Goal: Task Accomplishment & Management: Manage account settings

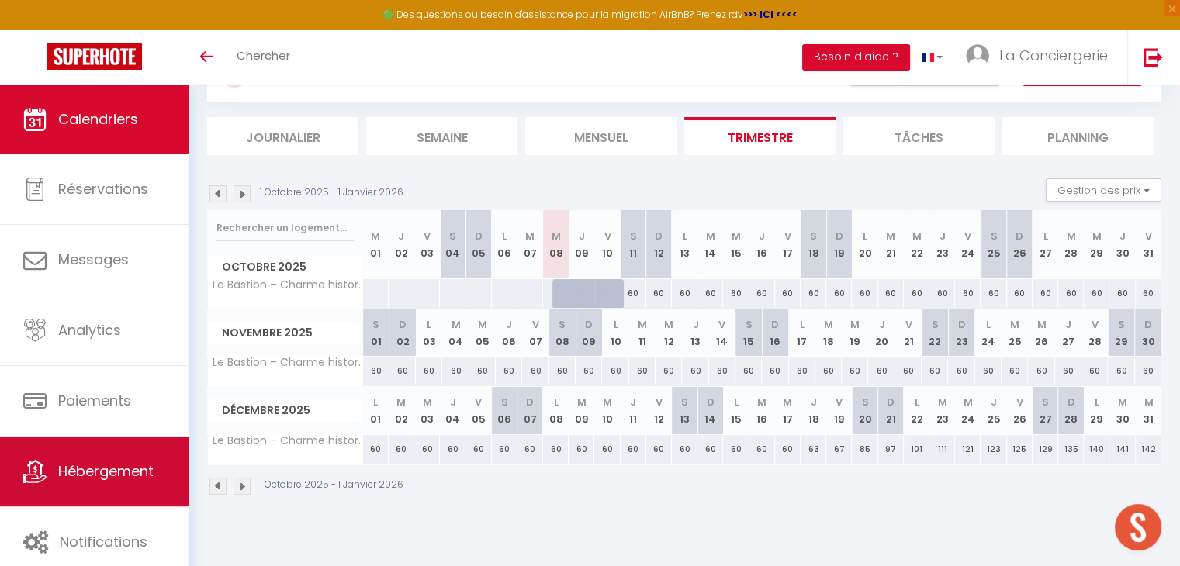
scroll to position [984, 0]
click at [96, 475] on span "Hébergement" at bounding box center [105, 470] width 95 height 19
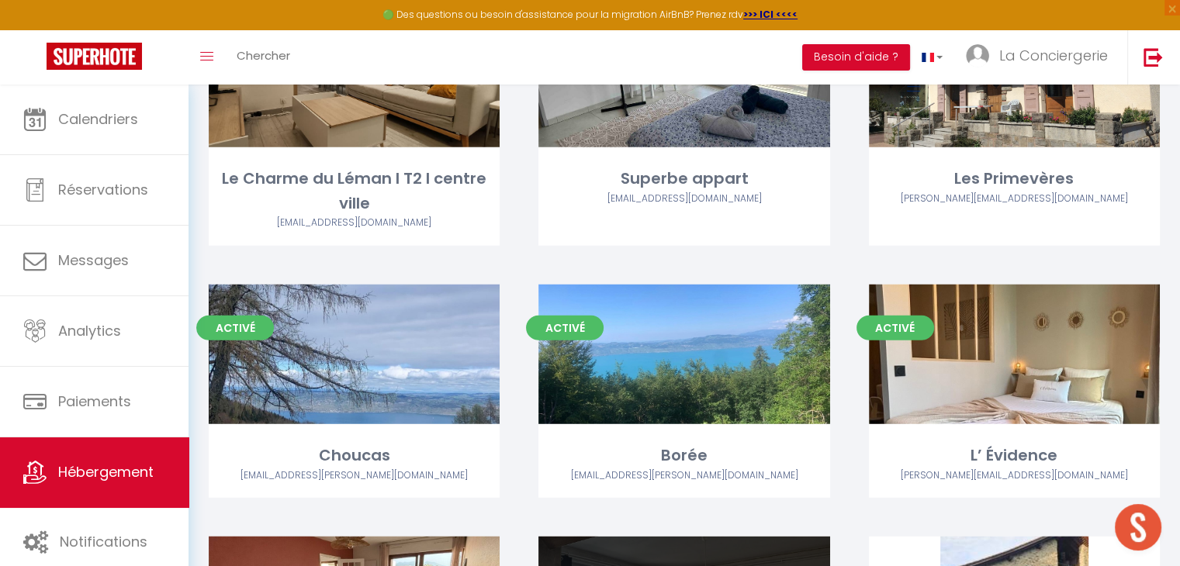
scroll to position [4218, 0]
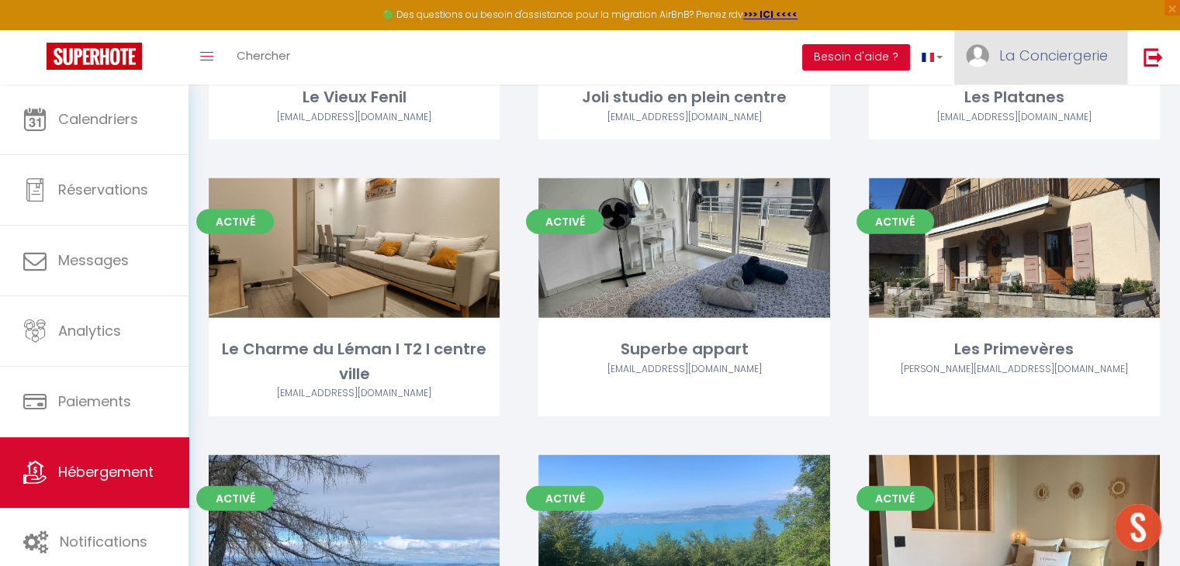
click at [1036, 51] on span "La Conciergerie" at bounding box center [1053, 55] width 109 height 19
click at [1040, 108] on link "Paramètres" at bounding box center [1064, 108] width 115 height 26
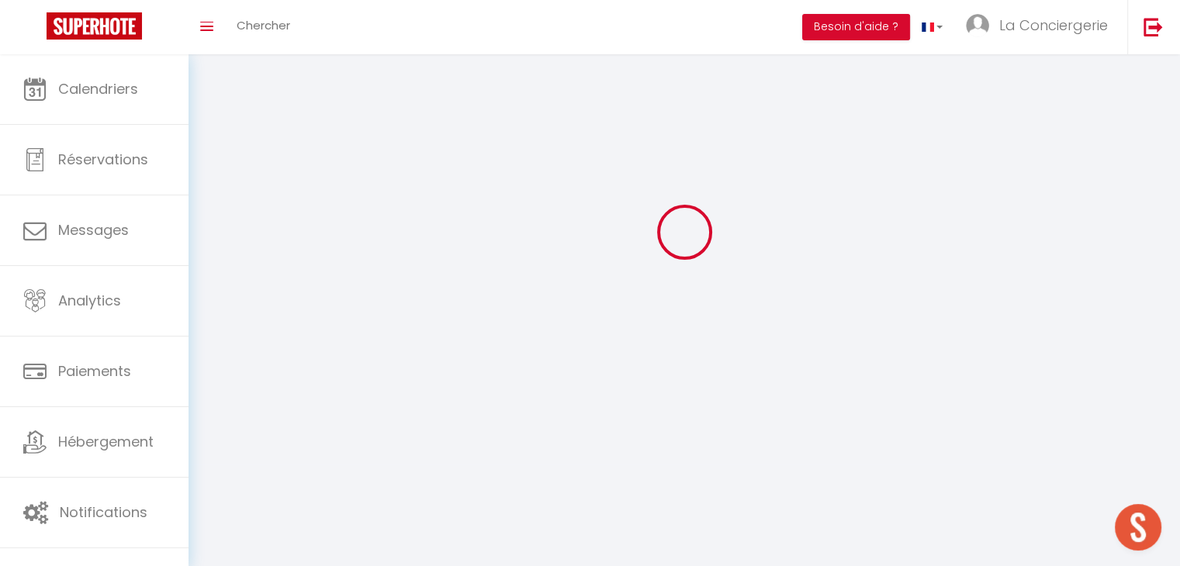
type input "La Conciergerie"
type input "Lémanique"
type input "0664233646"
type input "[STREET_ADDRESS]"
type input "74140"
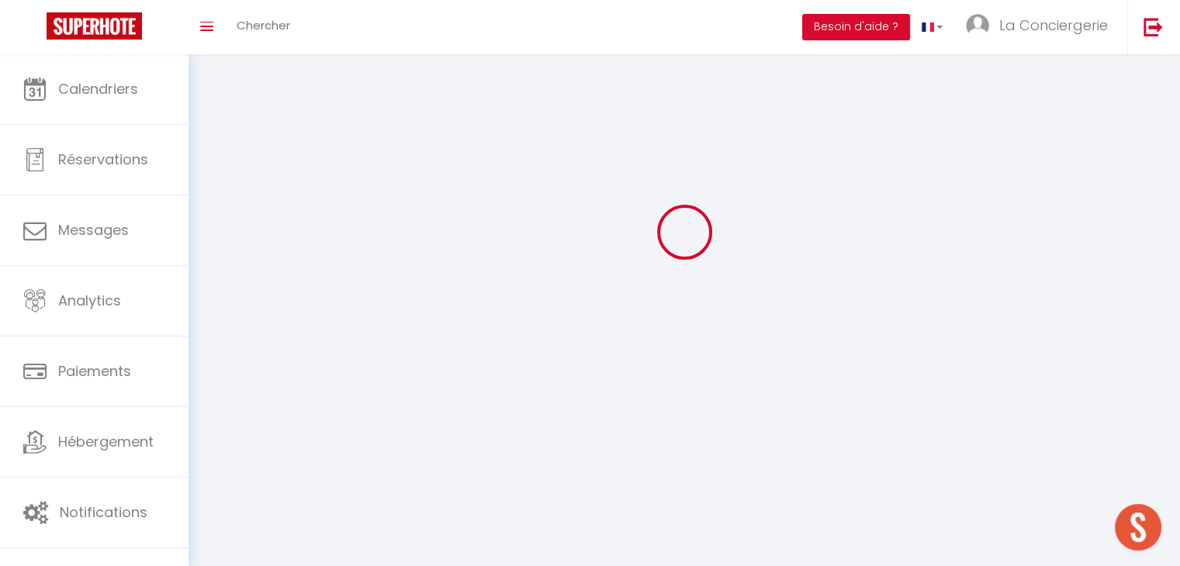
type input "Messery"
type input "XrjcmF5dWcHHie6f3QF0hBGEX"
type input "WgmvxuzKG0GDfGGemmRBsfVhg"
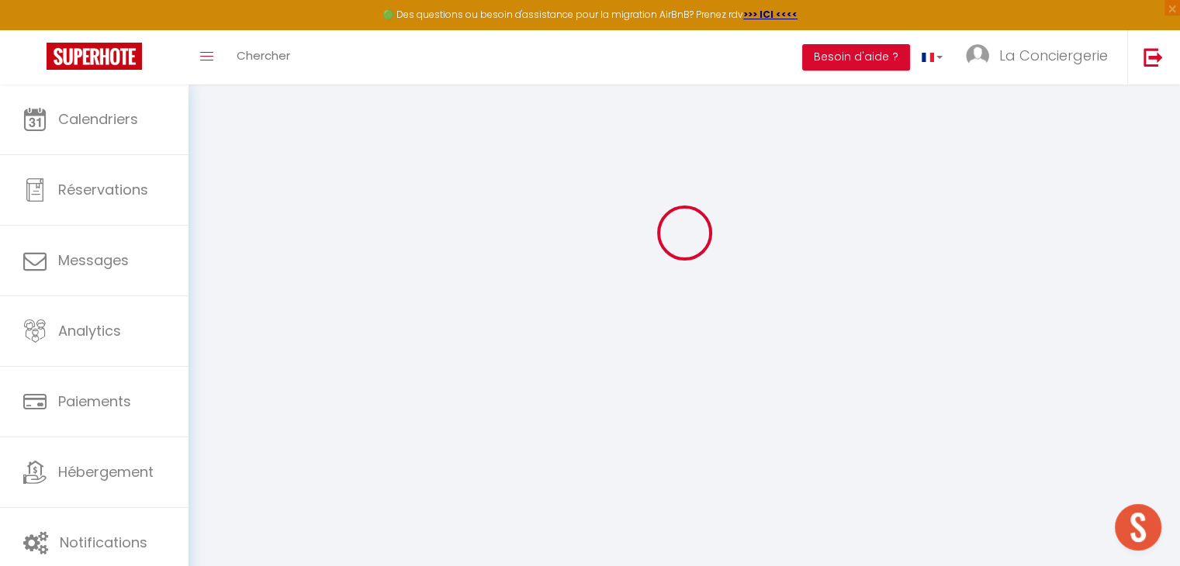
type input "XrjcmF5dWcHHie6f3QF0hBGEX"
type input "WgmvxuzKG0GDfGGemmRBsfVhg"
type input "[URL][DOMAIN_NAME]"
select select "fr"
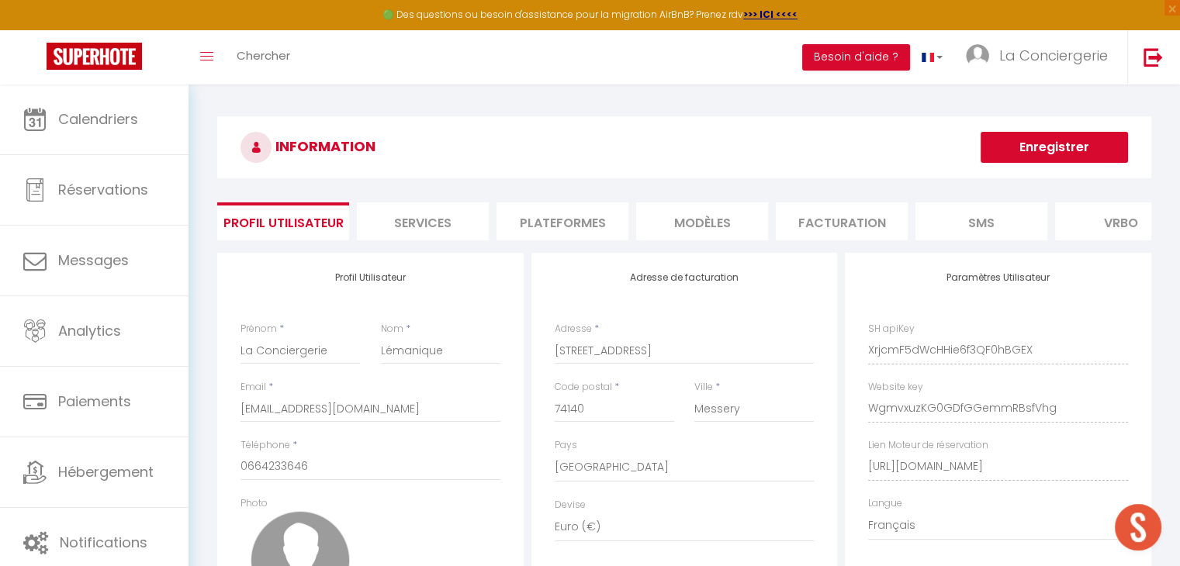
click at [537, 222] on li "Plateformes" at bounding box center [562, 221] width 132 height 38
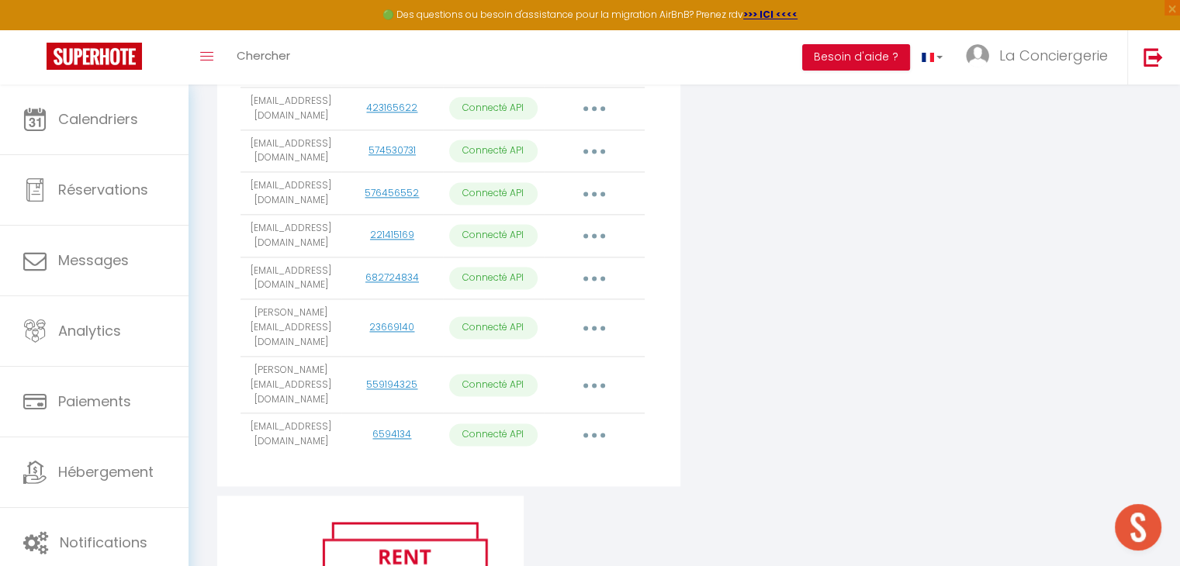
scroll to position [2010, 0]
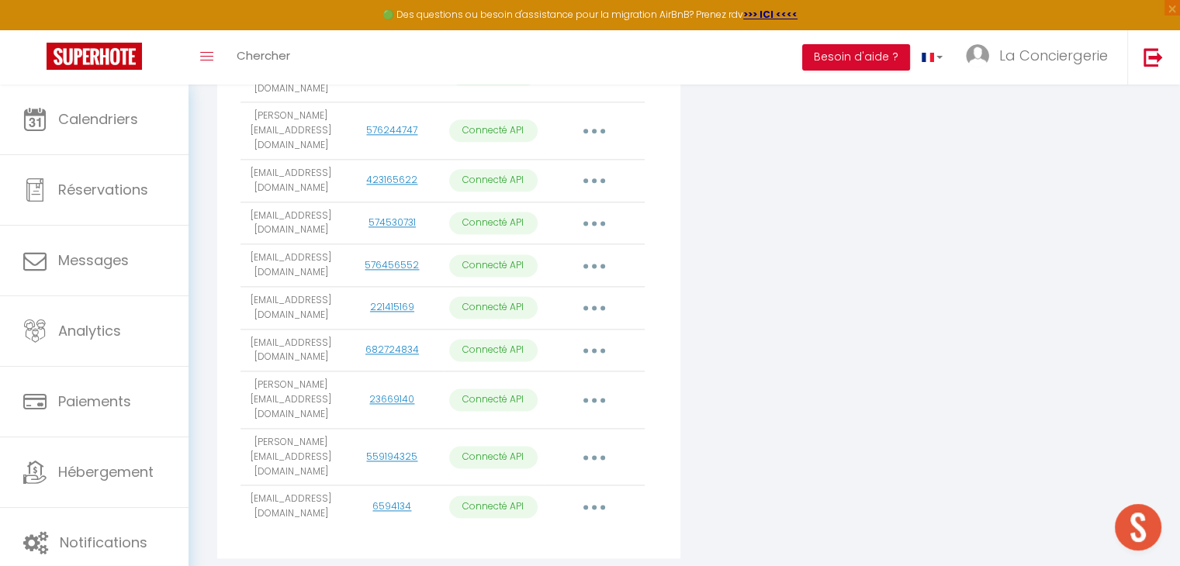
click at [603, 444] on button "button" at bounding box center [593, 456] width 43 height 25
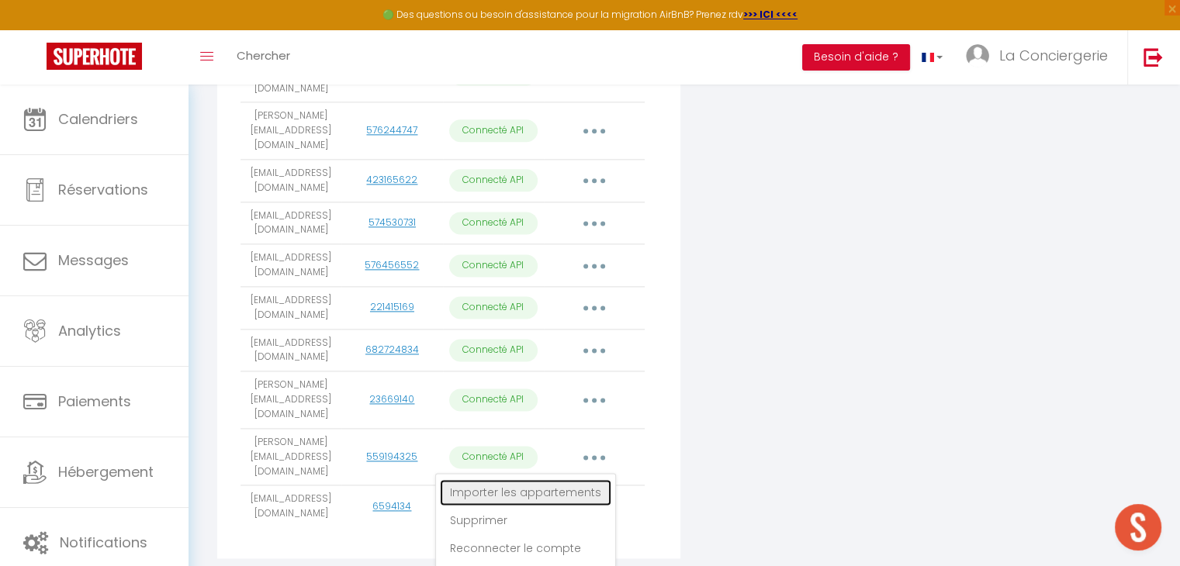
click at [555, 479] on link "Importer les appartements" at bounding box center [525, 492] width 171 height 26
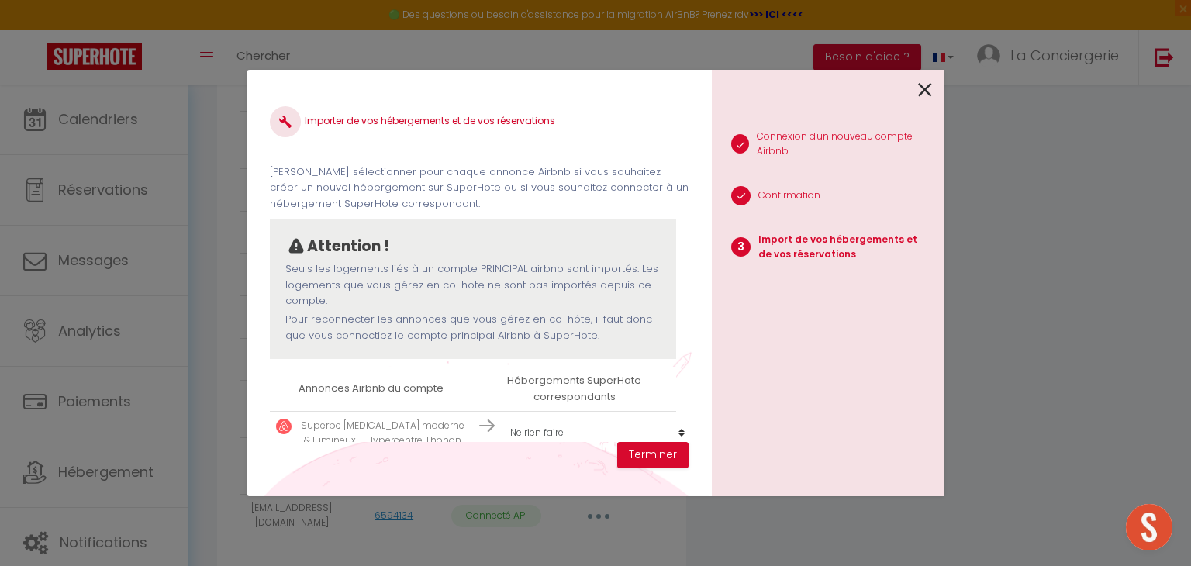
scroll to position [34, 0]
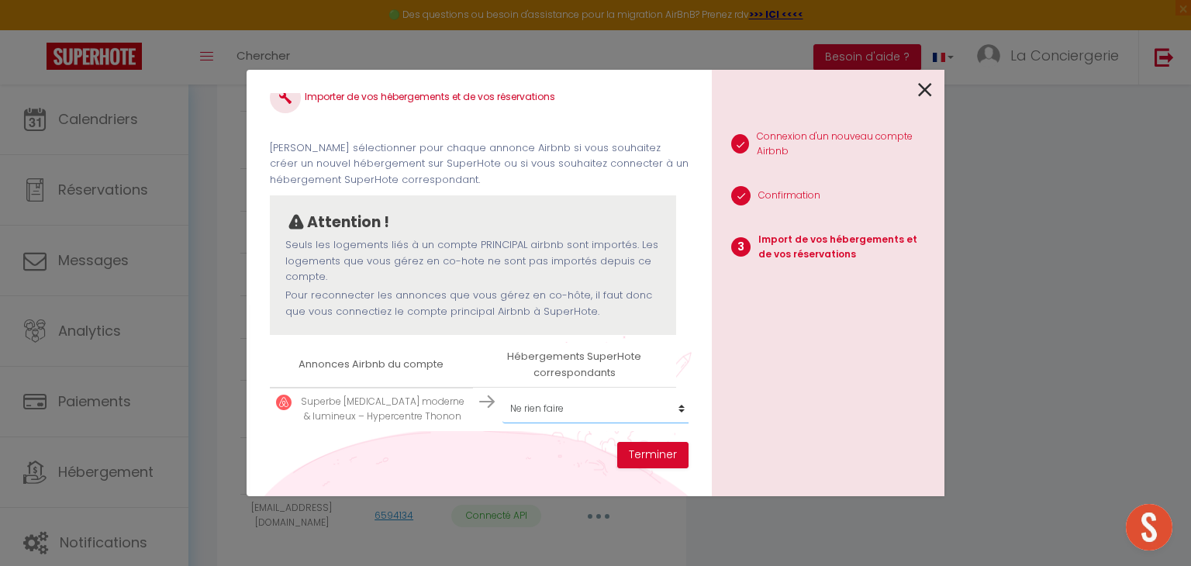
click at [542, 394] on select "Créer un nouvel hébergement Ne rien faire Studio [GEOGRAPHIC_DATA] Joli T2 - tr…" at bounding box center [598, 408] width 191 height 29
select select "create_new"
click at [503, 394] on select "Créer un nouvel hébergement Ne rien faire Studio [GEOGRAPHIC_DATA] Joli T2 - tr…" at bounding box center [598, 408] width 191 height 29
click at [635, 451] on button "Terminer" at bounding box center [652, 455] width 71 height 26
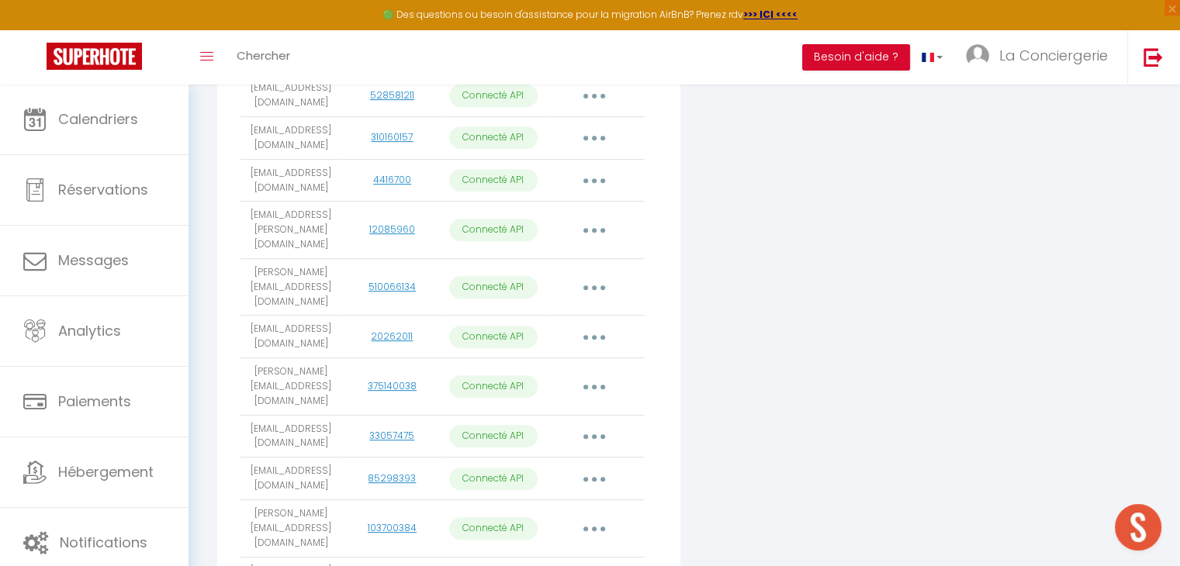
scroll to position [0, 0]
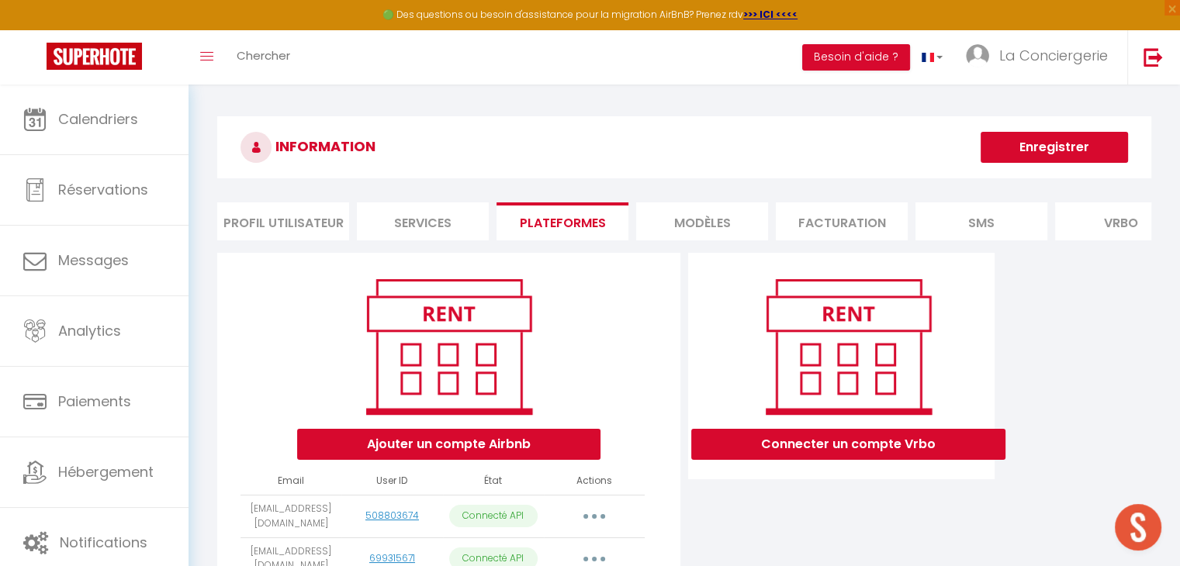
click at [1095, 143] on button "Enregistrer" at bounding box center [1053, 147] width 147 height 31
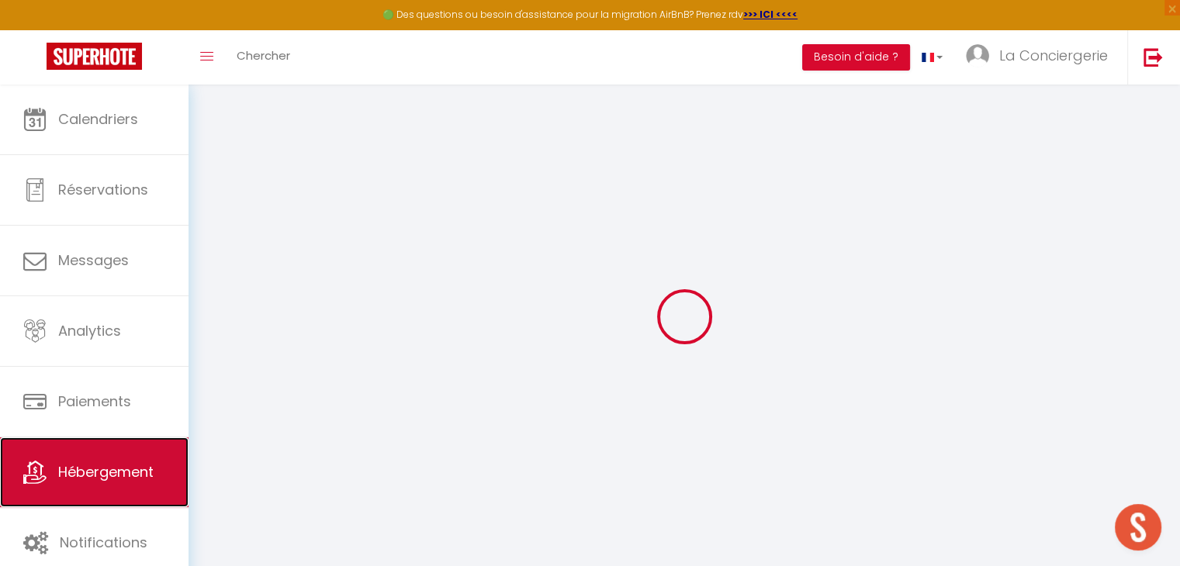
click at [93, 479] on span "Hébergement" at bounding box center [105, 471] width 95 height 19
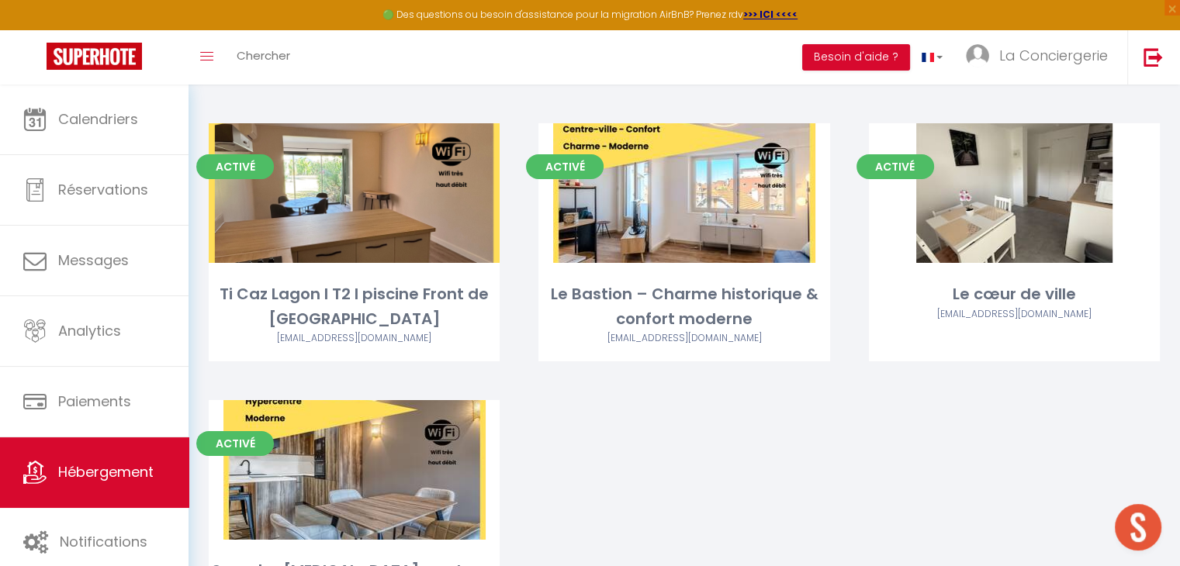
scroll to position [5193, 0]
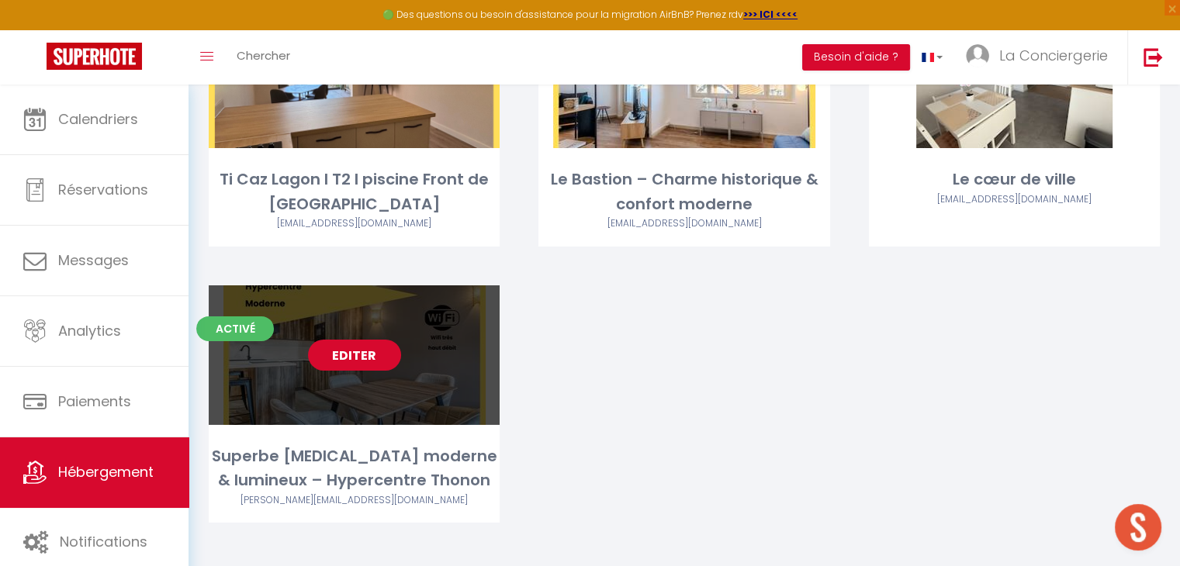
click at [356, 340] on link "Editer" at bounding box center [354, 355] width 93 height 31
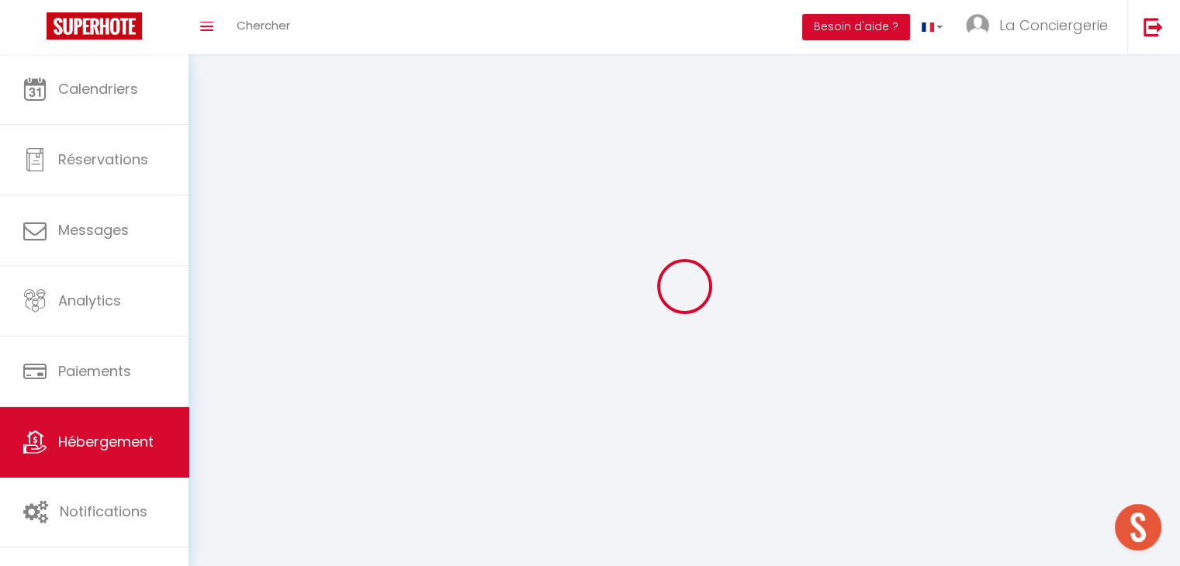
select select "28"
select select
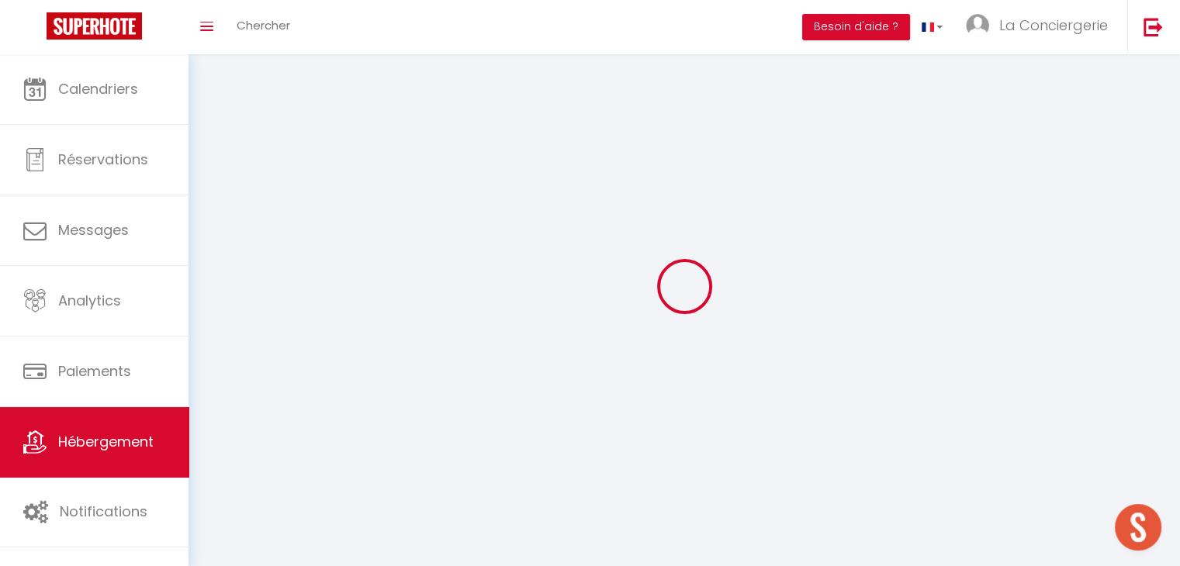
select select
checkbox input "false"
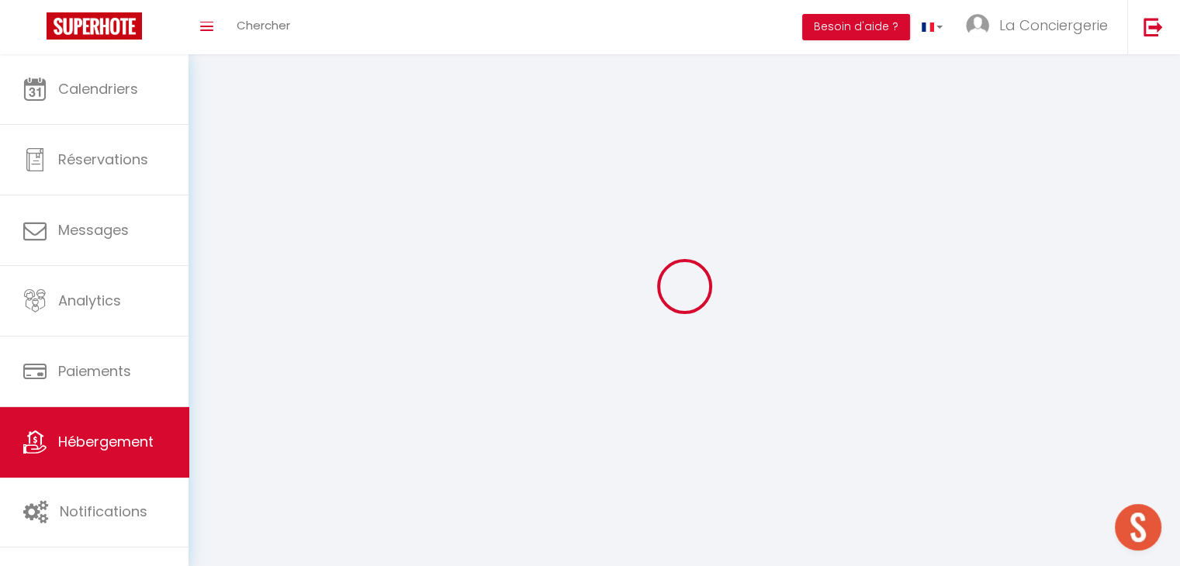
checkbox input "false"
select select
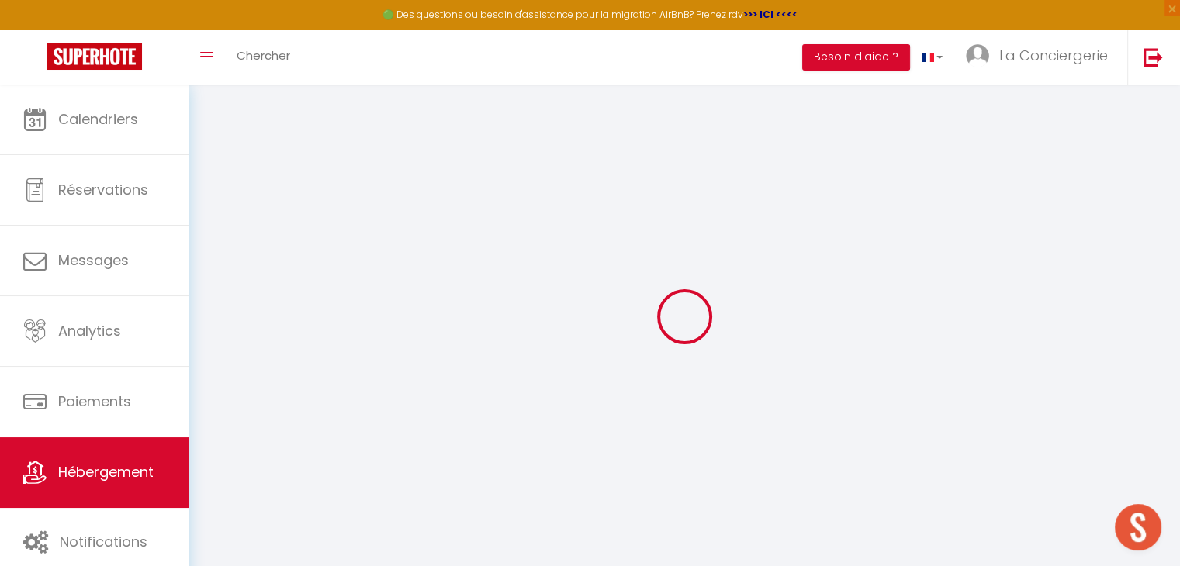
select select
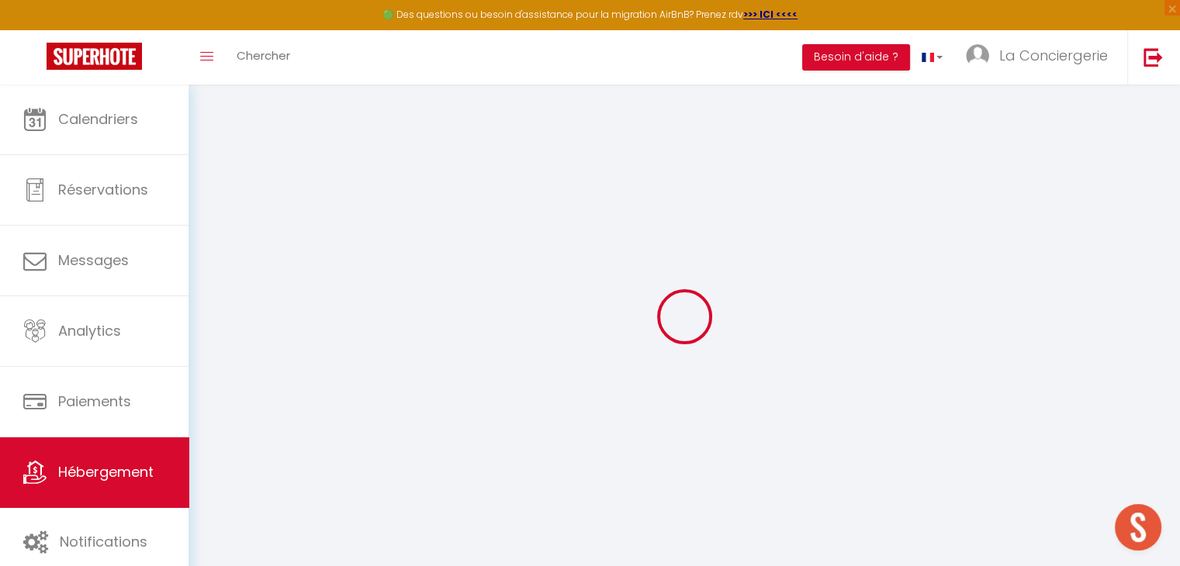
select select
checkbox input "false"
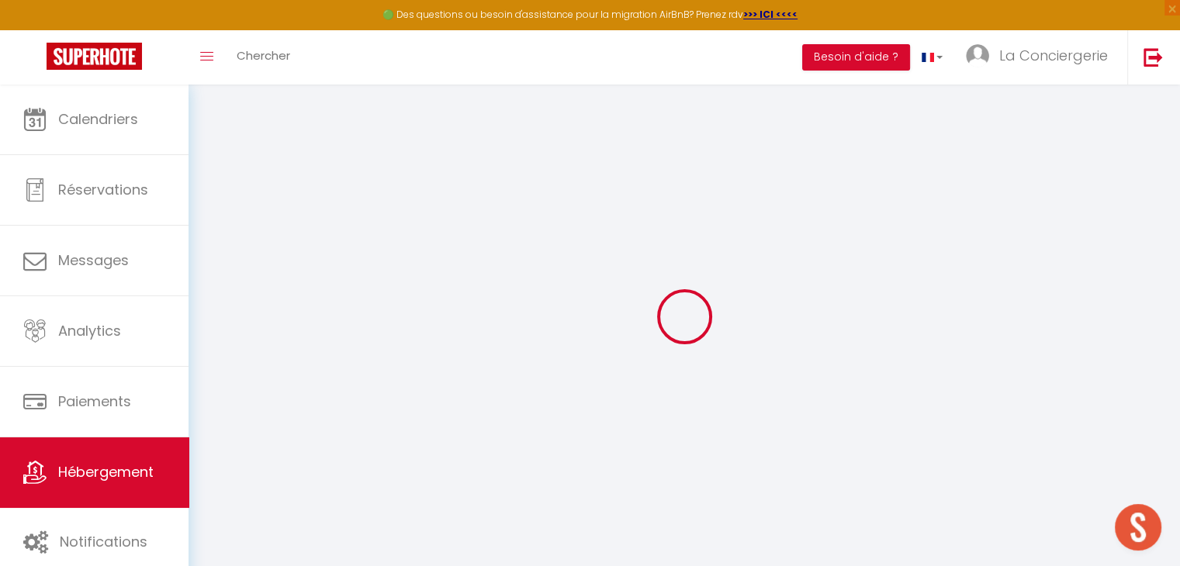
select select
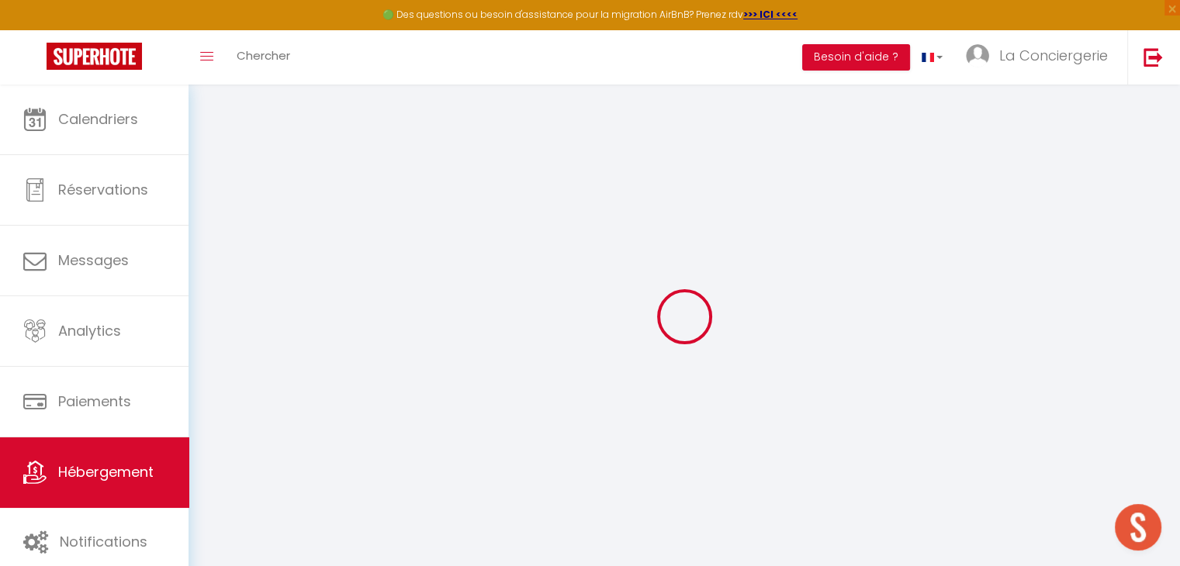
select select
checkbox input "false"
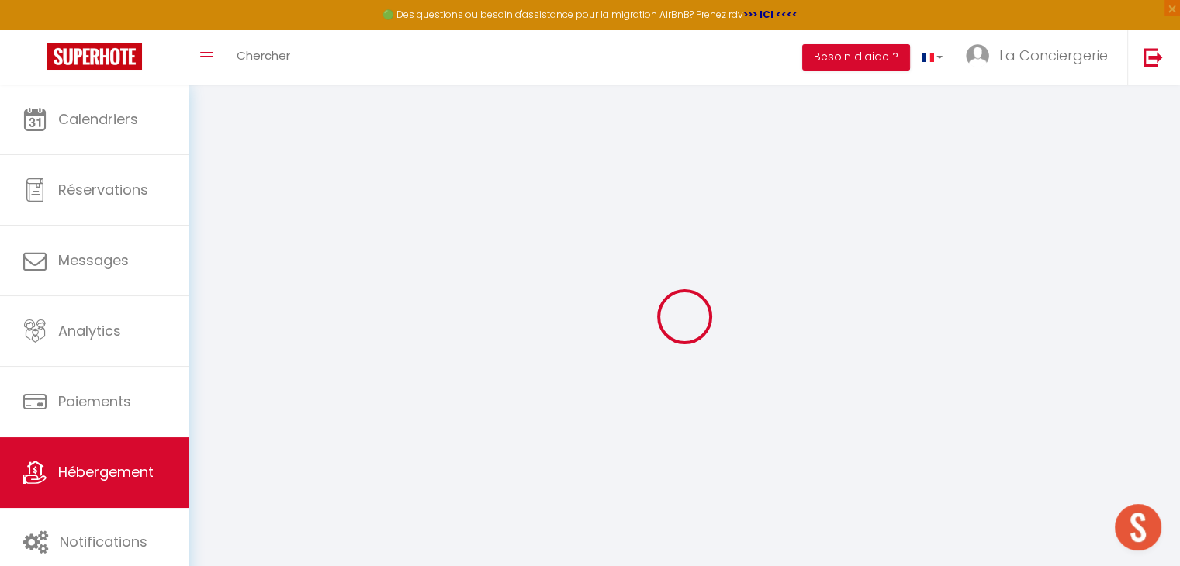
checkbox input "false"
select select
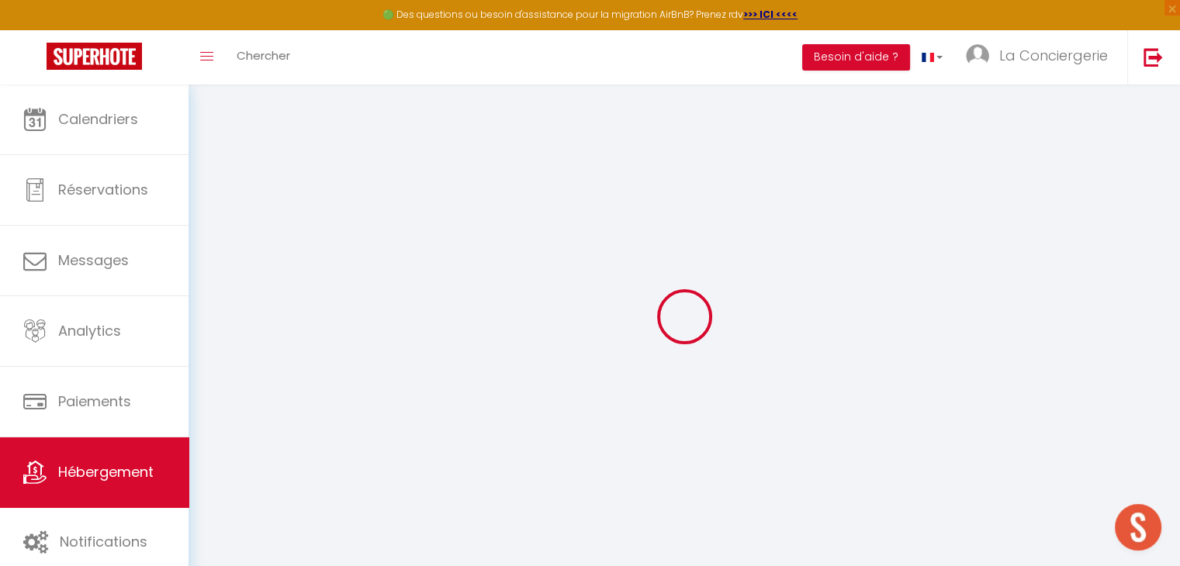
select select
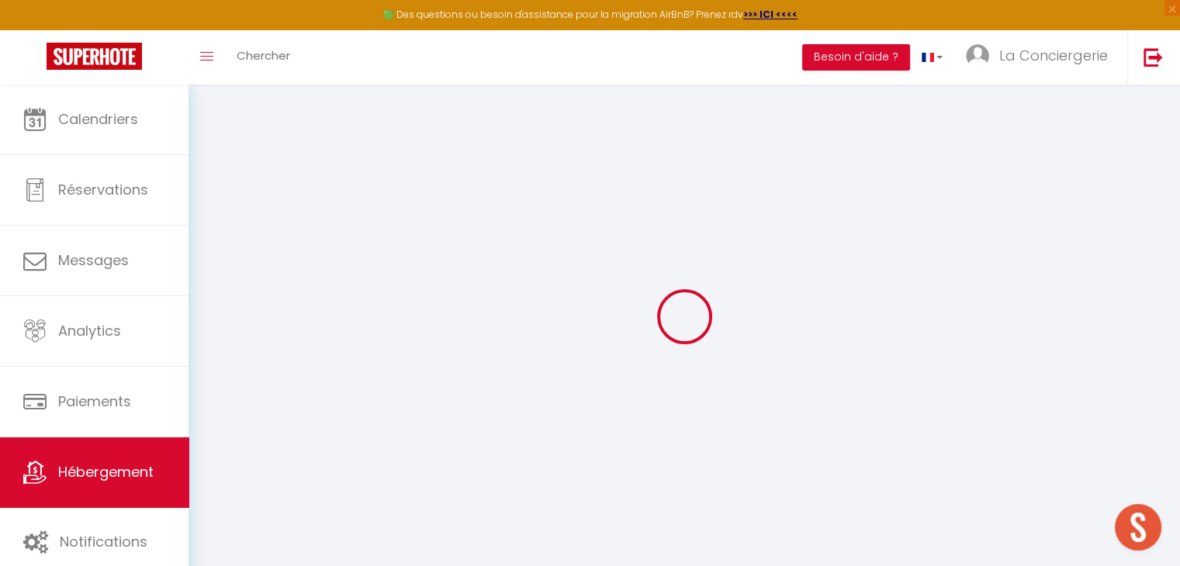
checkbox input "false"
select select
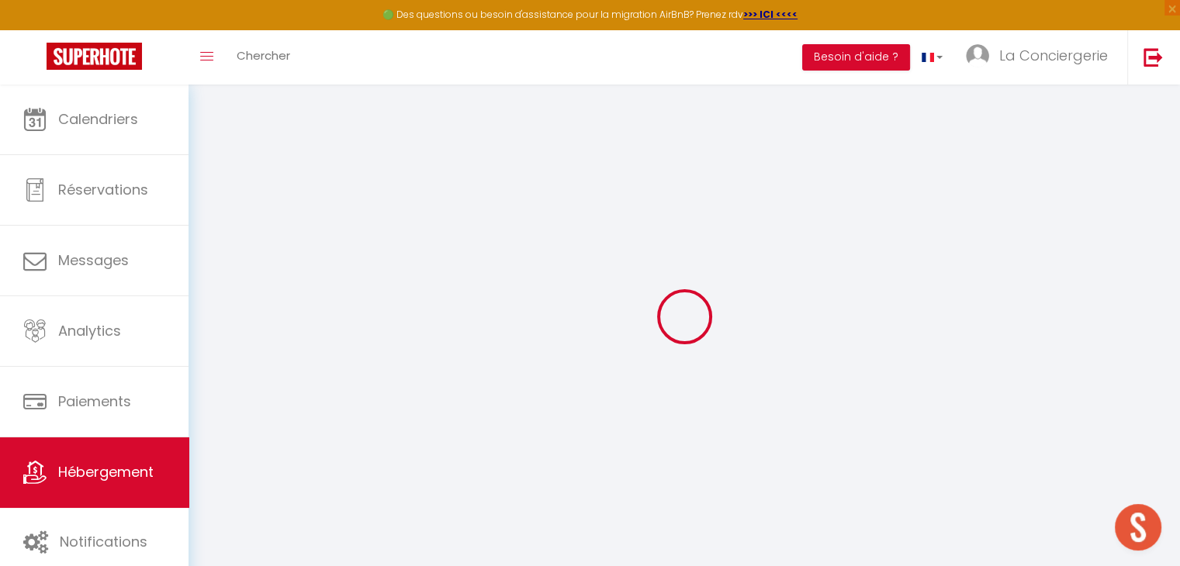
select select
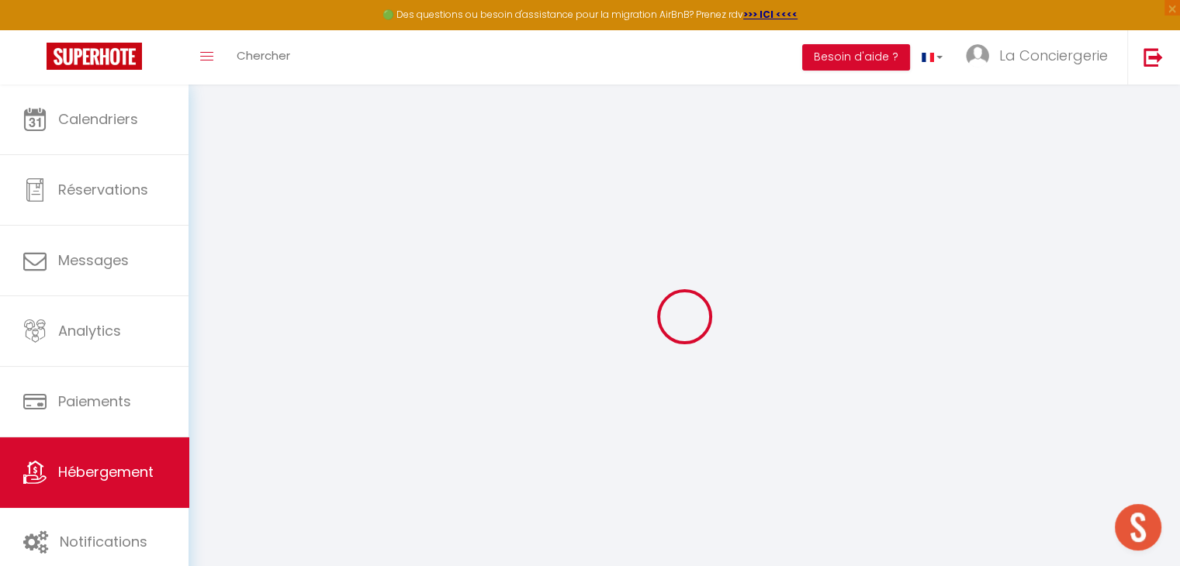
select select
checkbox input "false"
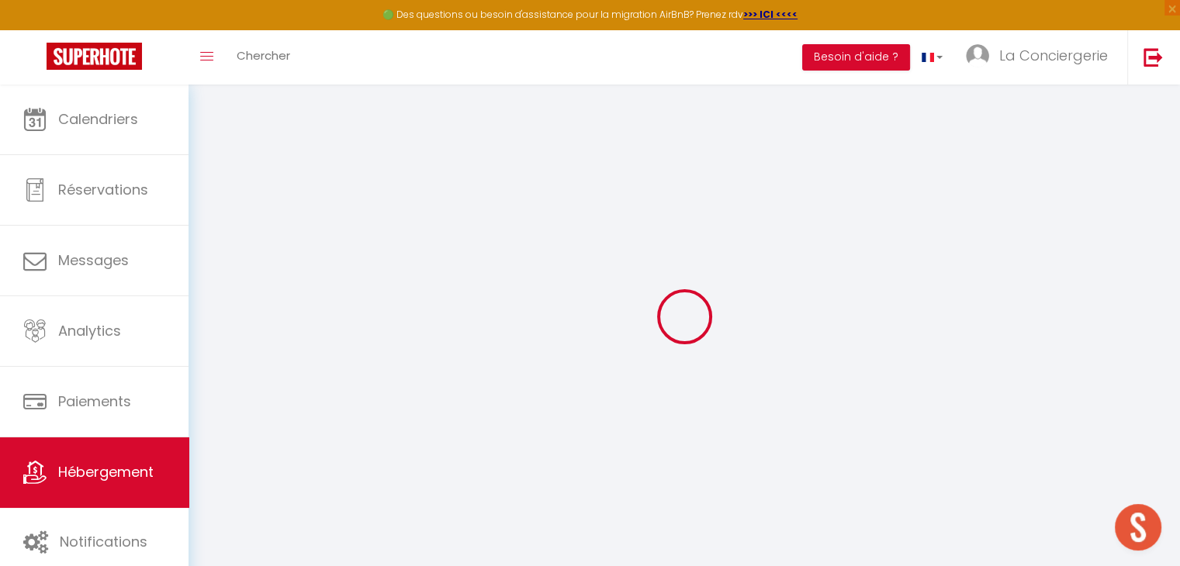
checkbox input "false"
select select
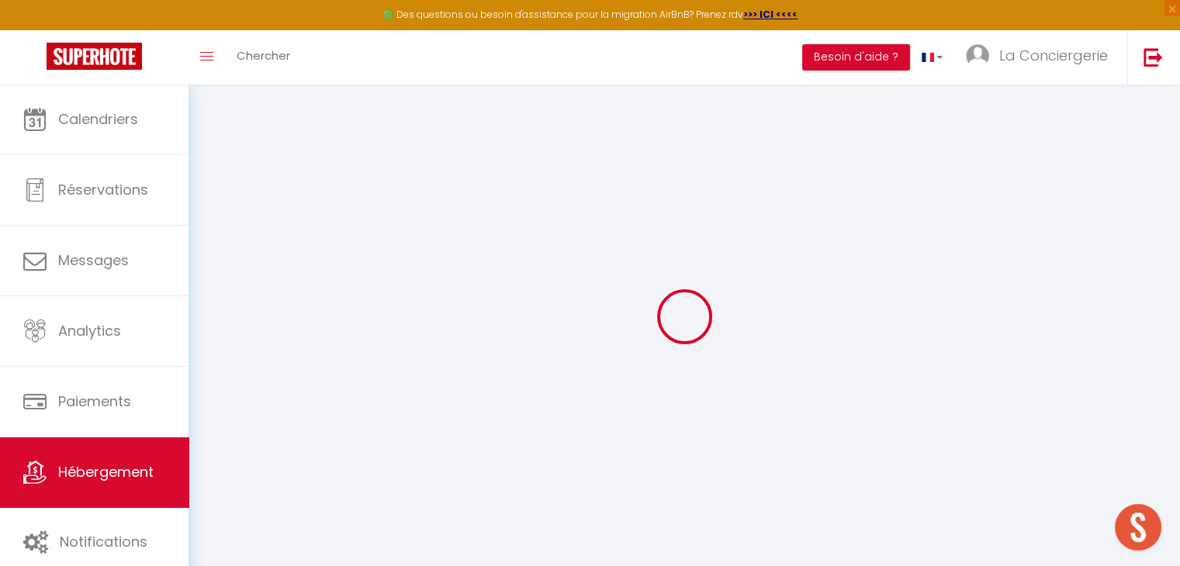
select select
checkbox input "false"
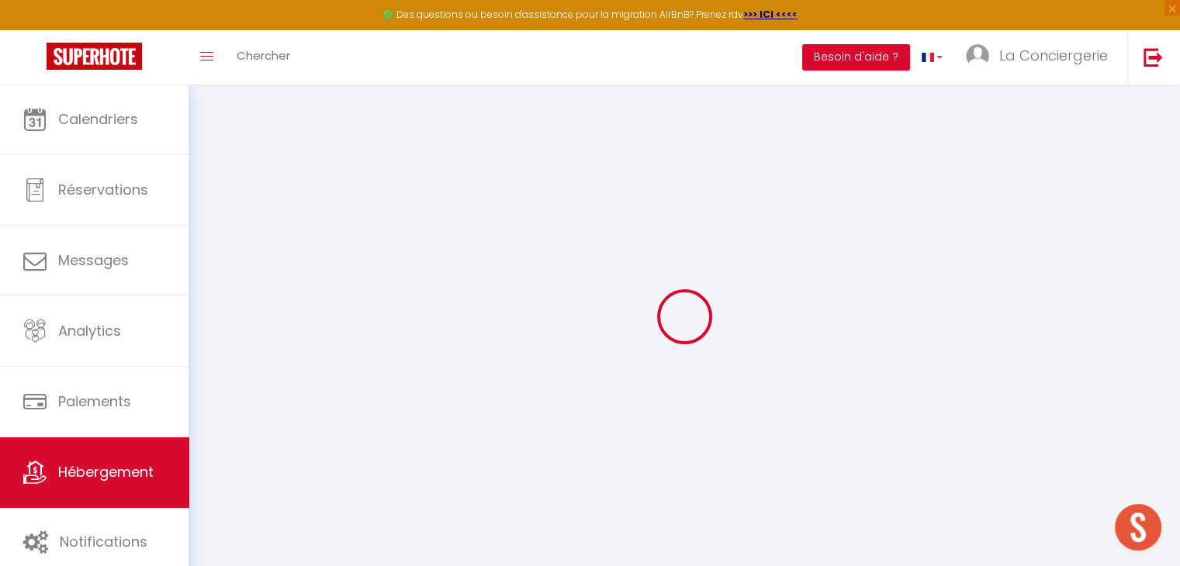
checkbox input "false"
select select
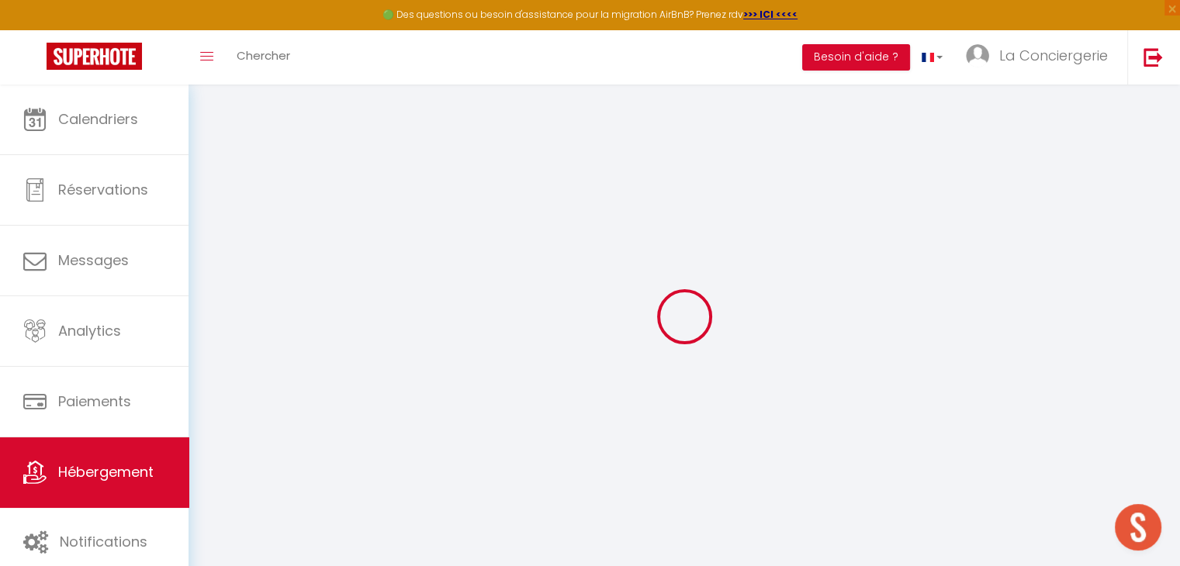
type input "Superbe [MEDICAL_DATA] moderne & lumineux – Hypercentre Thonon"
select select "2"
type input "150"
type input "60"
select select
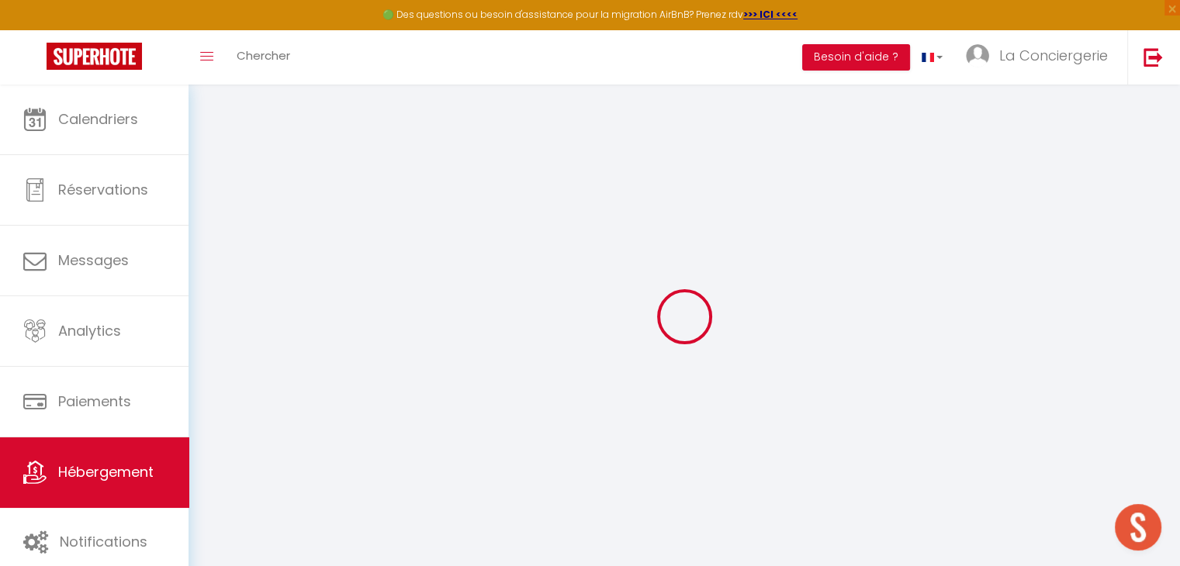
select select
type input "[STREET_ADDRESS]"
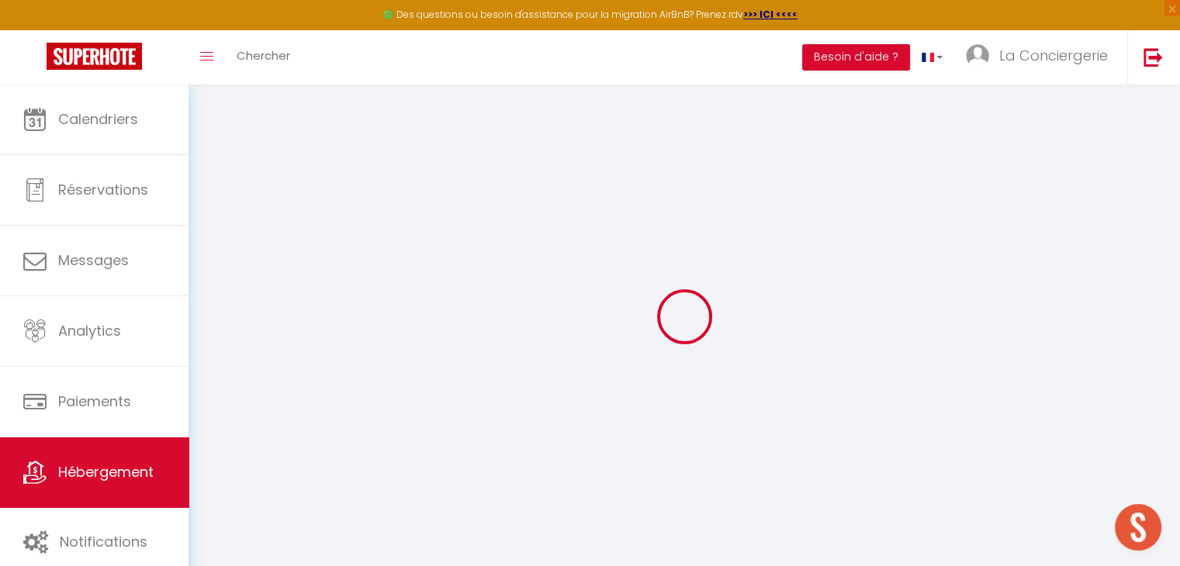
type input "74200"
type input "[GEOGRAPHIC_DATA]"
type input "[EMAIL_ADDRESS][DOMAIN_NAME]"
select select
checkbox input "false"
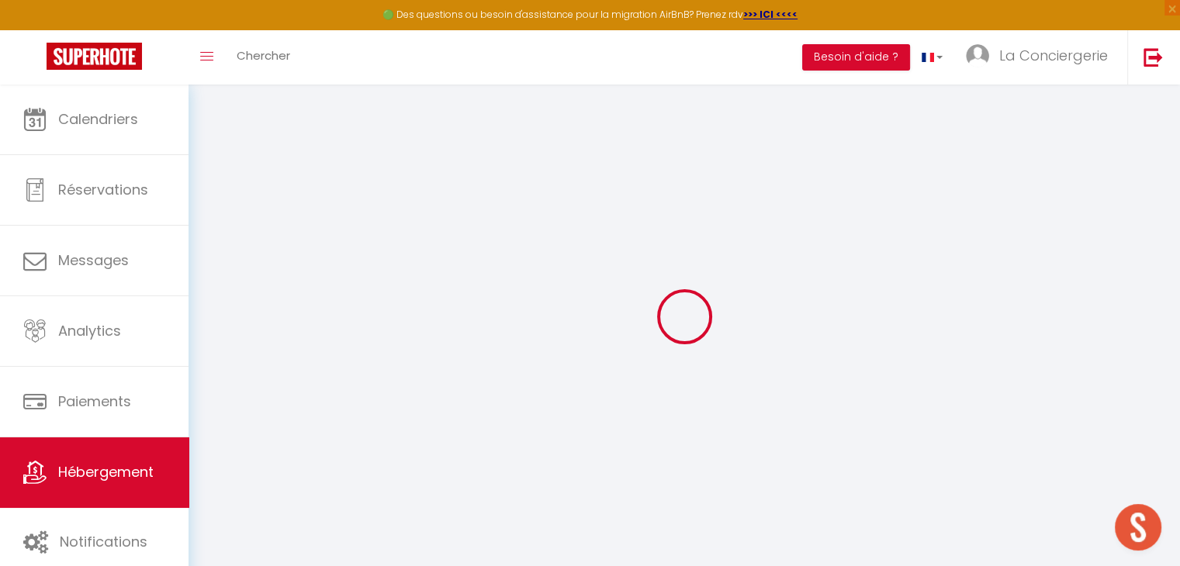
checkbox input "false"
type input "0"
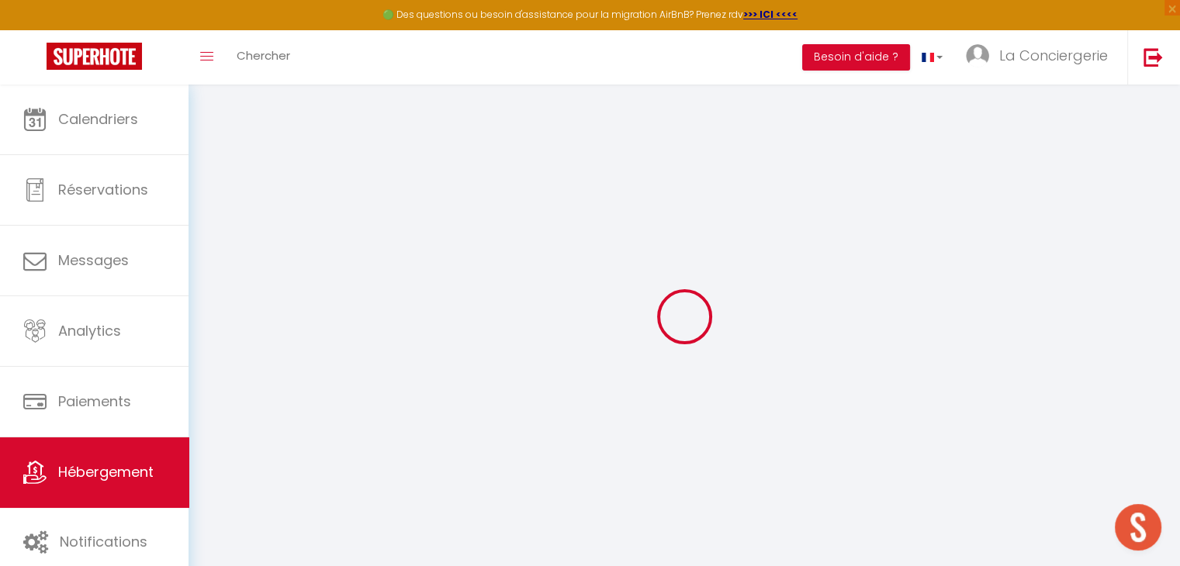
type input "0"
select select
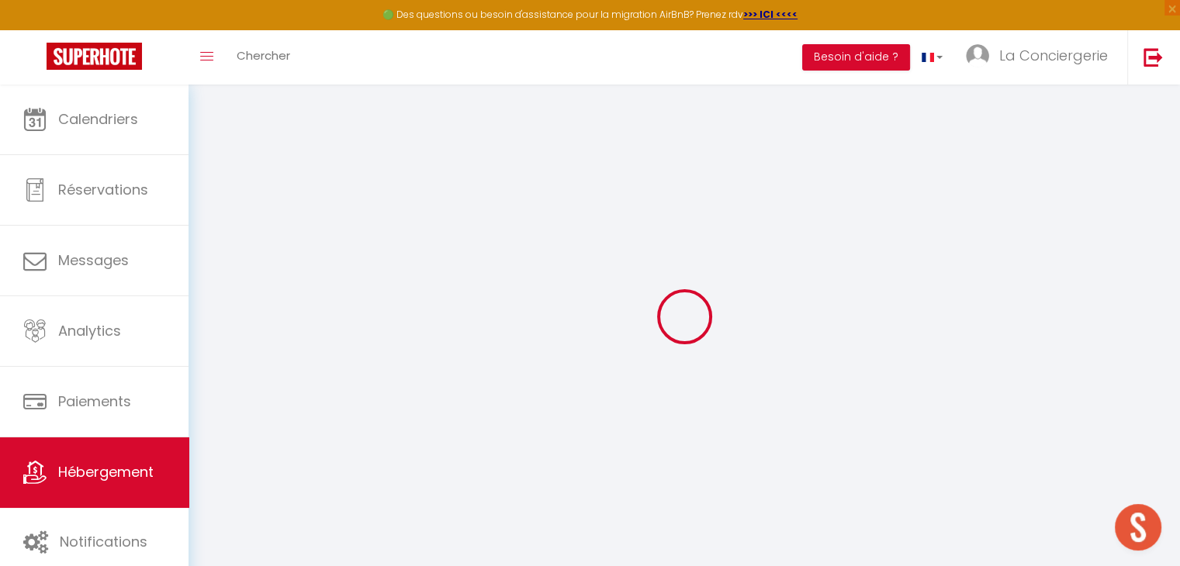
select select
checkbox input "false"
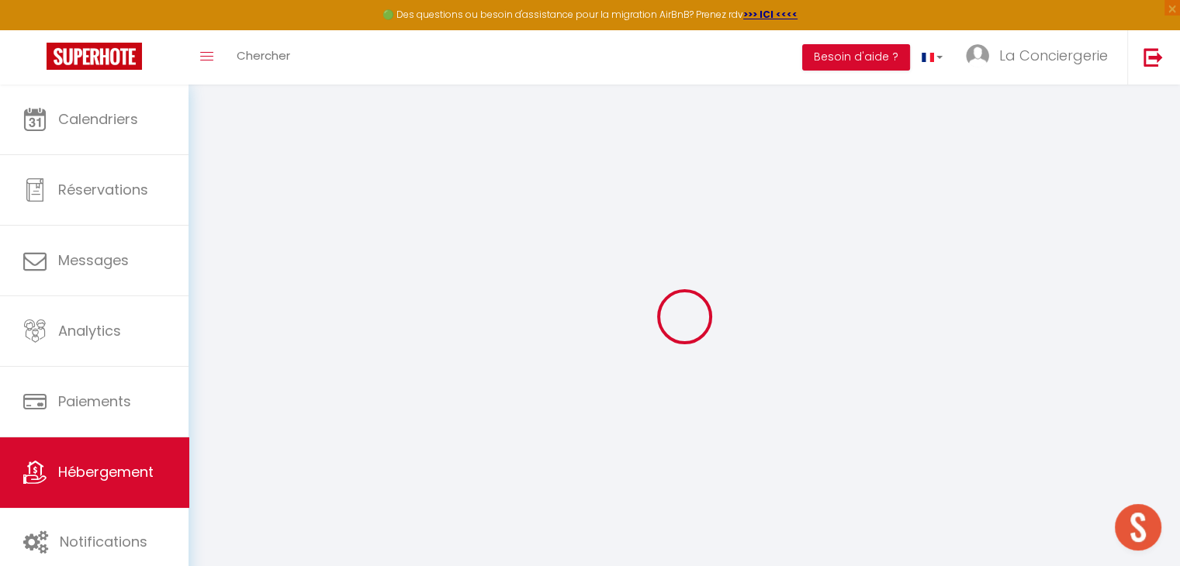
checkbox input "false"
select select
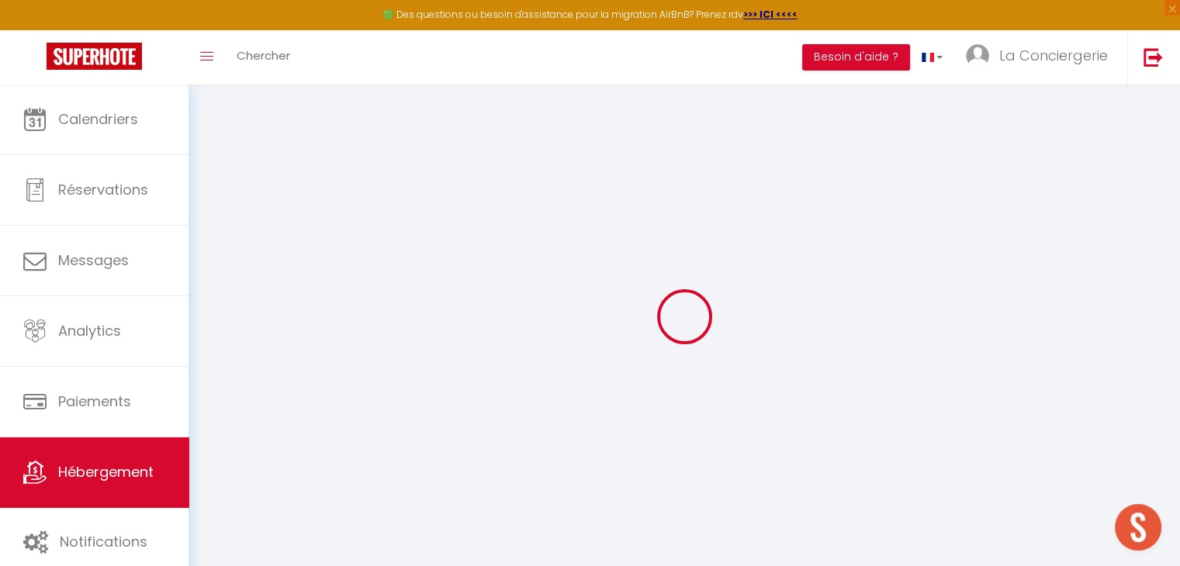
select select
checkbox input "false"
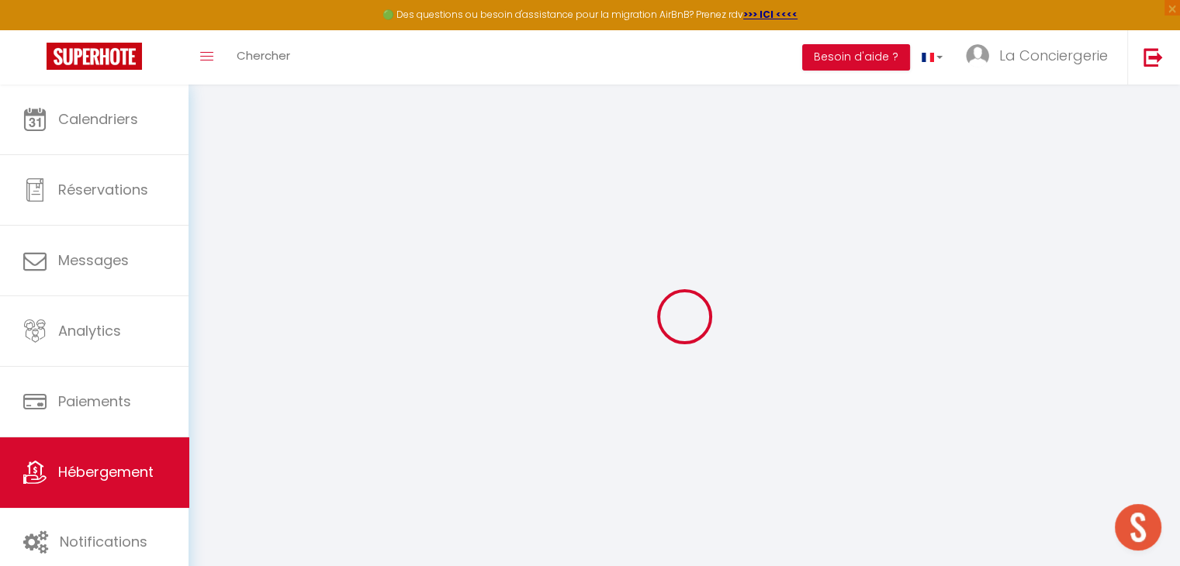
checkbox input "false"
select select
checkbox input "false"
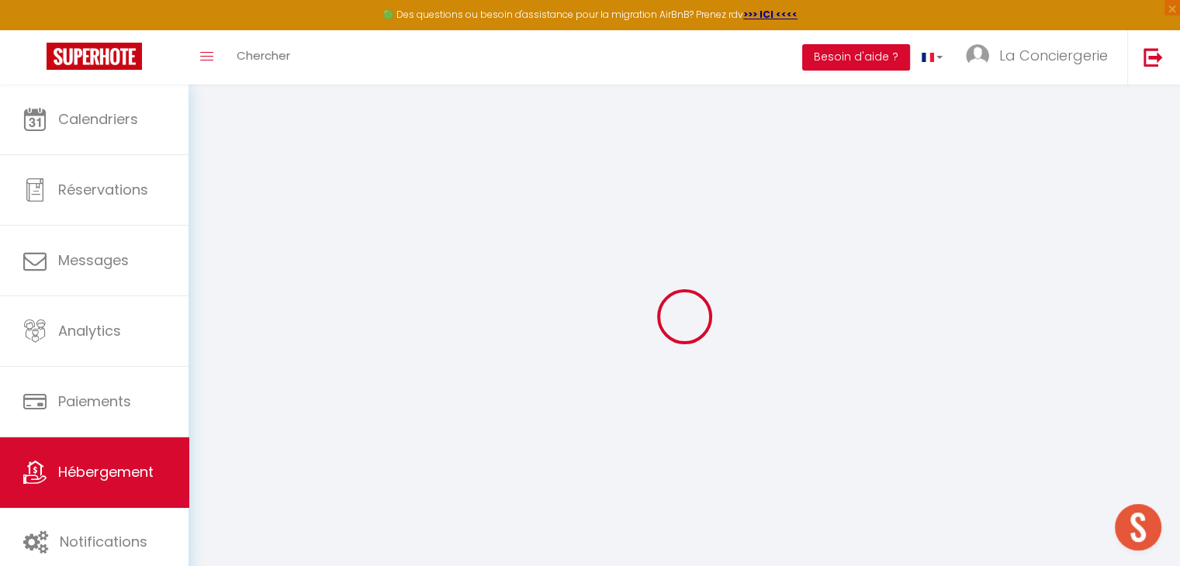
checkbox input "false"
select select "16:00"
select select "23:45"
select select "10:00"
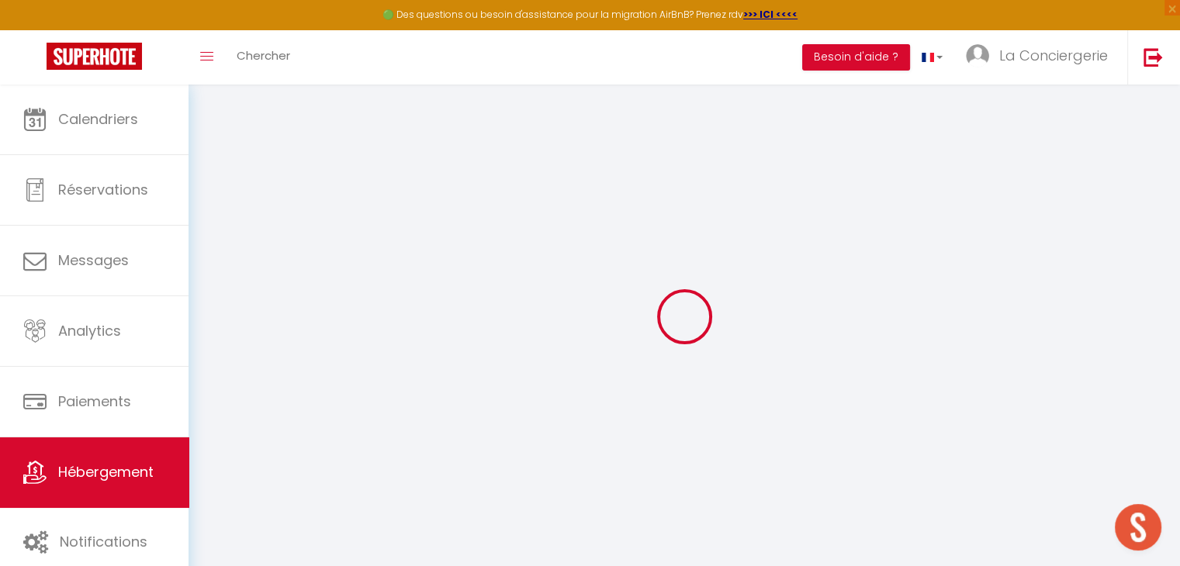
select select "30"
select select "120"
select select
checkbox input "false"
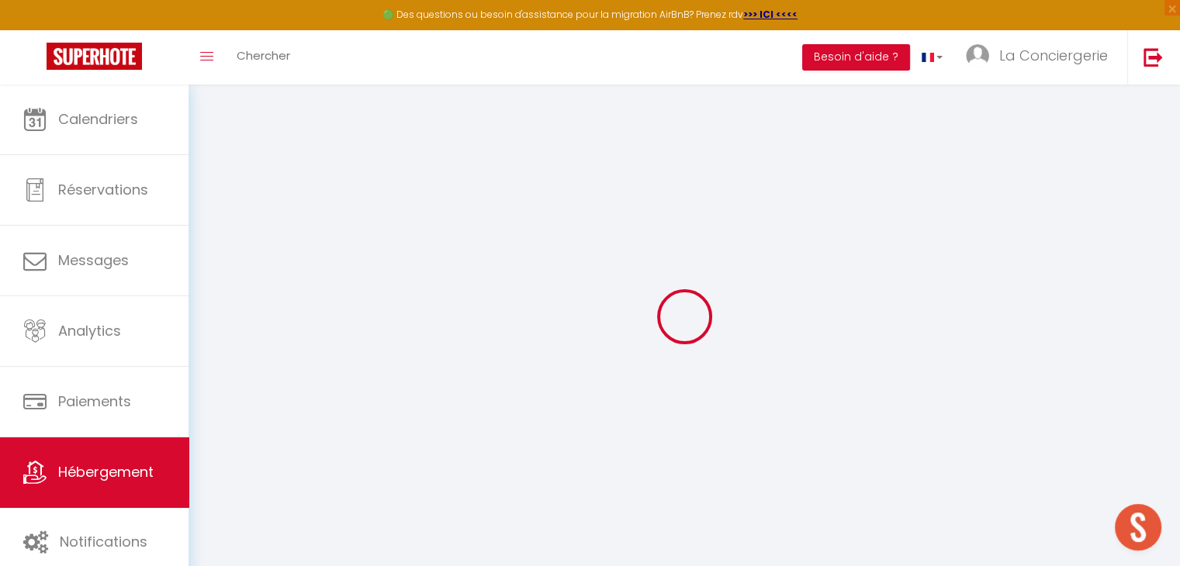
checkbox input "false"
select select
checkbox input "false"
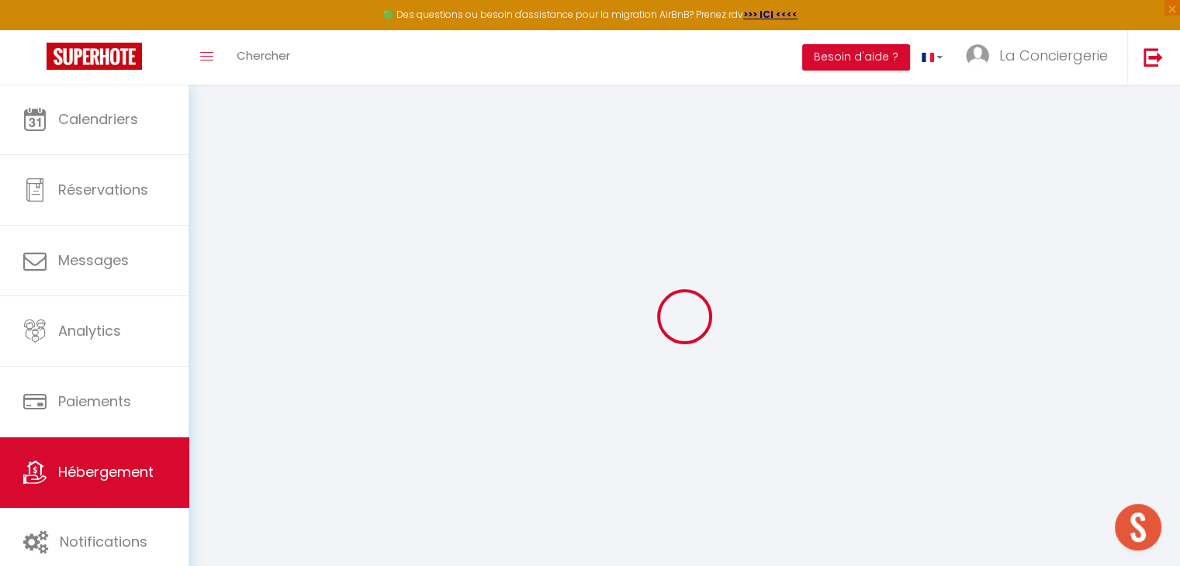
checkbox input "false"
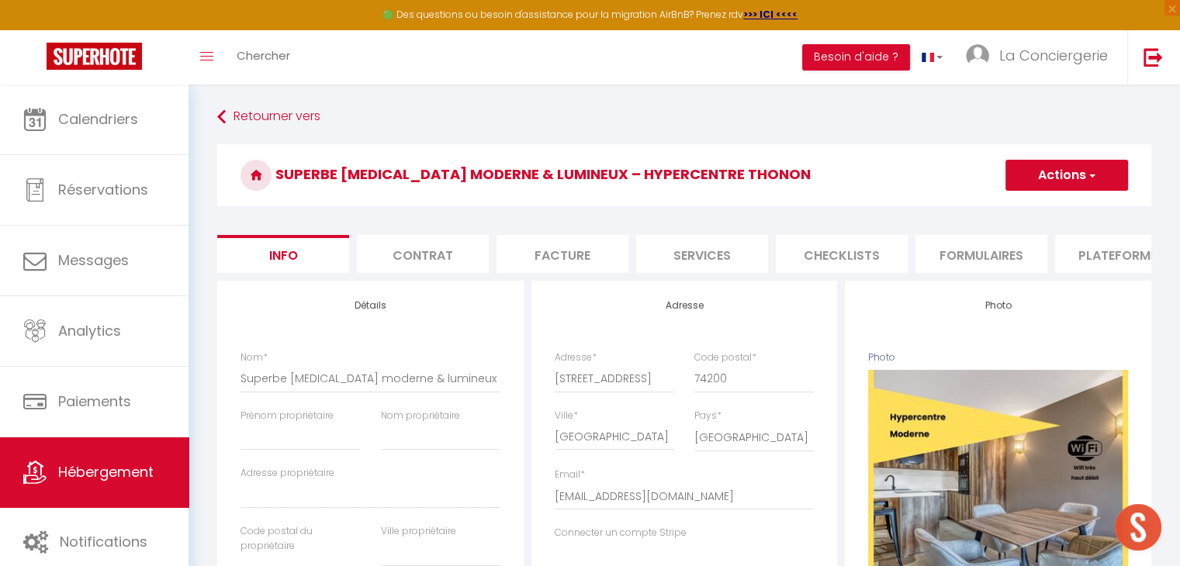
select select
checkbox input "false"
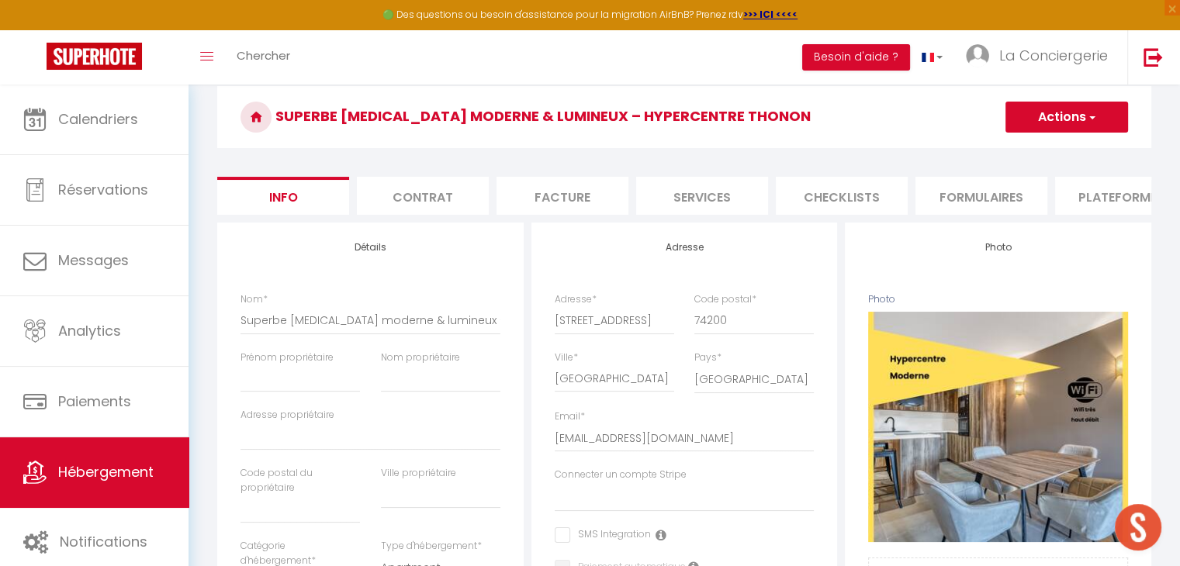
scroll to position [59, 0]
click at [368, 395] on div "Prénom propriétaire" at bounding box center [300, 379] width 140 height 58
click at [323, 391] on input "Prénom propriétaire" at bounding box center [299, 378] width 119 height 28
type input "J"
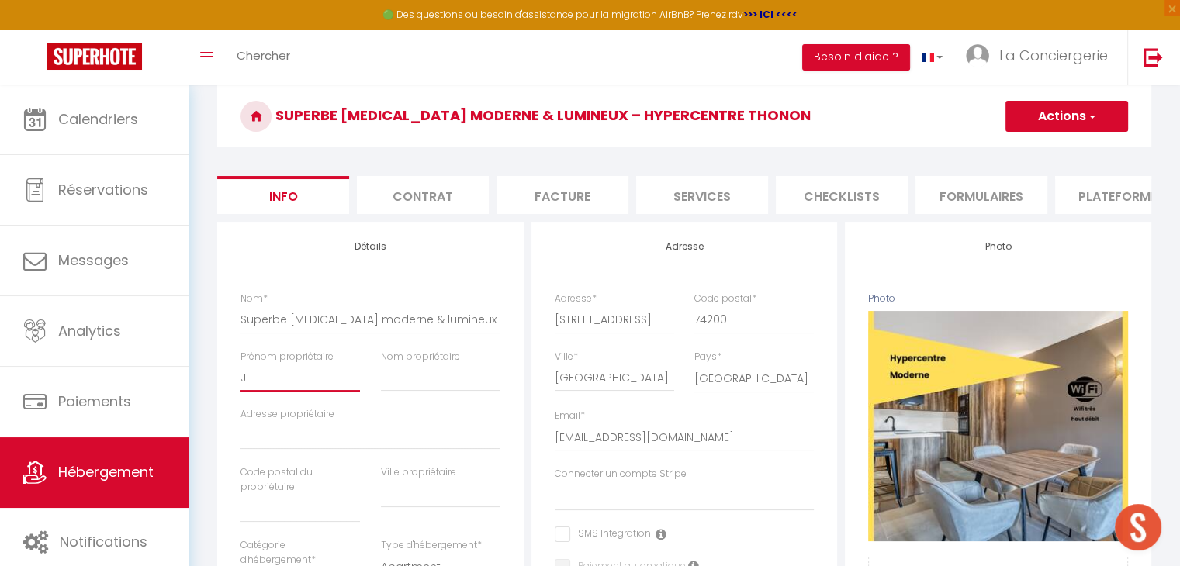
select select
checkbox input "false"
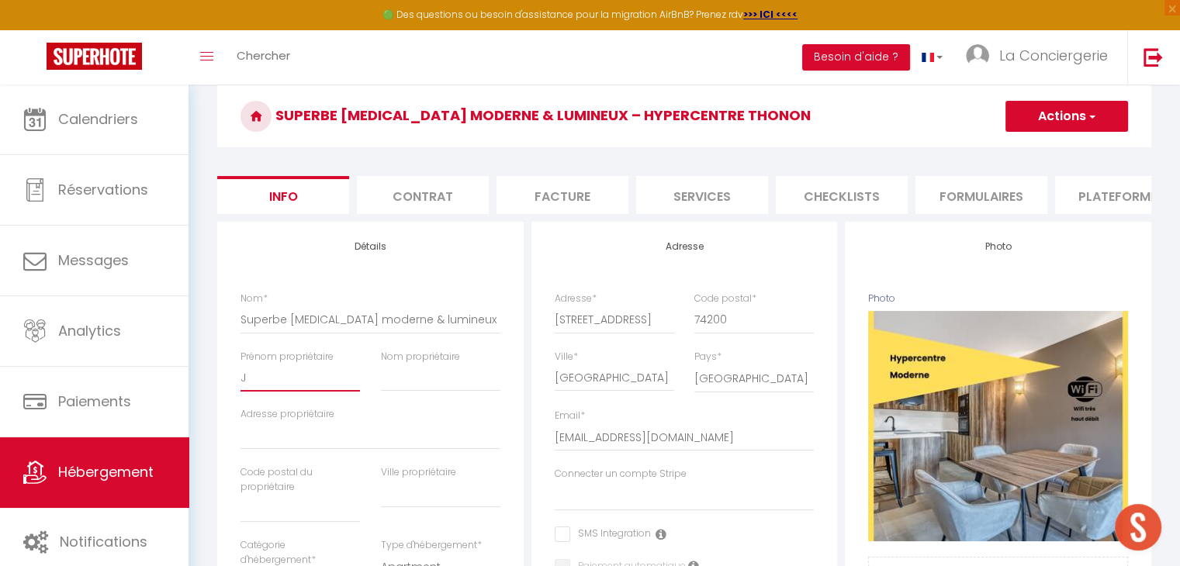
type input "Ju"
select select
checkbox input "false"
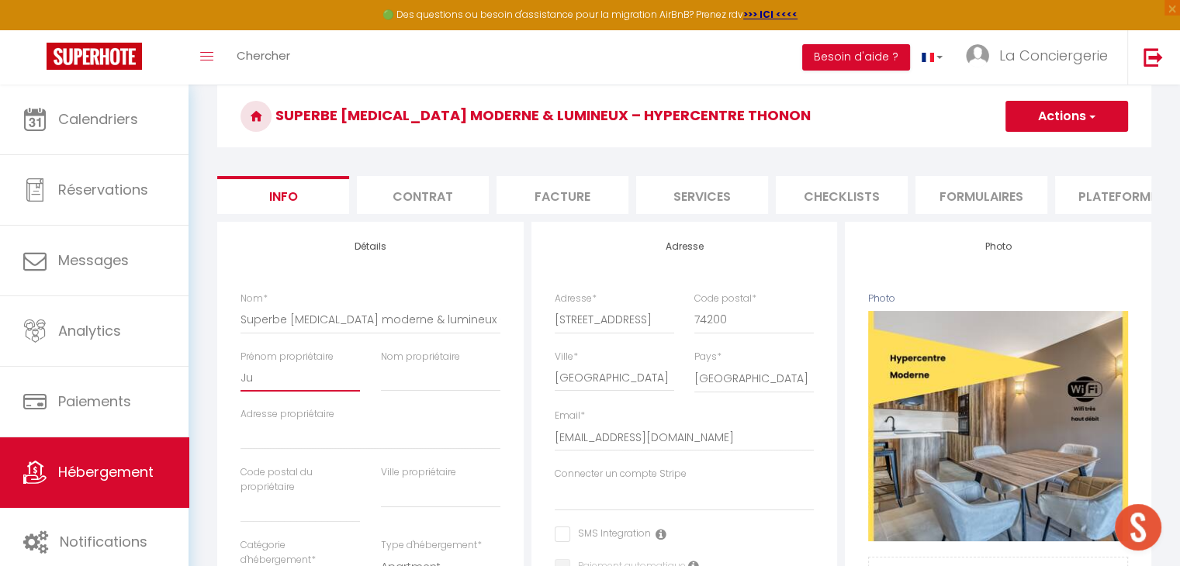
checkbox input "false"
type input "[DATE]"
select select
checkbox input "false"
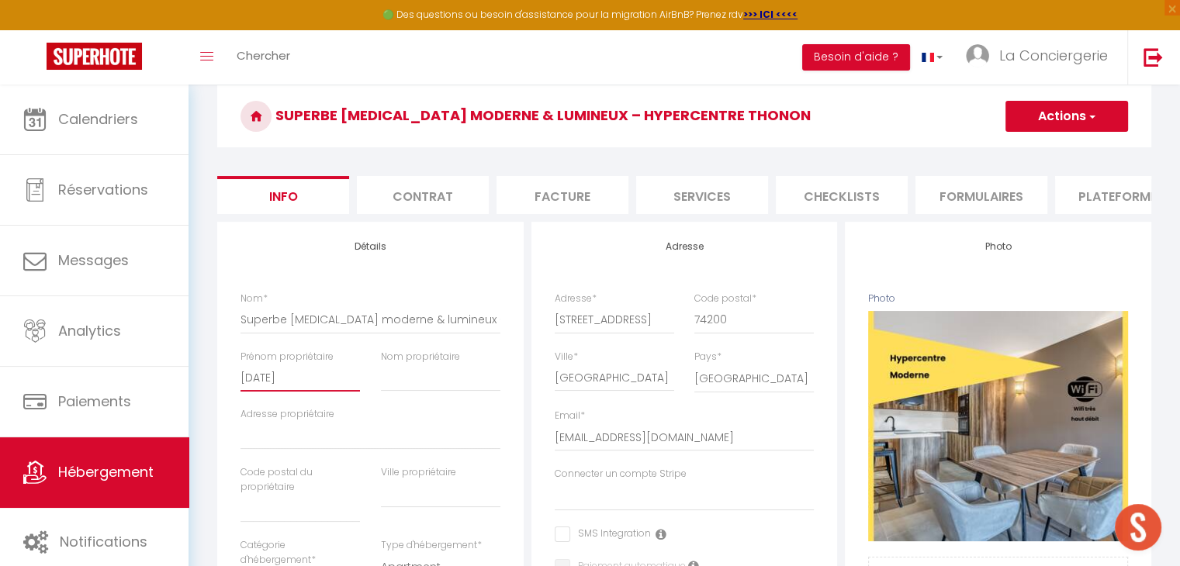
checkbox input "false"
type input "Juli"
select select
checkbox input "false"
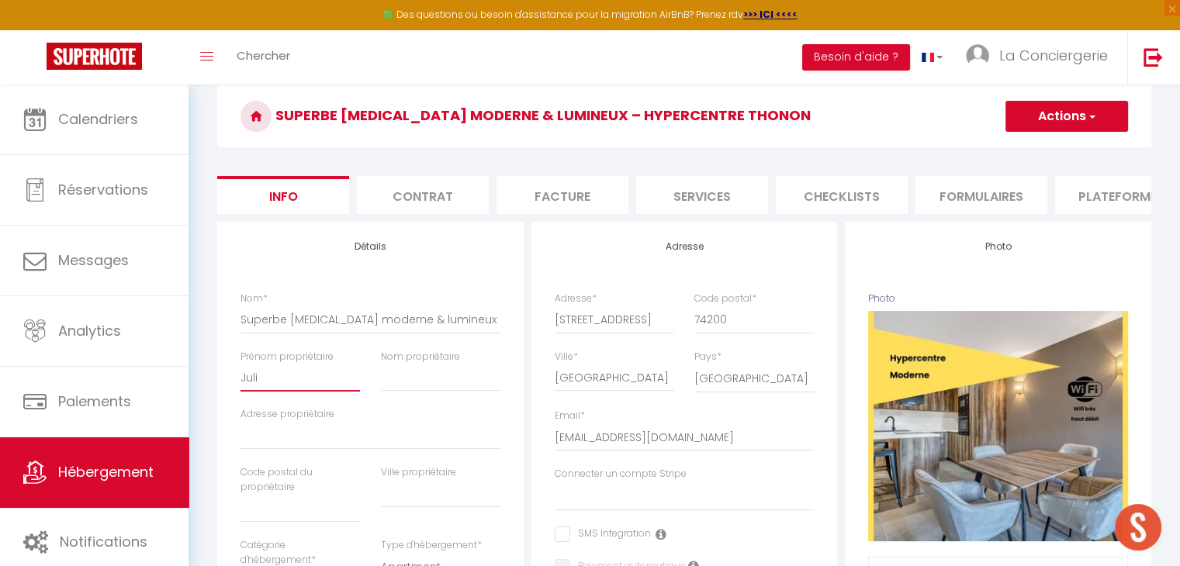
checkbox input "false"
type input "[PERSON_NAME]"
select select
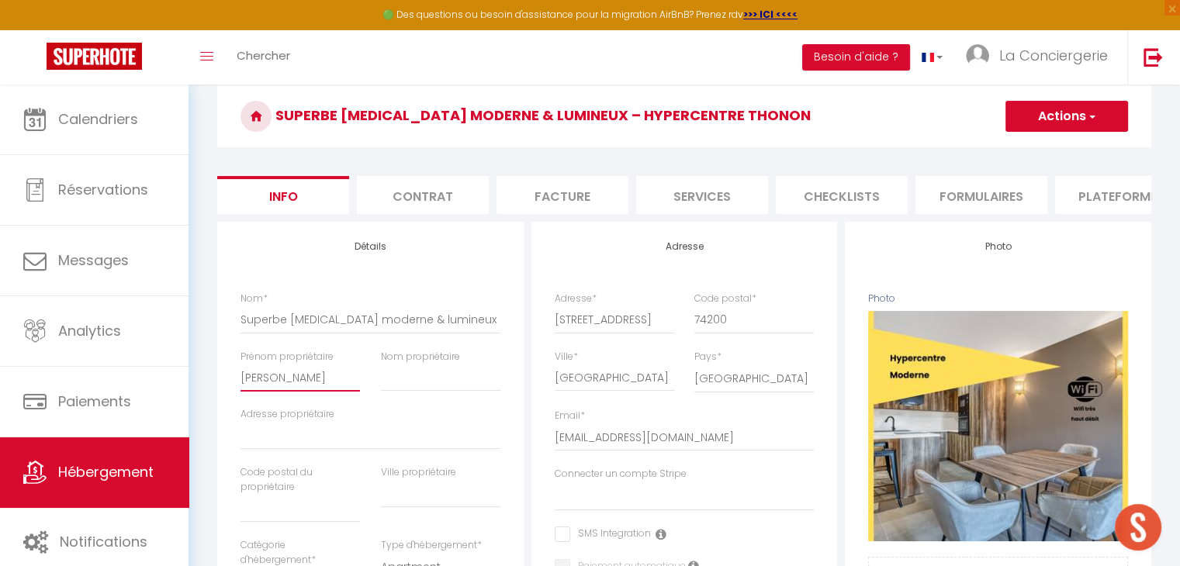
checkbox input "false"
type input "[PERSON_NAME]"
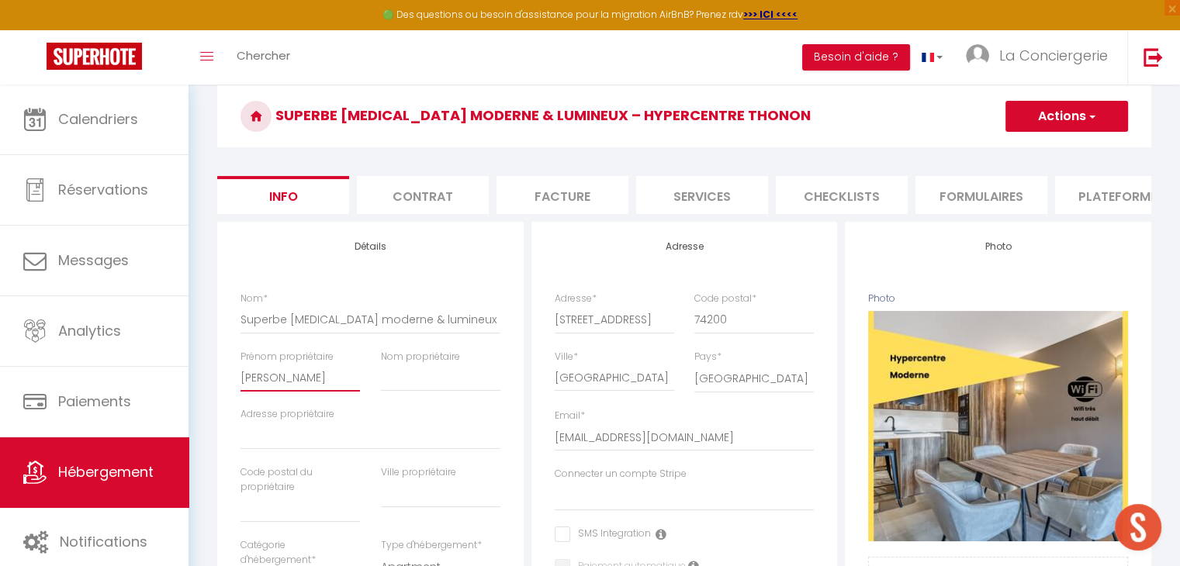
select select
checkbox input "false"
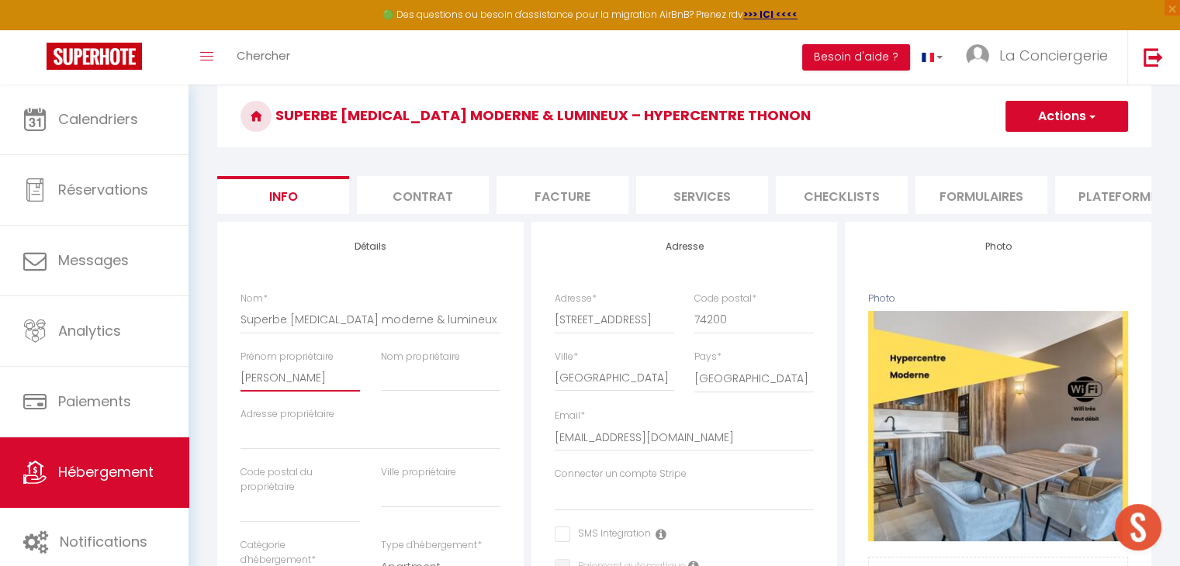
type input "[PERSON_NAME]"
type input "J"
select select
checkbox input "false"
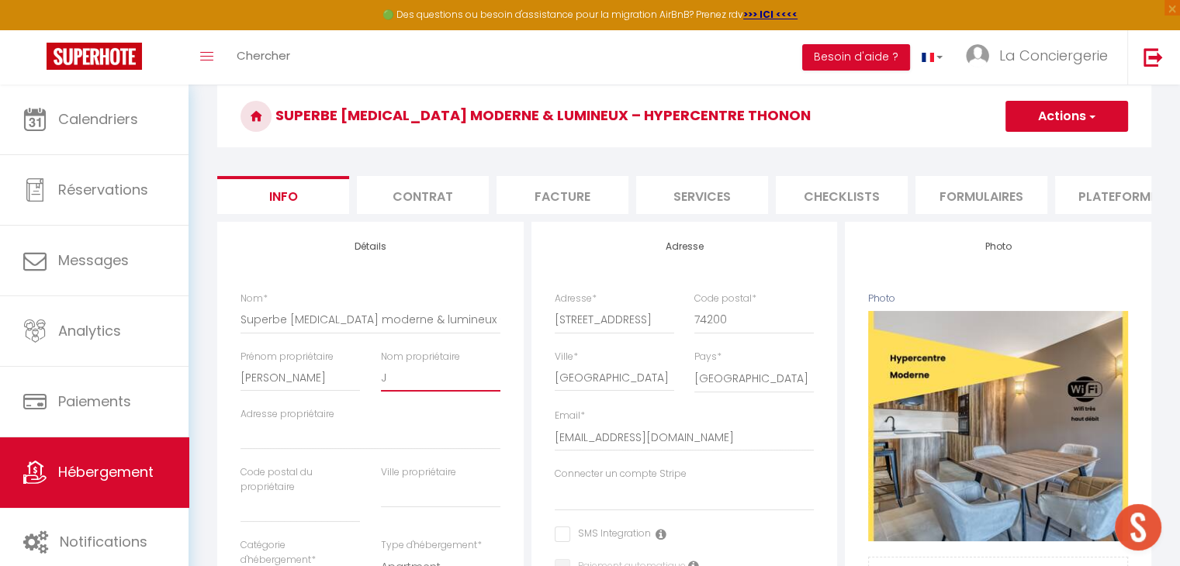
checkbox input "false"
type input "[PERSON_NAME]"
select select
checkbox input "false"
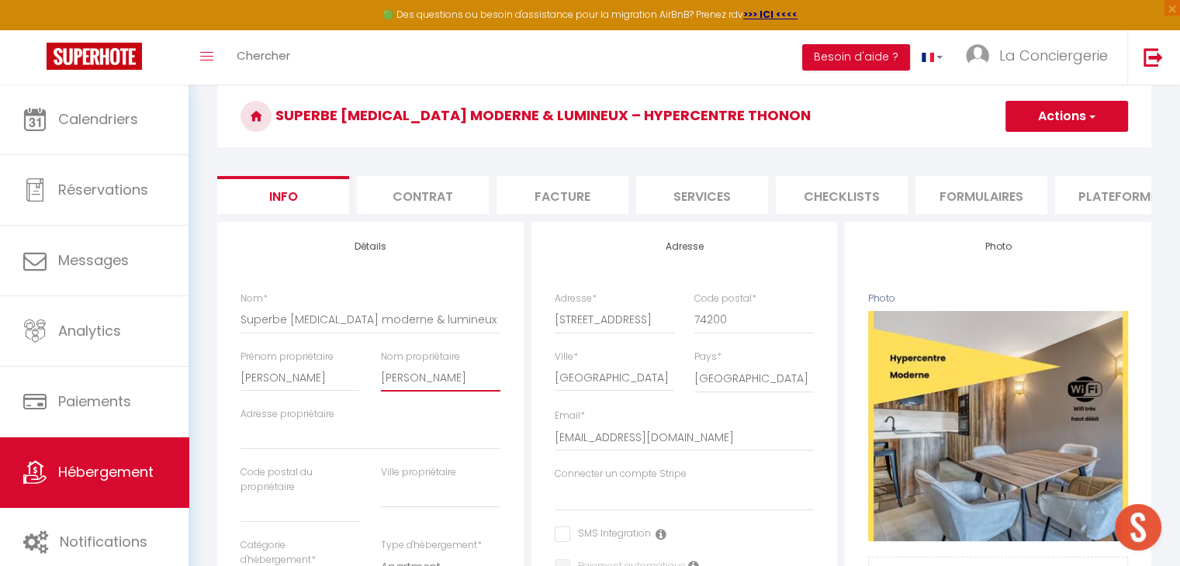
checkbox input "false"
click at [298, 461] on div "Adresse propriétaire" at bounding box center [370, 436] width 280 height 58
click at [280, 450] on input "Adresse propriétaire" at bounding box center [370, 436] width 260 height 28
click at [254, 512] on input "text" at bounding box center [299, 509] width 119 height 28
click at [404, 508] on input "text" at bounding box center [440, 494] width 119 height 28
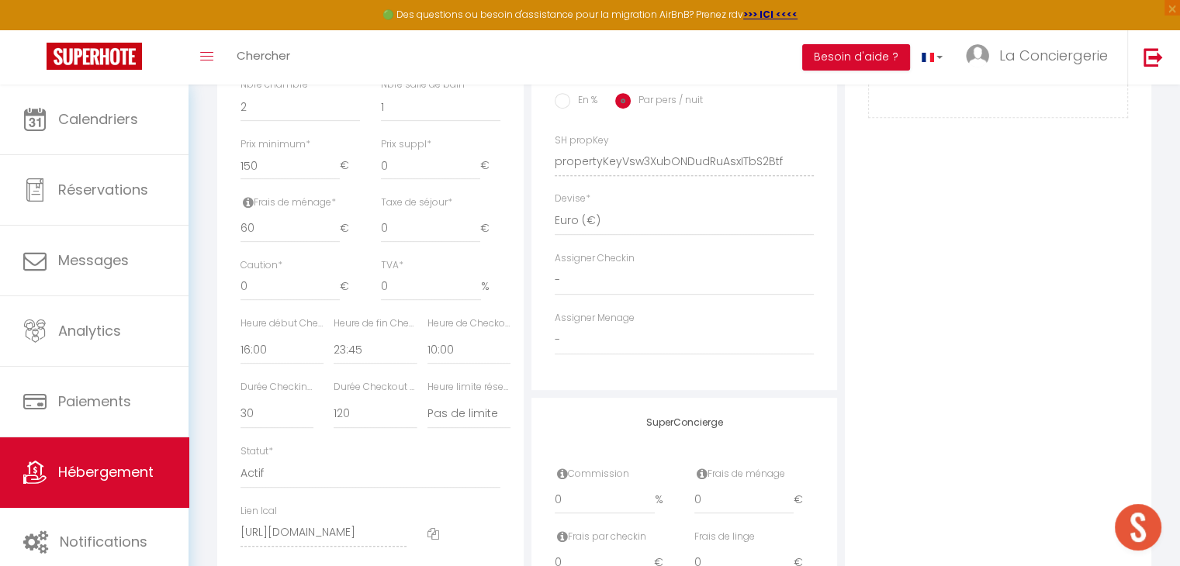
scroll to position [654, 0]
click at [397, 238] on input "0" at bounding box center [430, 228] width 99 height 28
click at [276, 295] on input "0" at bounding box center [289, 286] width 99 height 28
click at [292, 330] on label "Heure début Checkin *" at bounding box center [281, 323] width 83 height 15
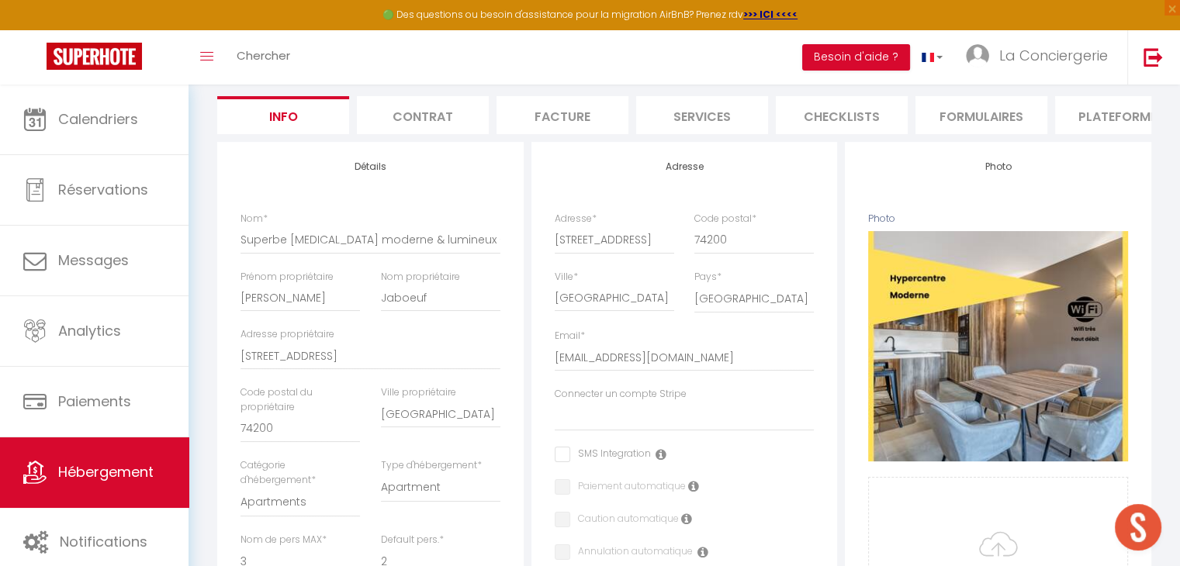
scroll to position [0, 0]
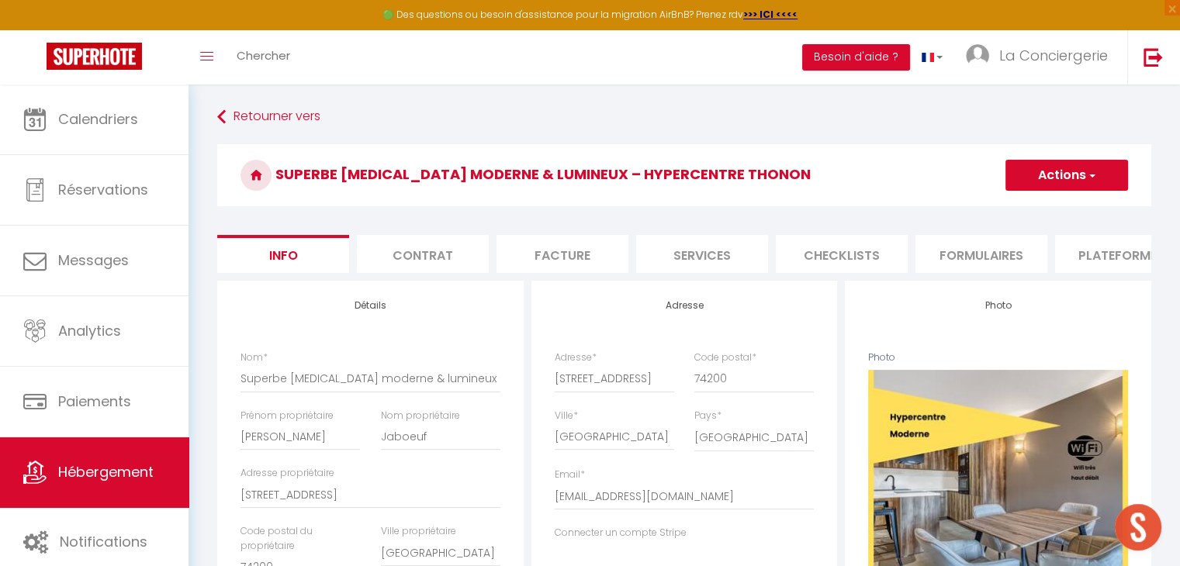
click at [1063, 181] on button "Actions" at bounding box center [1066, 175] width 123 height 31
click at [1012, 208] on input "Enregistrer" at bounding box center [1004, 210] width 57 height 16
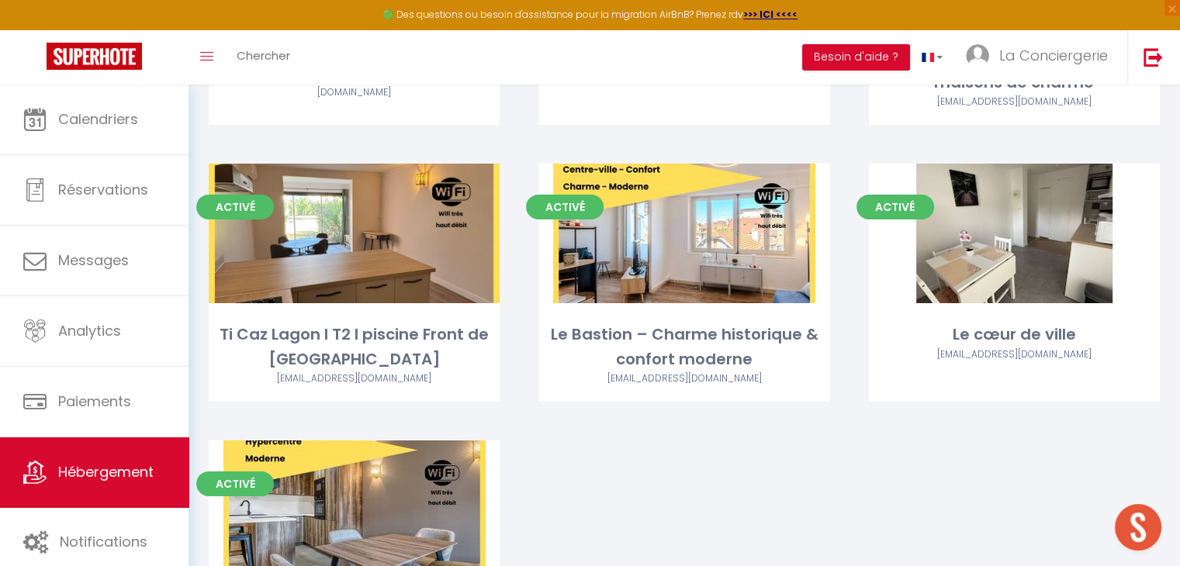
scroll to position [5035, 0]
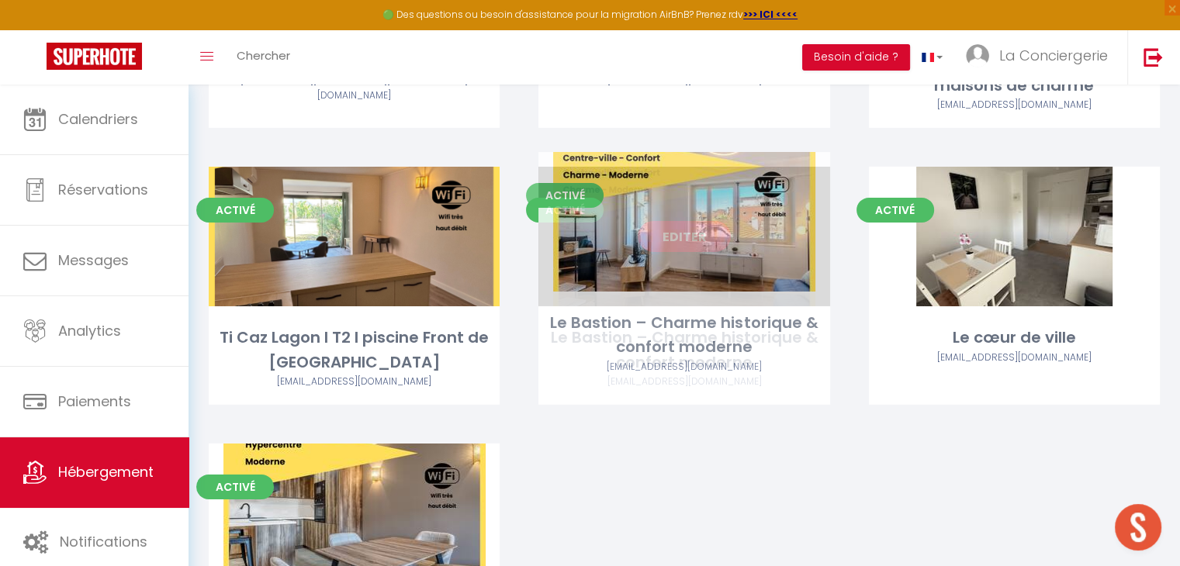
click at [683, 223] on link "Editer" at bounding box center [684, 236] width 93 height 31
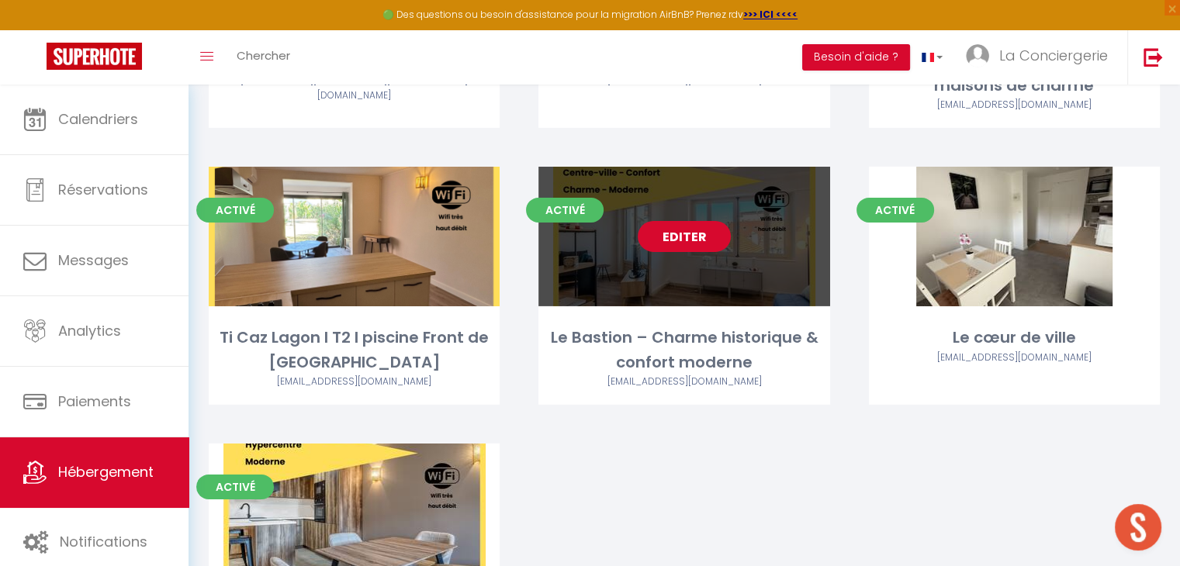
click at [679, 221] on link "Editer" at bounding box center [684, 236] width 93 height 31
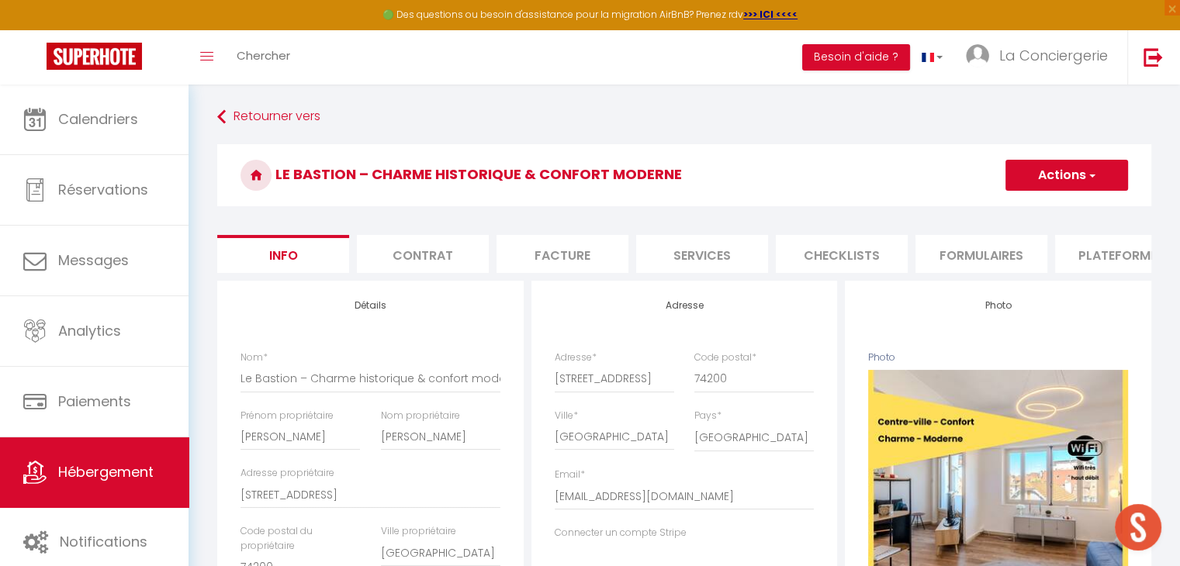
click at [690, 260] on li "Services" at bounding box center [702, 254] width 132 height 38
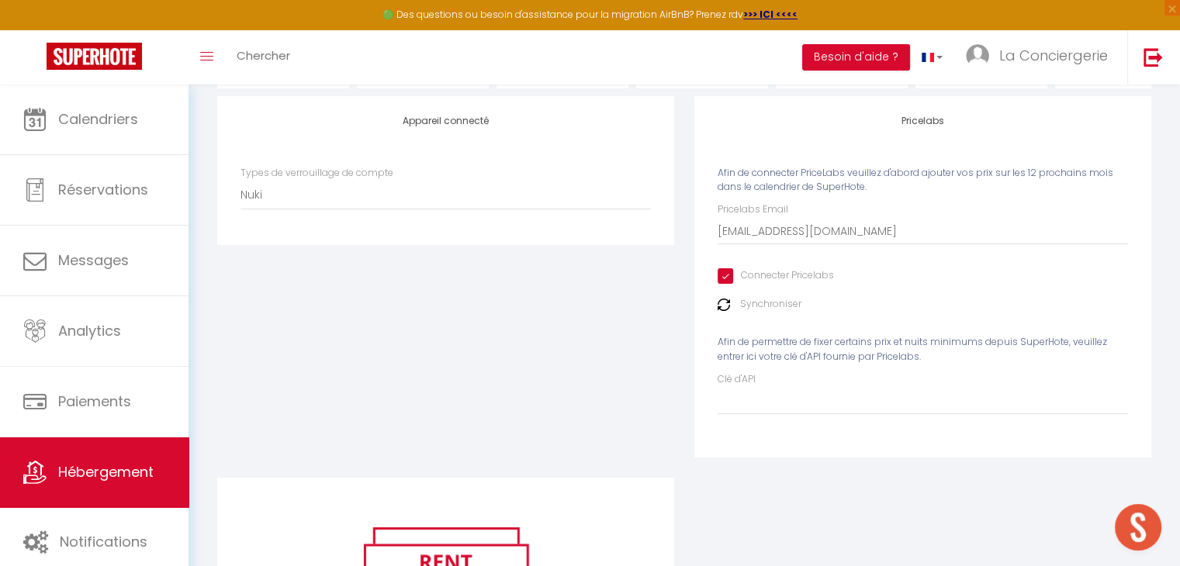
scroll to position [150, 0]
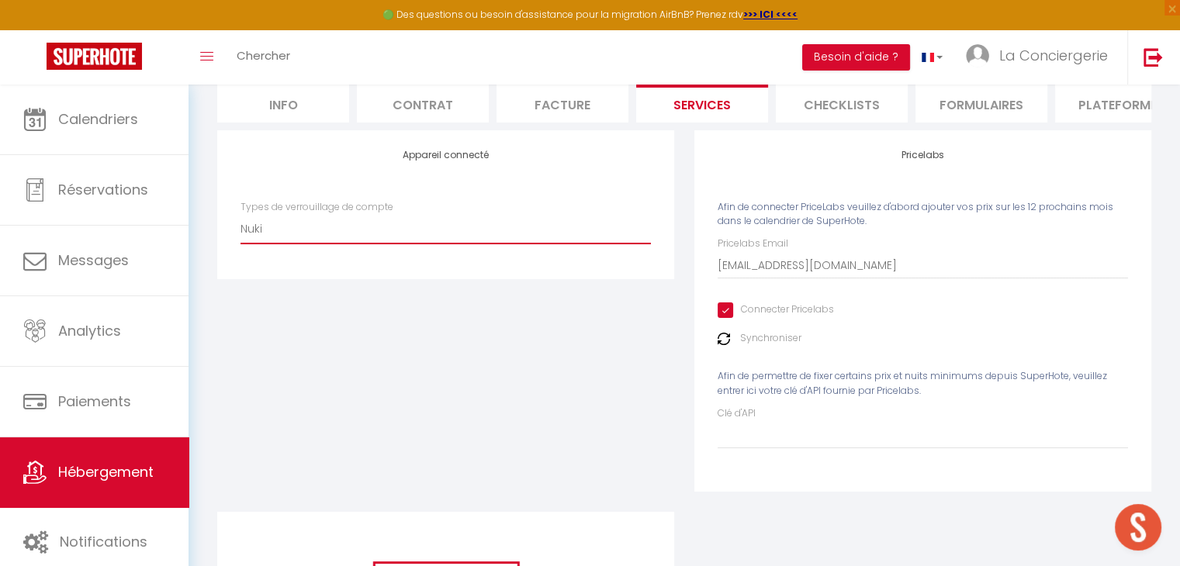
click at [523, 244] on select "Nuki" at bounding box center [445, 228] width 410 height 29
click at [525, 244] on select "Nuki" at bounding box center [445, 228] width 410 height 29
click at [724, 318] on input "Connecter Pricelabs" at bounding box center [775, 310] width 116 height 16
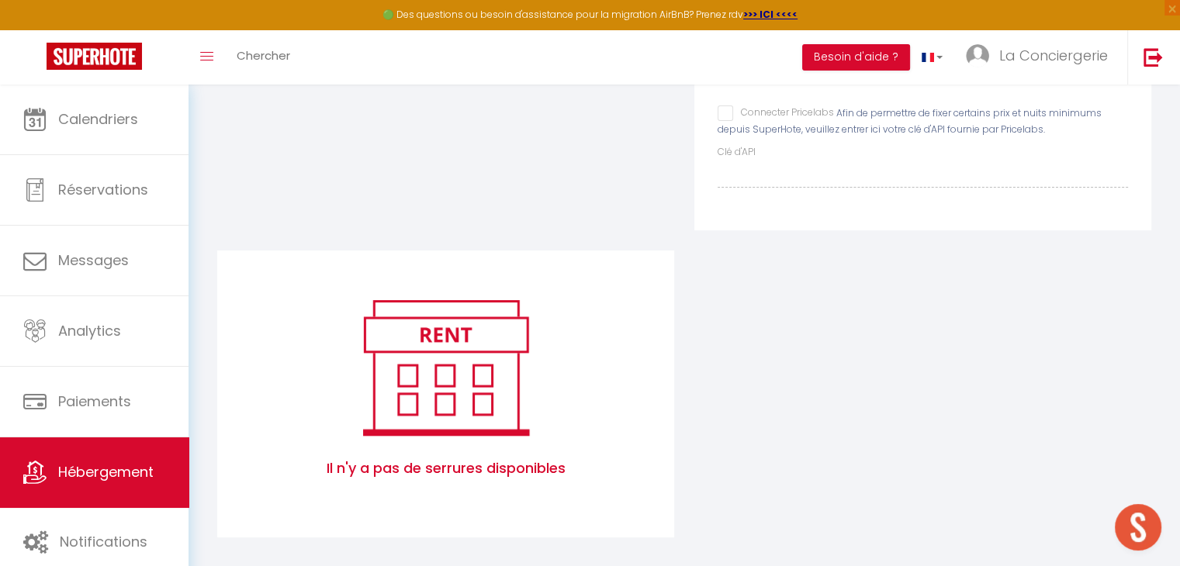
scroll to position [0, 0]
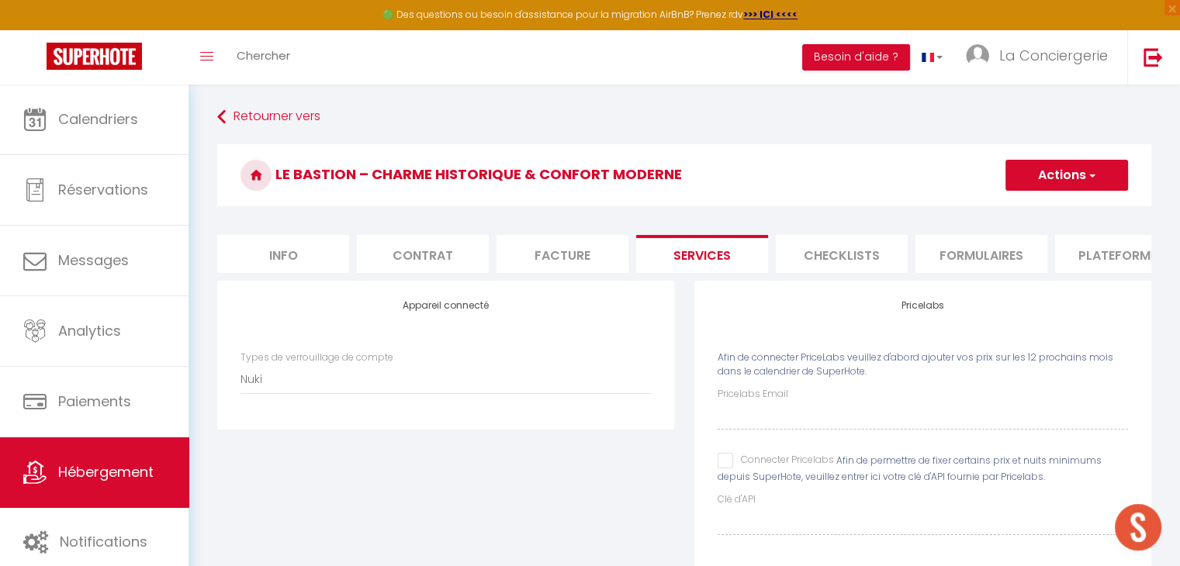
click at [1049, 170] on button "Actions" at bounding box center [1066, 175] width 123 height 31
click at [1045, 204] on link "Enregistrer" at bounding box center [1065, 209] width 123 height 20
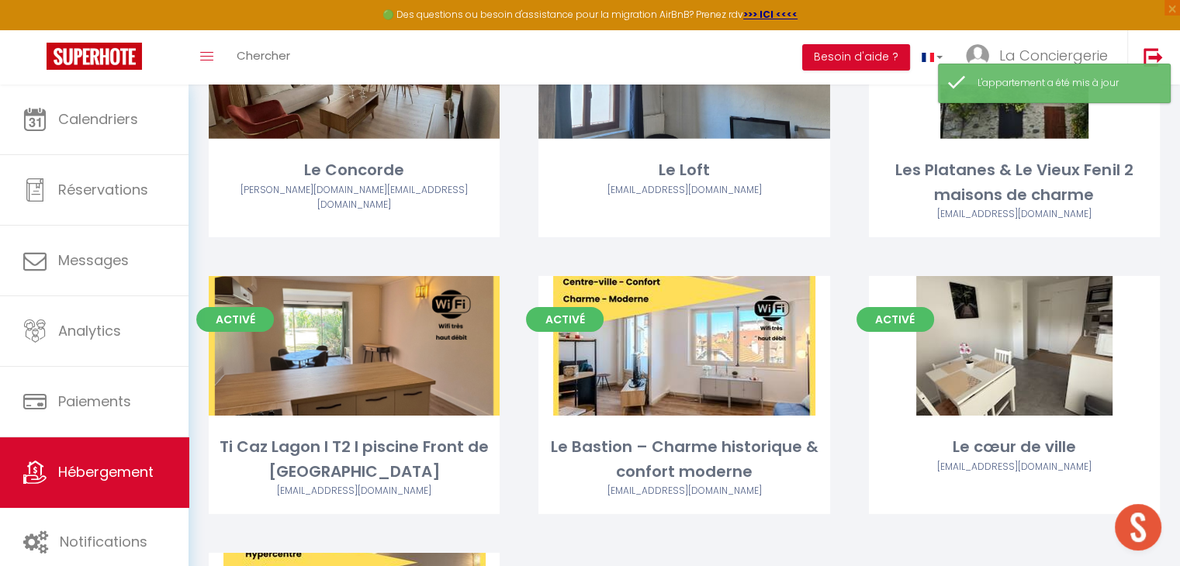
scroll to position [4926, 0]
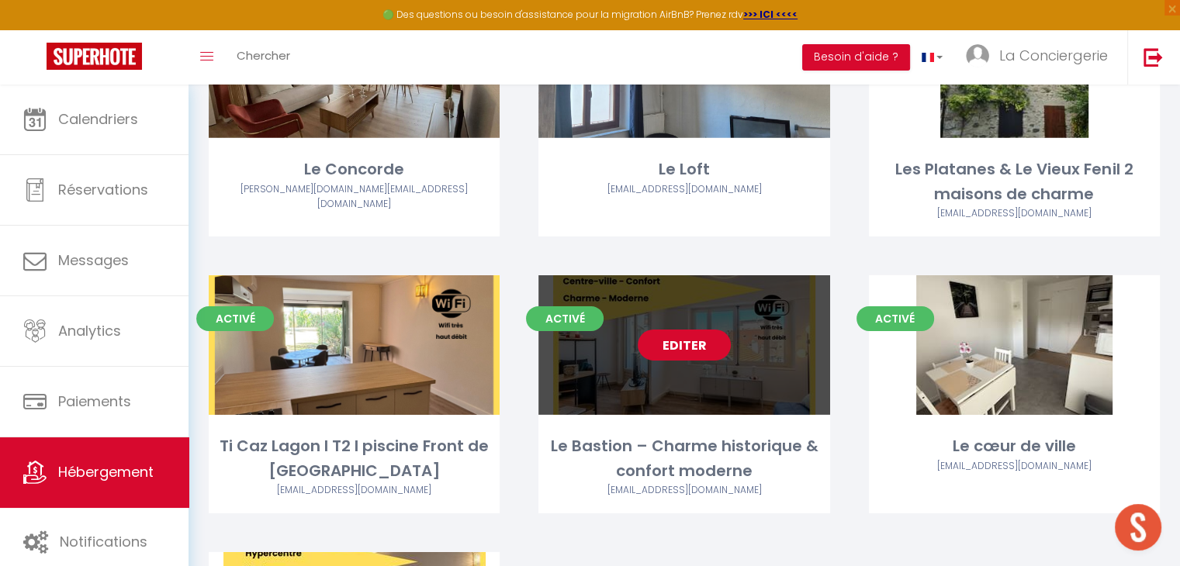
click at [669, 330] on link "Editer" at bounding box center [684, 345] width 93 height 31
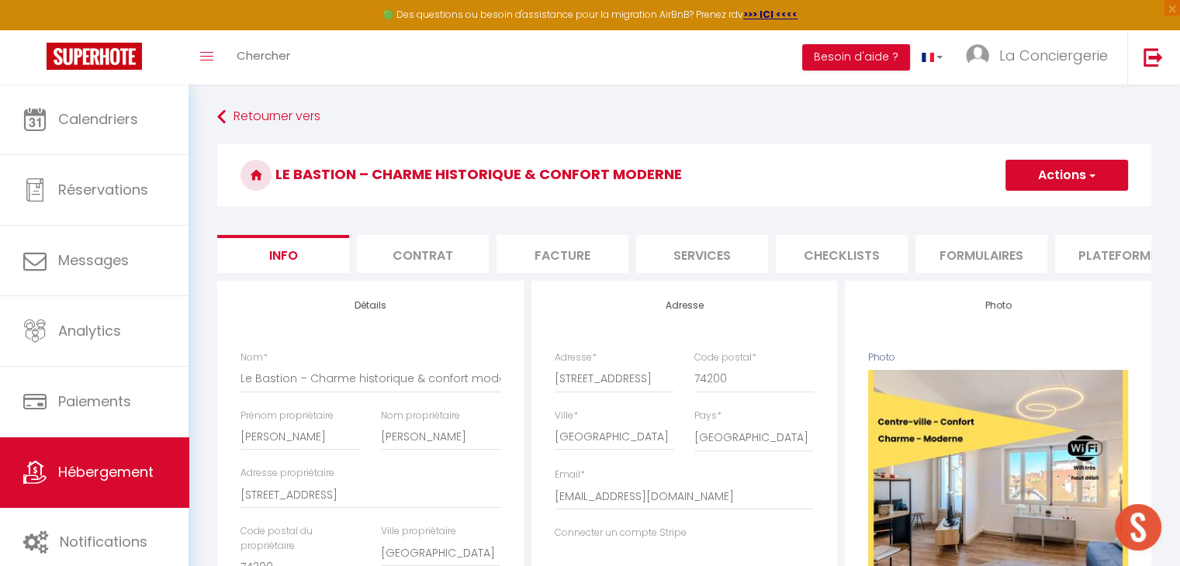
click at [1118, 242] on li "Plateformes" at bounding box center [1121, 254] width 132 height 38
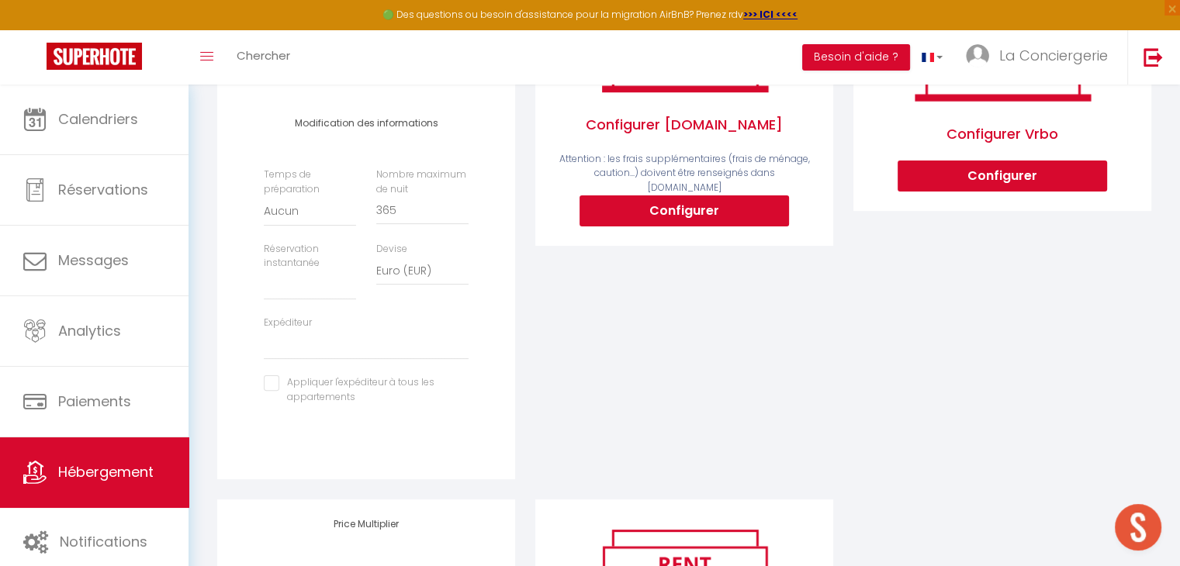
scroll to position [358, 0]
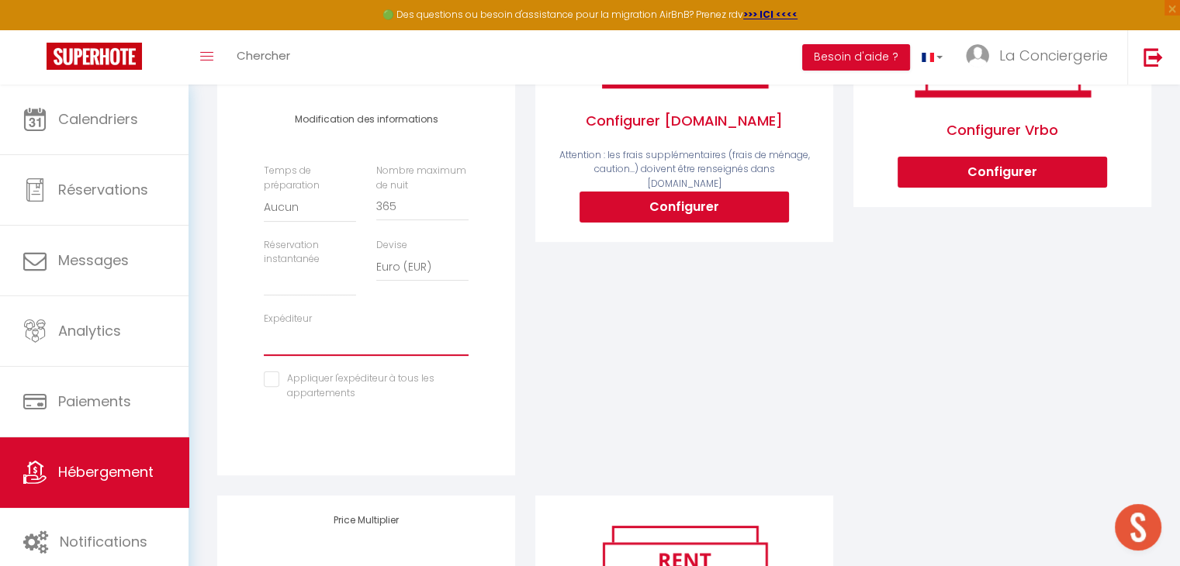
click at [403, 352] on select "[EMAIL_ADDRESS][DOMAIN_NAME] [EMAIL_ADDRESS][DOMAIN_NAME] [EMAIL_ADDRESS][DOMAI…" at bounding box center [366, 341] width 205 height 29
click at [264, 337] on select "[EMAIL_ADDRESS][DOMAIN_NAME] [EMAIL_ADDRESS][DOMAIN_NAME] [EMAIL_ADDRESS][DOMAI…" at bounding box center [366, 341] width 205 height 29
click at [429, 416] on div "Temps de préparation [GEOGRAPHIC_DATA] 1 nuit avant et après chaque réservation…" at bounding box center [366, 290] width 225 height 253
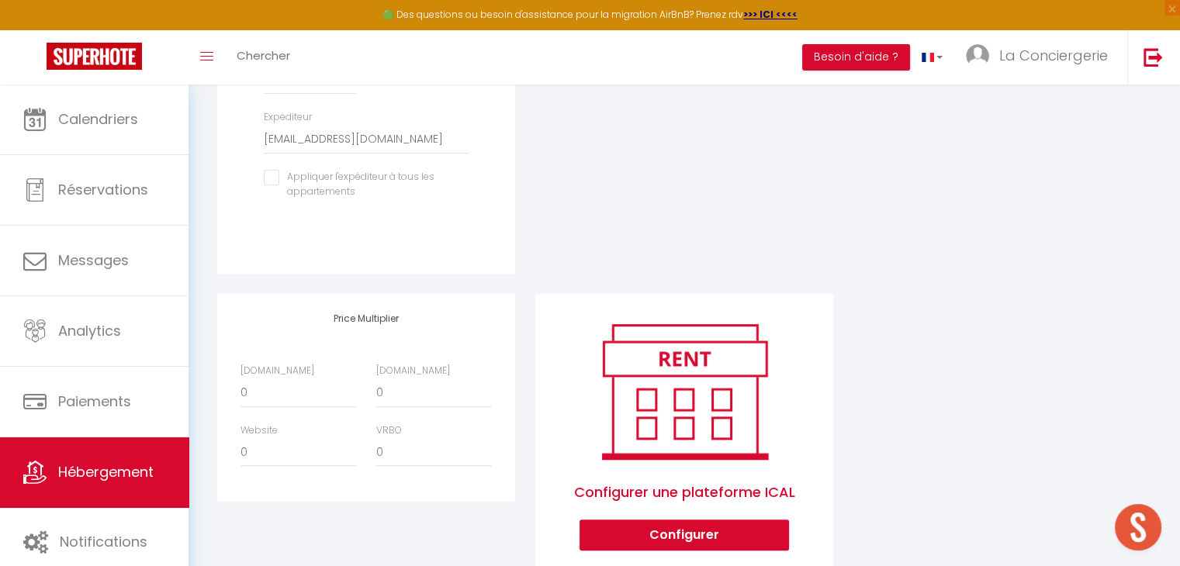
scroll to position [565, 0]
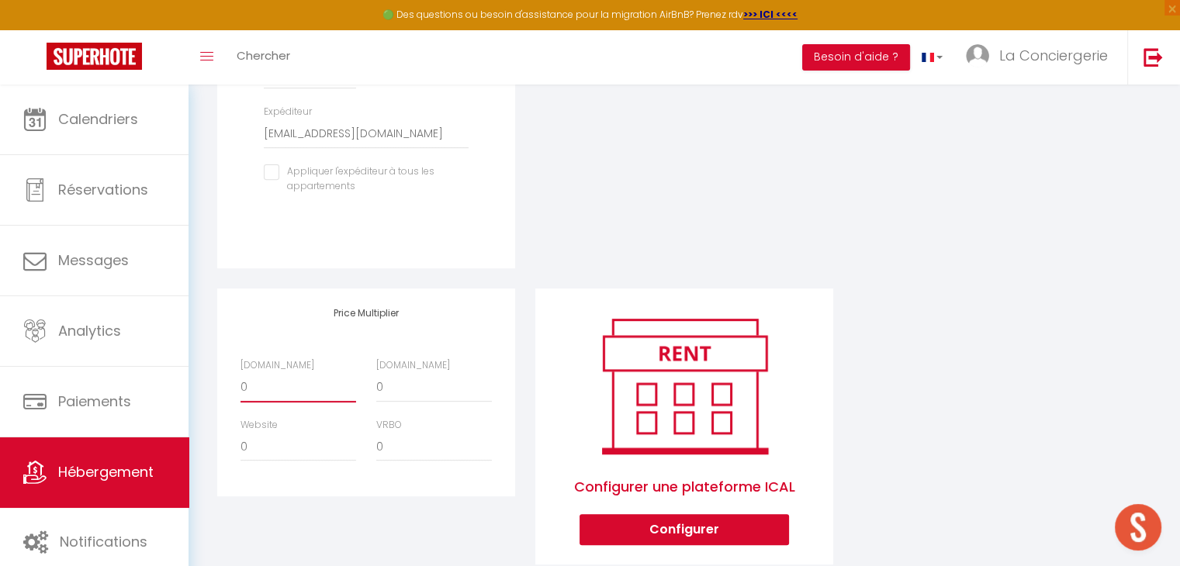
click at [262, 392] on select "0 + 1 % + 2 % + 3 % + 4 % + 5 % + 6 % + 7 % + 8 % + 9 %" at bounding box center [298, 387] width 116 height 29
click at [240, 384] on select "0 + 1 % + 2 % + 3 % + 4 % + 5 % + 6 % + 7 % + 8 % + 9 %" at bounding box center [298, 387] width 116 height 29
click at [412, 403] on select "0 + 1 % + 2 % + 3 % + 4 % + 5 % + 6 % + 7 % + 8 % + 9 %" at bounding box center [434, 387] width 116 height 29
click at [376, 384] on select "0 + 1 % + 2 % + 3 % + 4 % + 5 % + 6 % + 7 % + 8 % + 9 %" at bounding box center [434, 387] width 116 height 29
click at [274, 458] on select "0 + 1 % + 2 % + 3 % + 4 % + 5 % + 6 % + 7 % + 8 % + 9 %" at bounding box center [298, 446] width 116 height 29
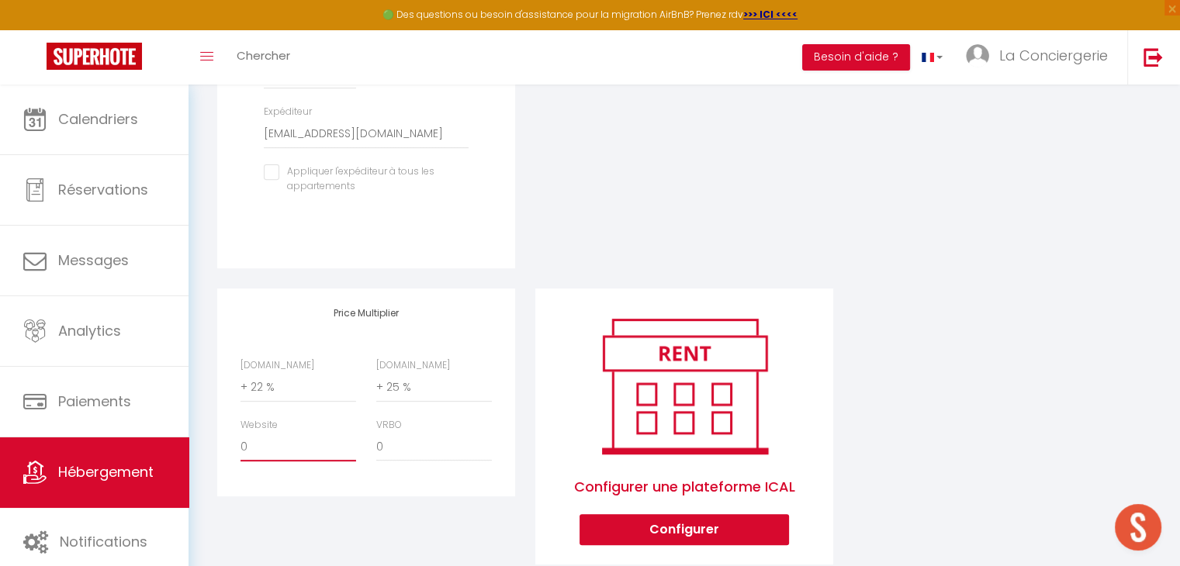
click at [240, 443] on select "0 + 1 % + 2 % + 3 % + 4 % + 5 % + 6 % + 7 % + 8 % + 9 %" at bounding box center [298, 446] width 116 height 29
click at [403, 457] on select "0 + 1 % + 2 % + 3 % + 4 % + 5 % + 6 % + 7 % + 8 % + 9 %" at bounding box center [434, 446] width 116 height 29
click at [376, 443] on select "0 + 1 % + 2 % + 3 % + 4 % + 5 % + 6 % + 7 % + 8 % + 9 %" at bounding box center [434, 446] width 116 height 29
click at [553, 267] on div "Configurer [DOMAIN_NAME] Attention : les frais supplémentaires (frais de ménage…" at bounding box center [684, 1] width 318 height 573
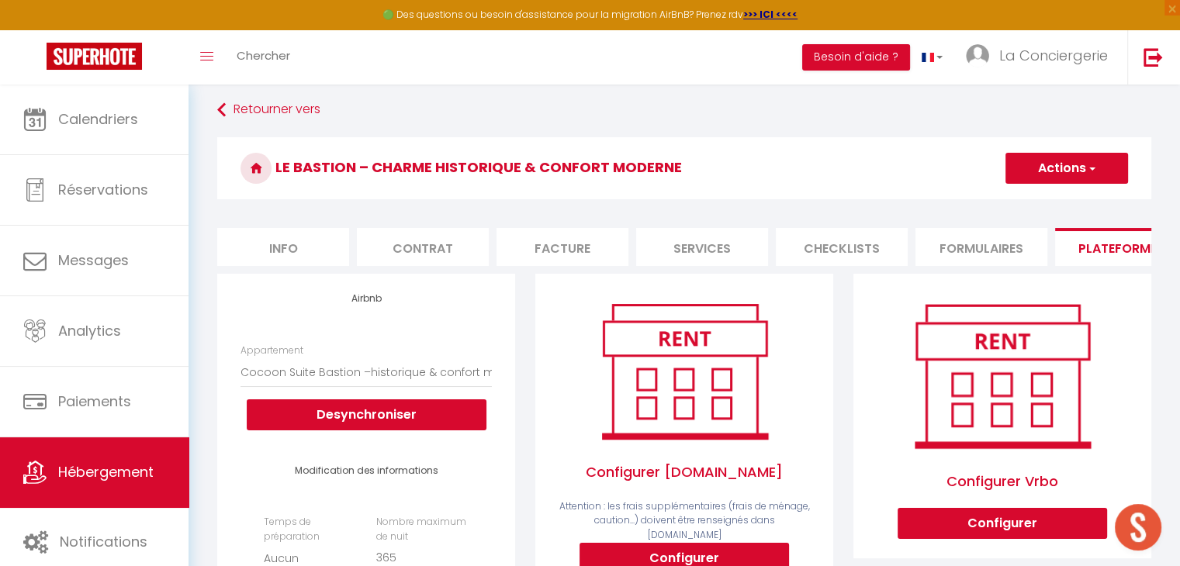
scroll to position [0, 0]
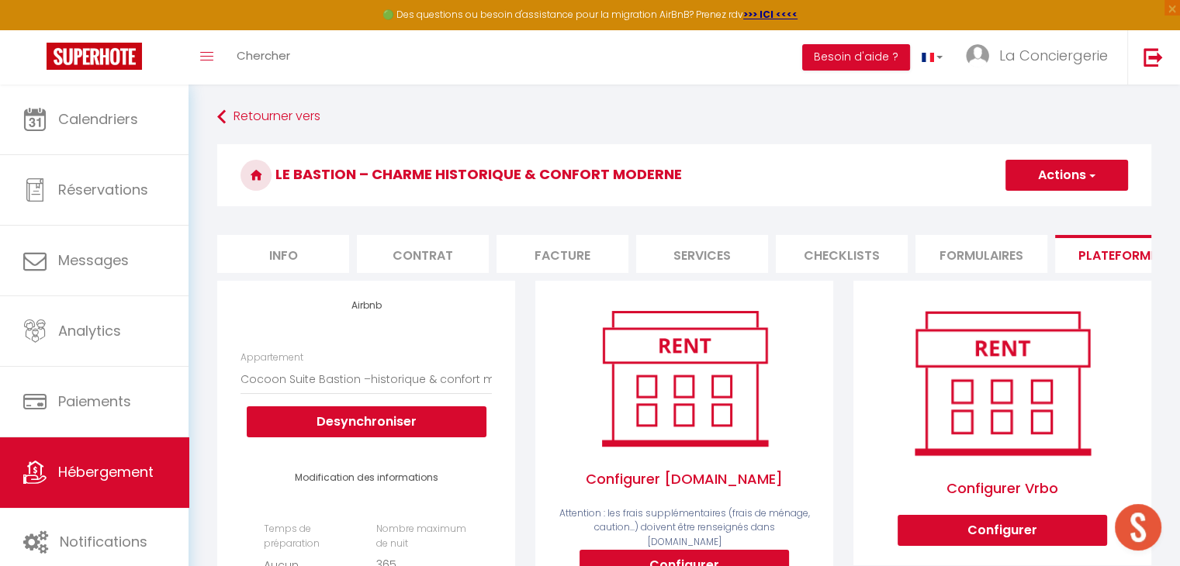
click at [1042, 179] on button "Actions" at bounding box center [1066, 175] width 123 height 31
click at [1034, 206] on link "Enregistrer" at bounding box center [1065, 209] width 123 height 20
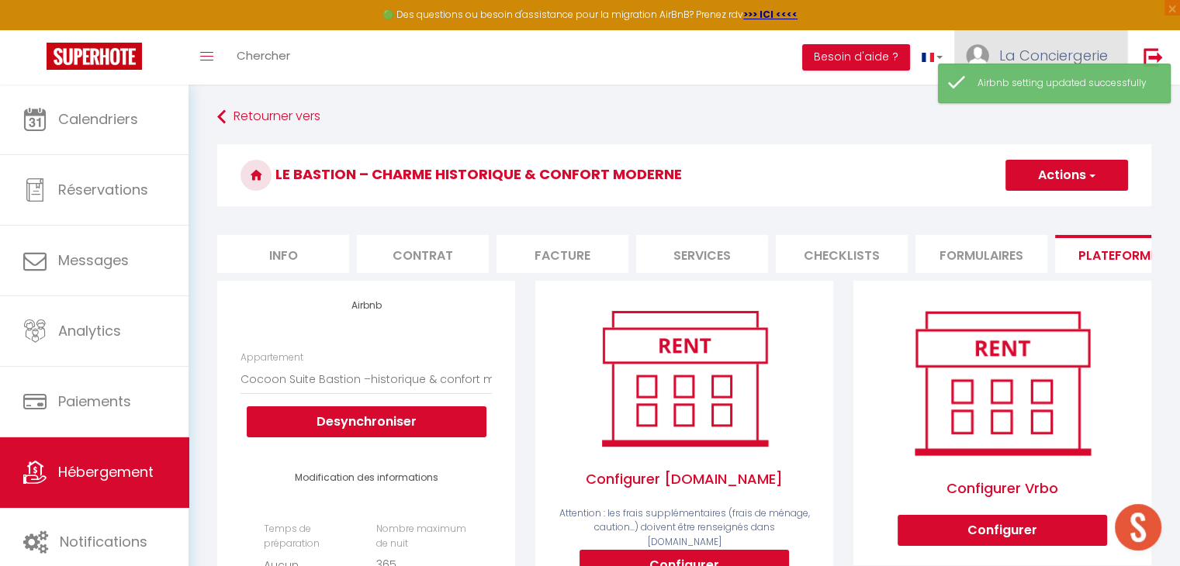
click at [1037, 50] on span "La Conciergerie" at bounding box center [1053, 55] width 109 height 19
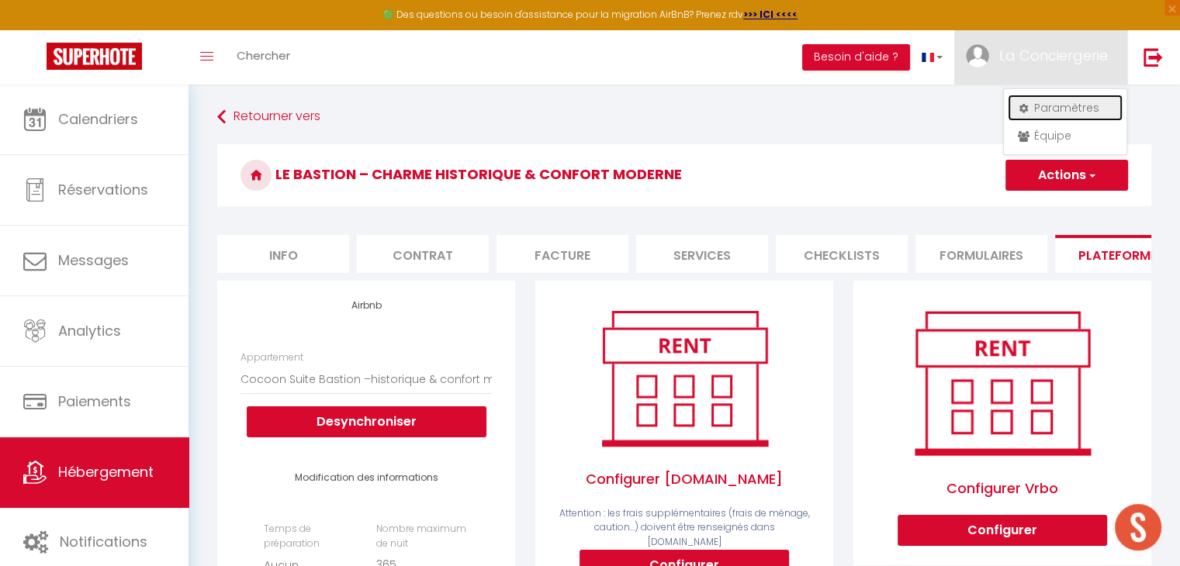
click at [1049, 102] on link "Paramètres" at bounding box center [1064, 108] width 115 height 26
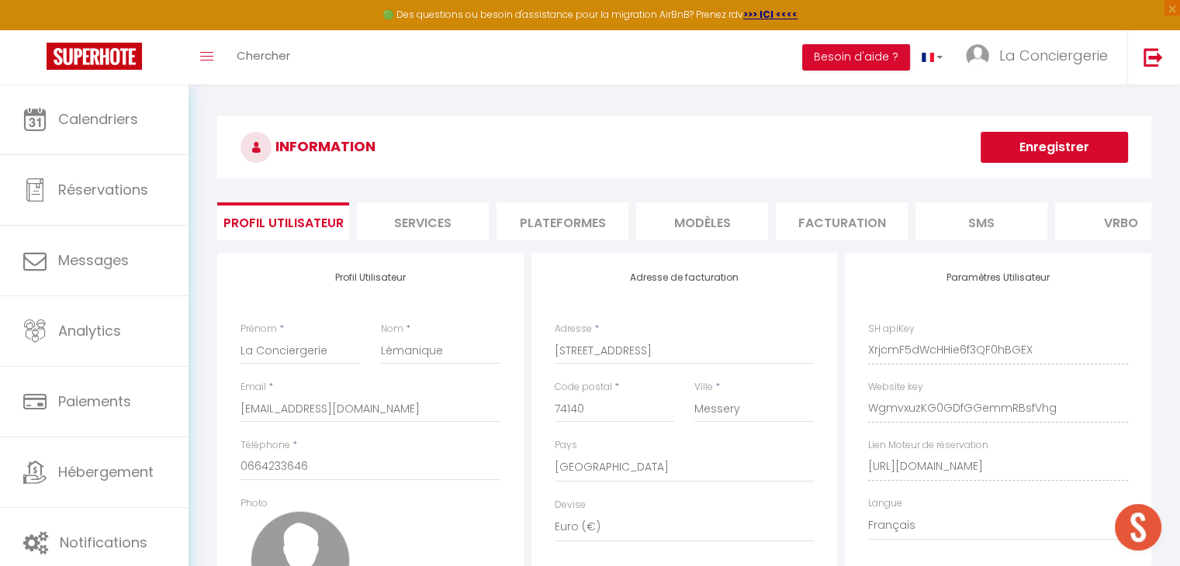
click at [449, 226] on li "Services" at bounding box center [423, 221] width 132 height 38
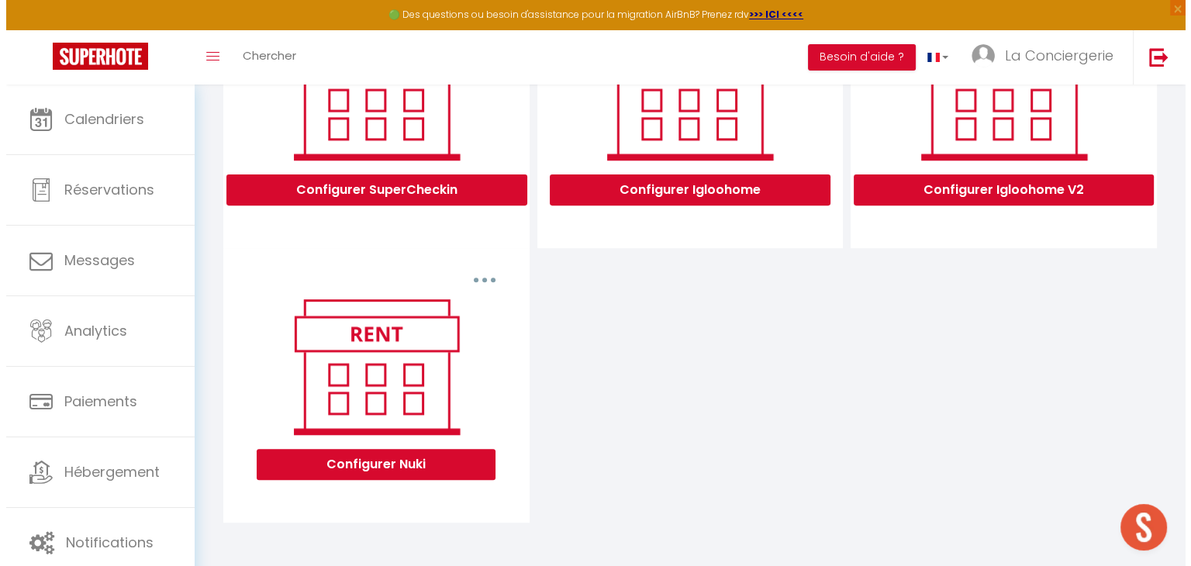
scroll to position [568, 0]
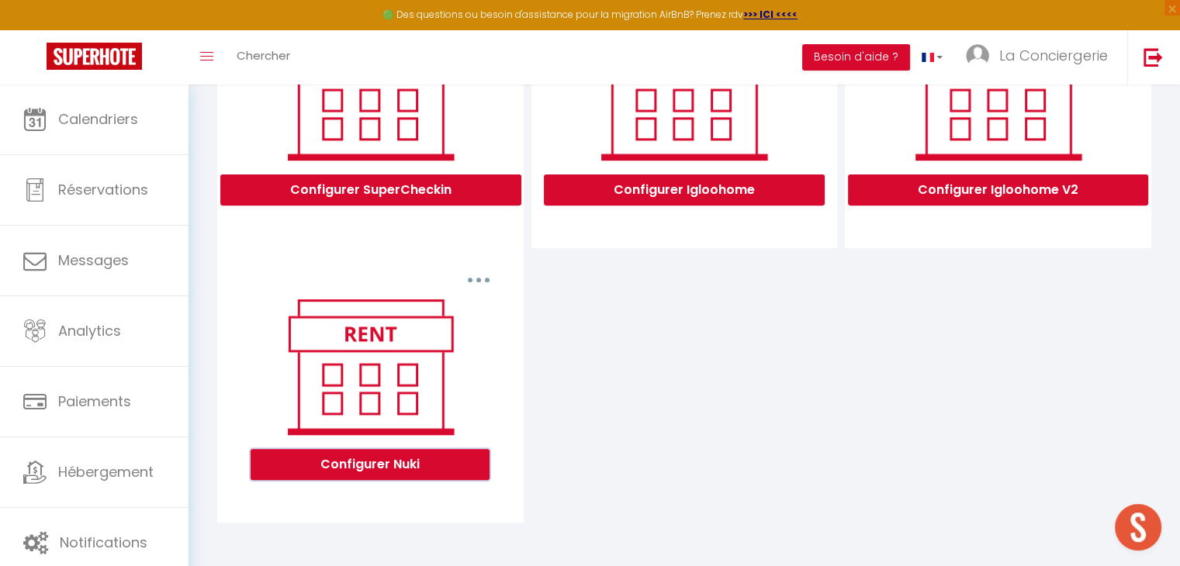
click at [422, 466] on button "Configurer Nuki" at bounding box center [370, 464] width 239 height 31
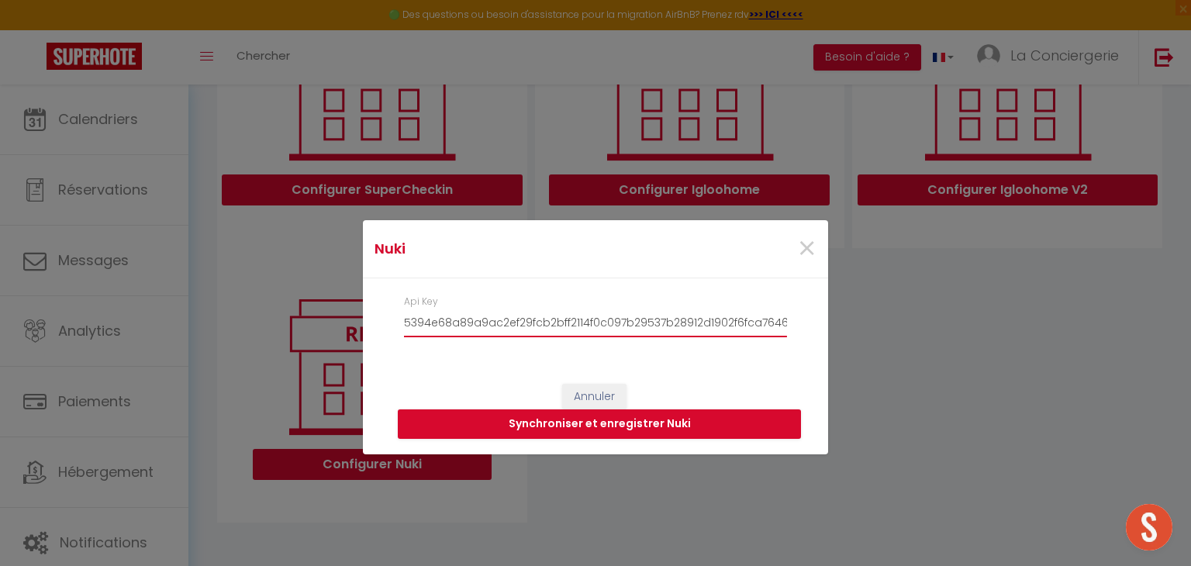
click at [620, 327] on input "5394e68a89a9ac2ef29fcb2bff2114f0c097b29537b28912d1902f6fca7646e3bb05d11d6eb7678" at bounding box center [595, 323] width 383 height 28
click at [589, 392] on button "Annuler" at bounding box center [594, 397] width 64 height 26
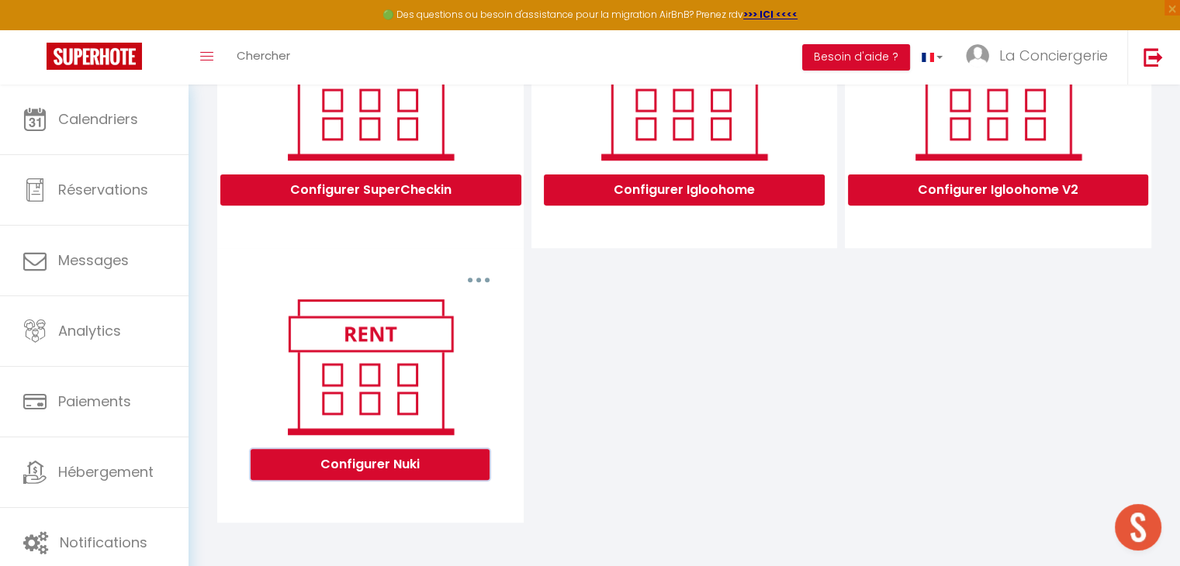
click at [428, 471] on button "Configurer Nuki" at bounding box center [370, 464] width 239 height 31
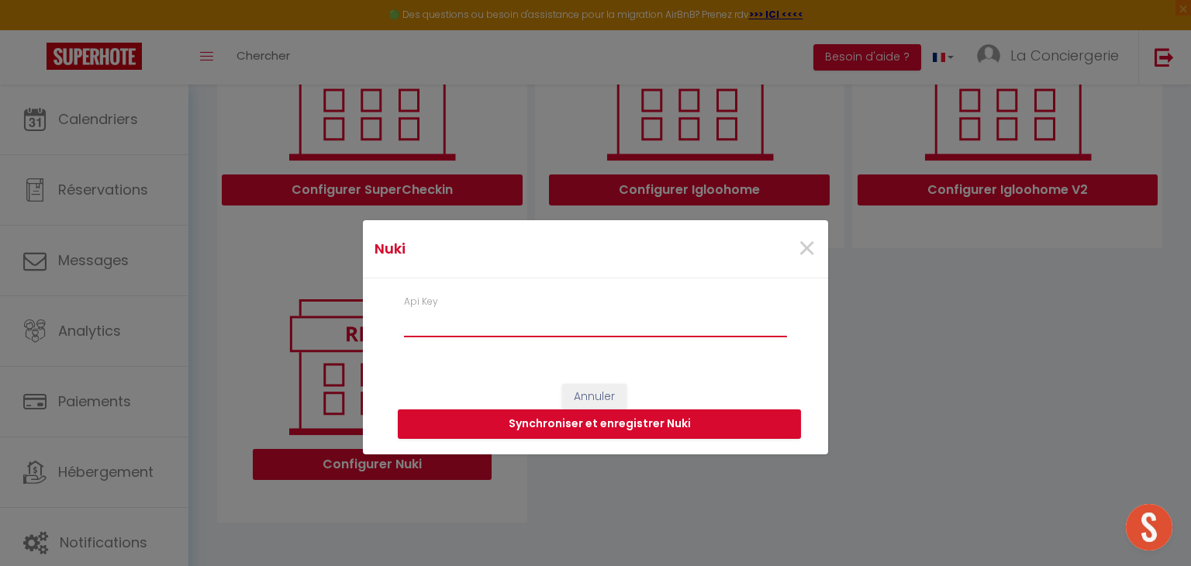
click at [558, 321] on input "Api Key" at bounding box center [595, 323] width 383 height 28
paste input "5394e68a89a9ac2ef29fcb2bff2114f0c097b29537b28912d1902f6fca7646e3bb05d11d6eb7678"
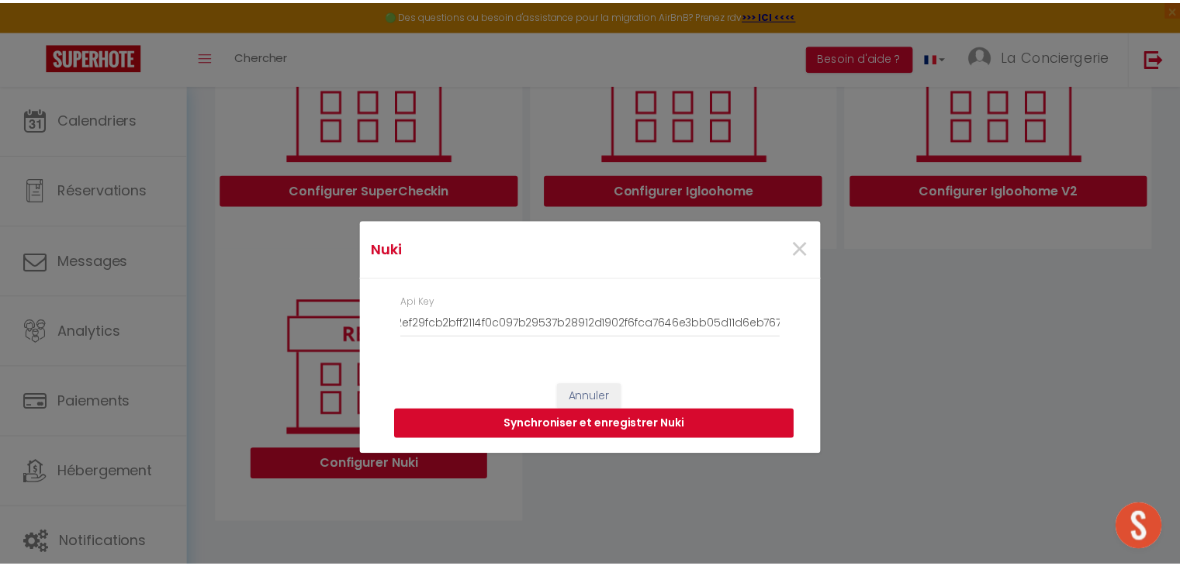
scroll to position [0, 0]
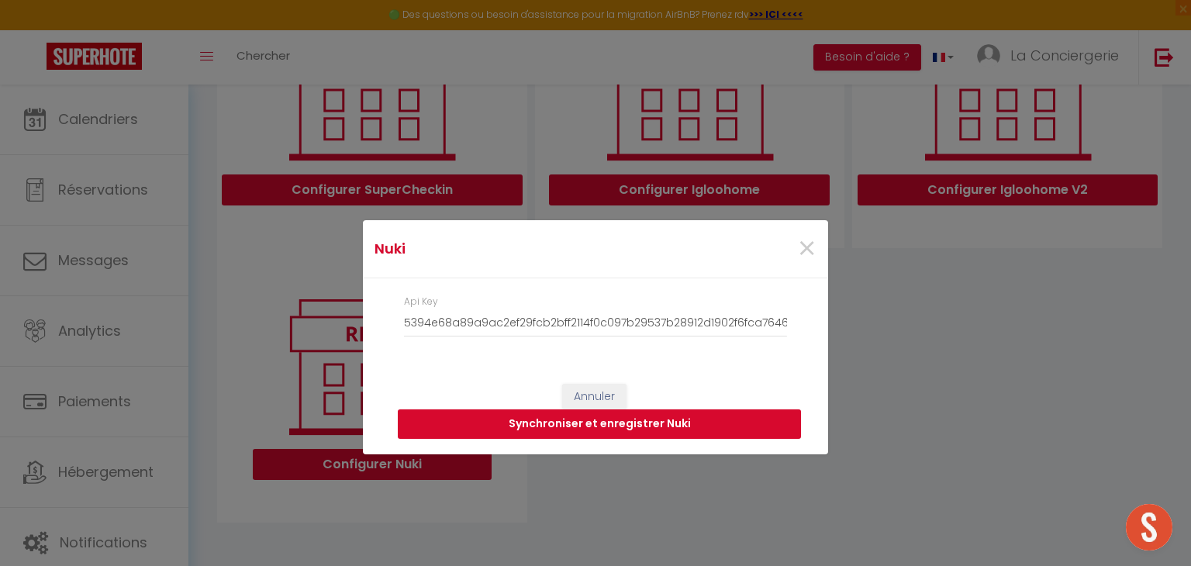
click at [593, 420] on button "Synchroniser et enregistrer Nuki" at bounding box center [599, 424] width 403 height 29
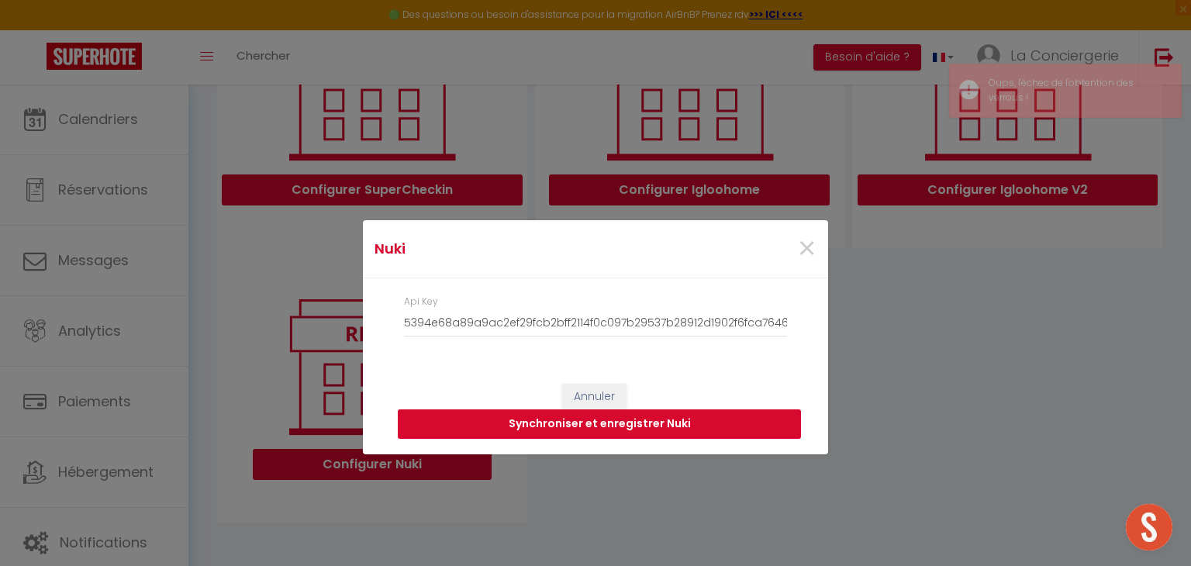
click at [661, 425] on button "Synchroniser et enregistrer Nuki" at bounding box center [599, 424] width 403 height 29
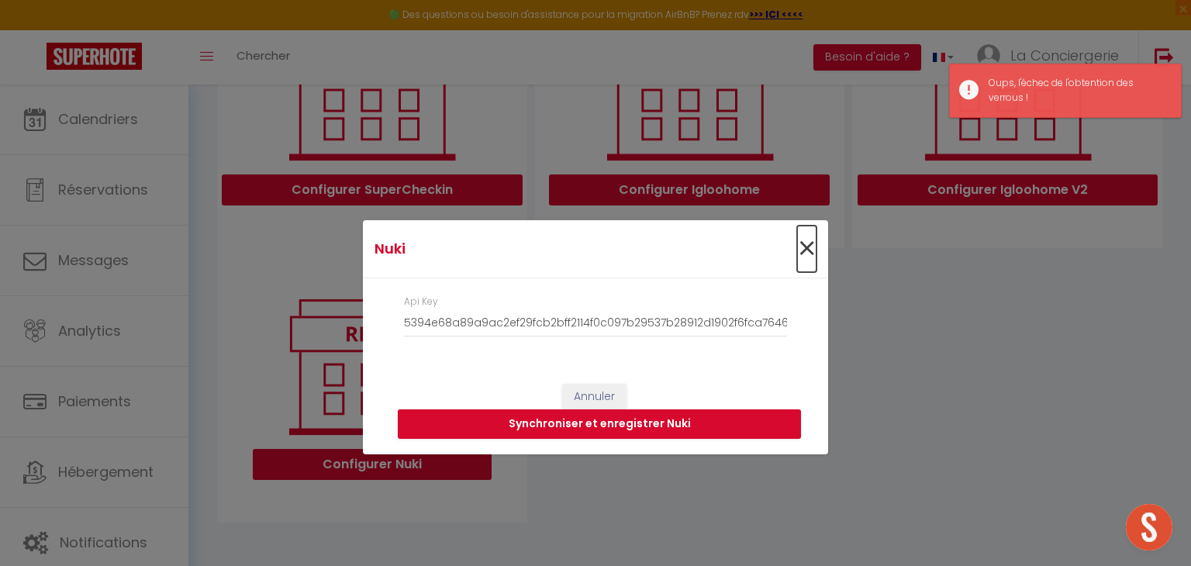
click at [801, 247] on span "×" at bounding box center [806, 249] width 19 height 47
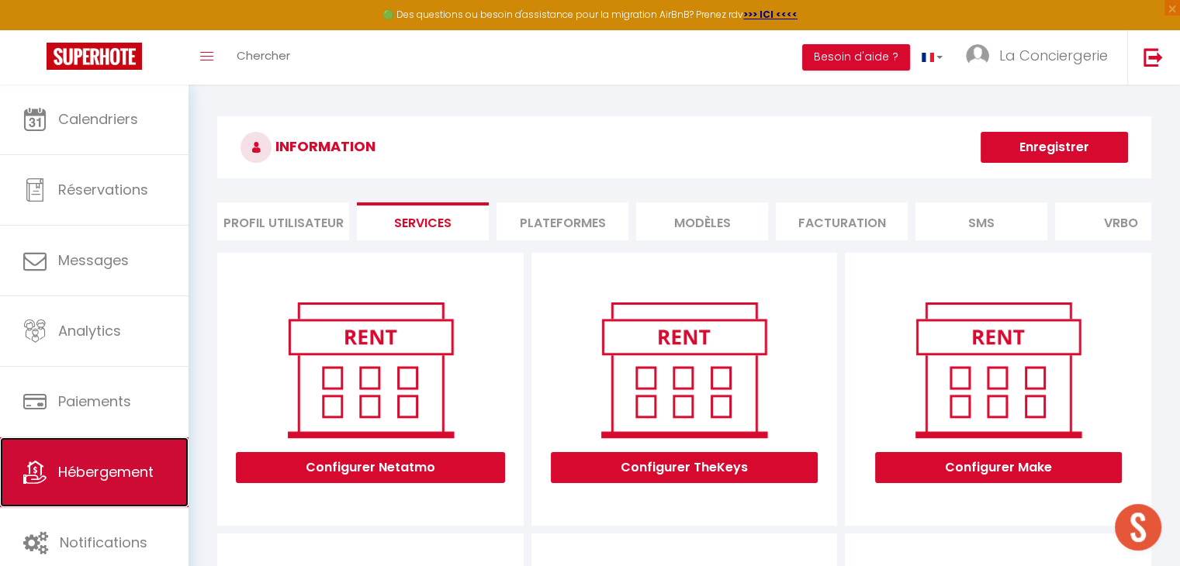
click at [102, 477] on span "Hébergement" at bounding box center [105, 471] width 95 height 19
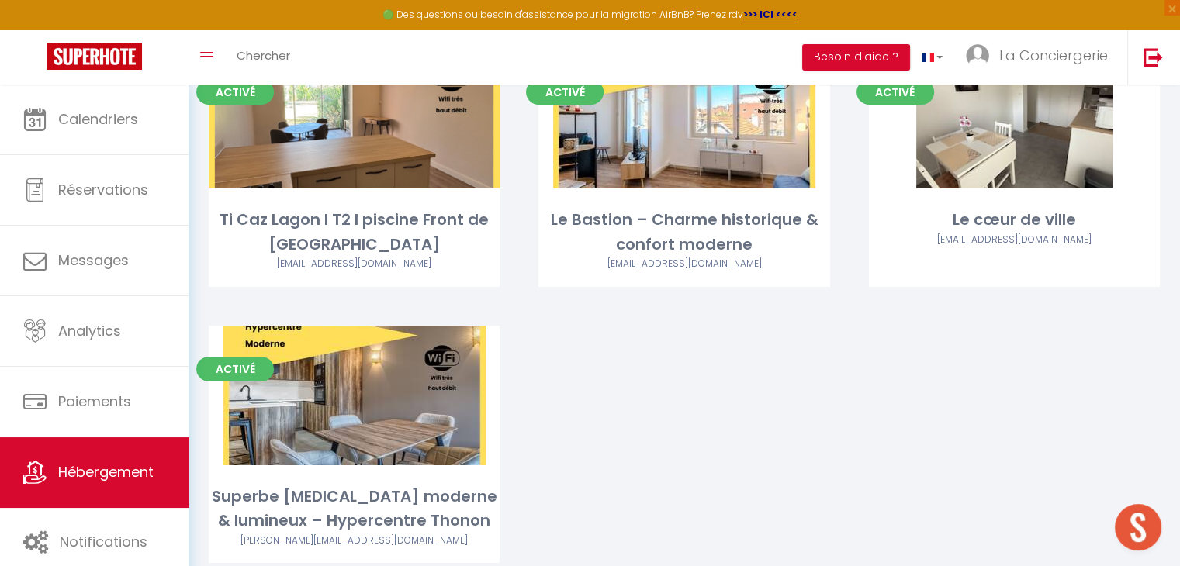
scroll to position [5193, 0]
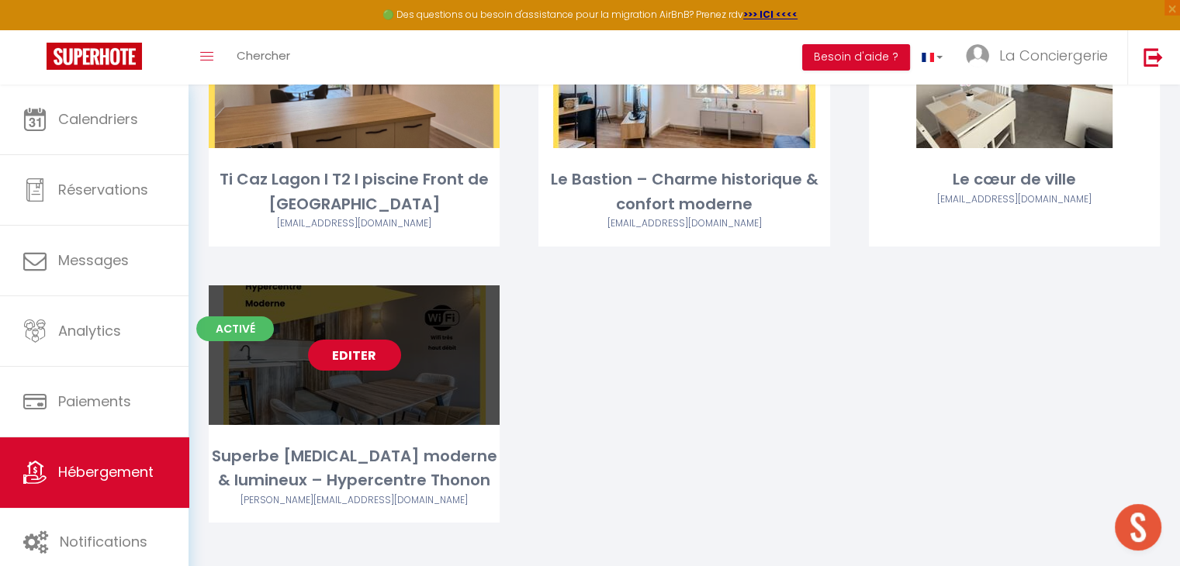
click at [358, 340] on link "Editer" at bounding box center [354, 355] width 93 height 31
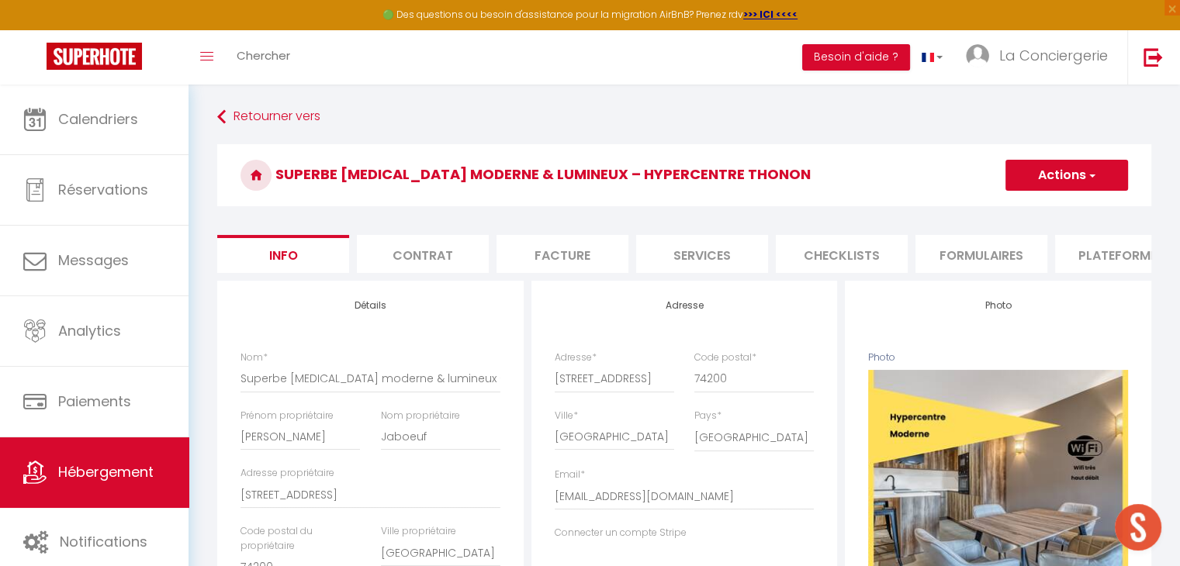
click at [1123, 243] on li "Plateformes" at bounding box center [1121, 254] width 132 height 38
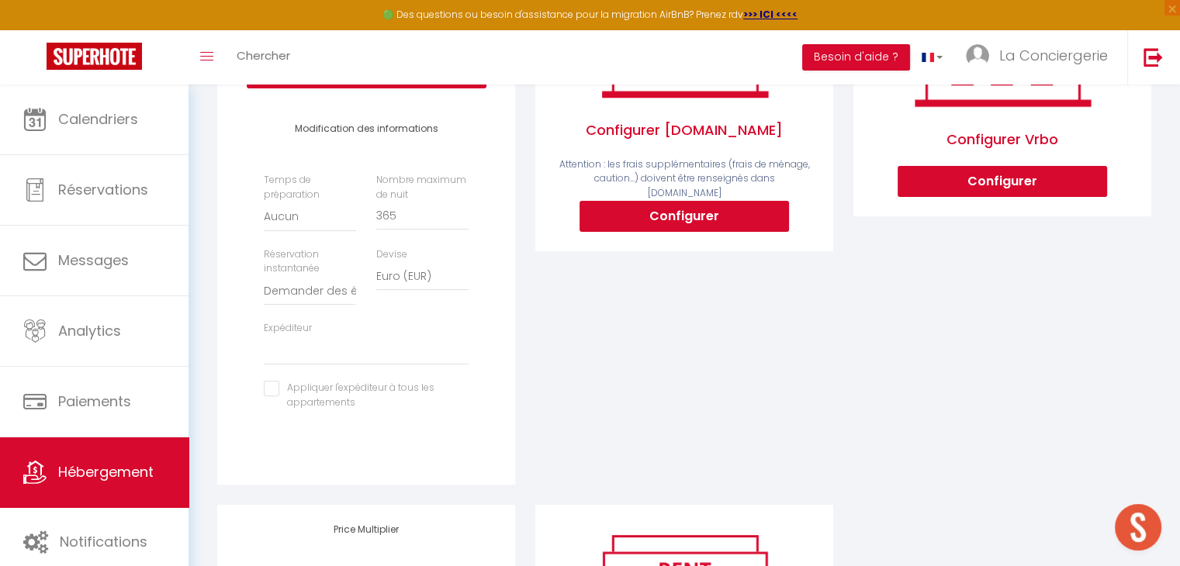
scroll to position [614, 0]
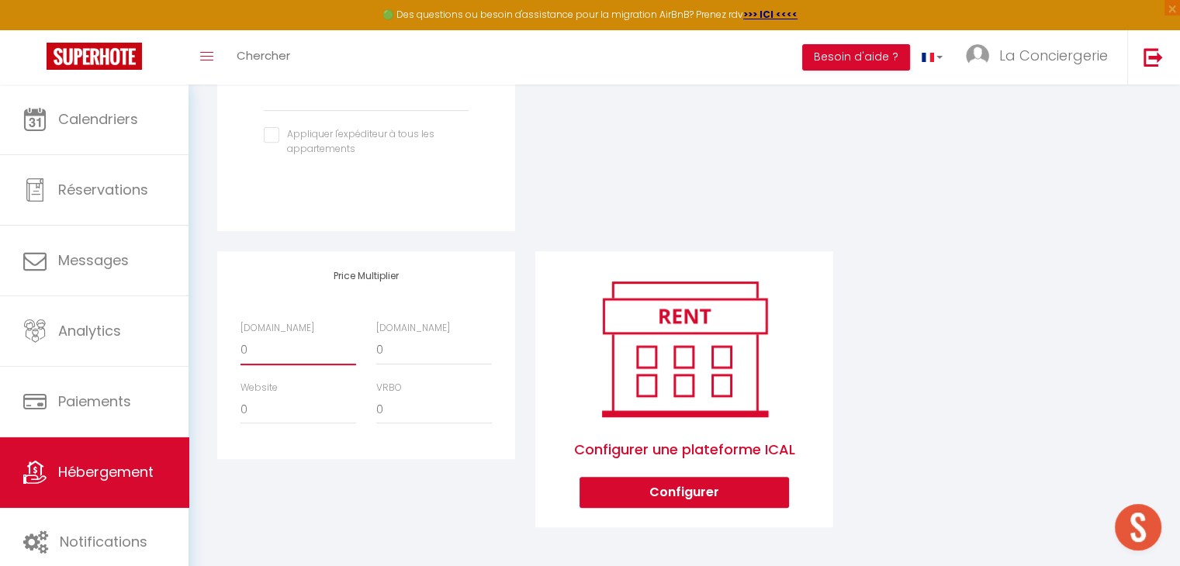
click at [289, 348] on select "0 + 1 % + 2 % + 3 % + 4 % + 5 % + 6 % + 7 % + 8 % + 9 %" at bounding box center [298, 350] width 116 height 29
click at [240, 336] on select "0 + 1 % + 2 % + 3 % + 4 % + 5 % + 6 % + 7 % + 8 % + 9 %" at bounding box center [298, 350] width 116 height 29
click at [393, 352] on select "0 + 1 % + 2 % + 3 % + 4 % + 5 % + 6 % + 7 % + 8 % + 9 %" at bounding box center [434, 350] width 116 height 29
click at [376, 336] on select "0 + 1 % + 2 % + 3 % + 4 % + 5 % + 6 % + 7 % + 8 % + 9 %" at bounding box center [434, 350] width 116 height 29
click at [267, 411] on select "0 + 1 % + 2 % + 3 % + 4 % + 5 % + 6 % + 7 % + 8 % + 9 %" at bounding box center [298, 409] width 116 height 29
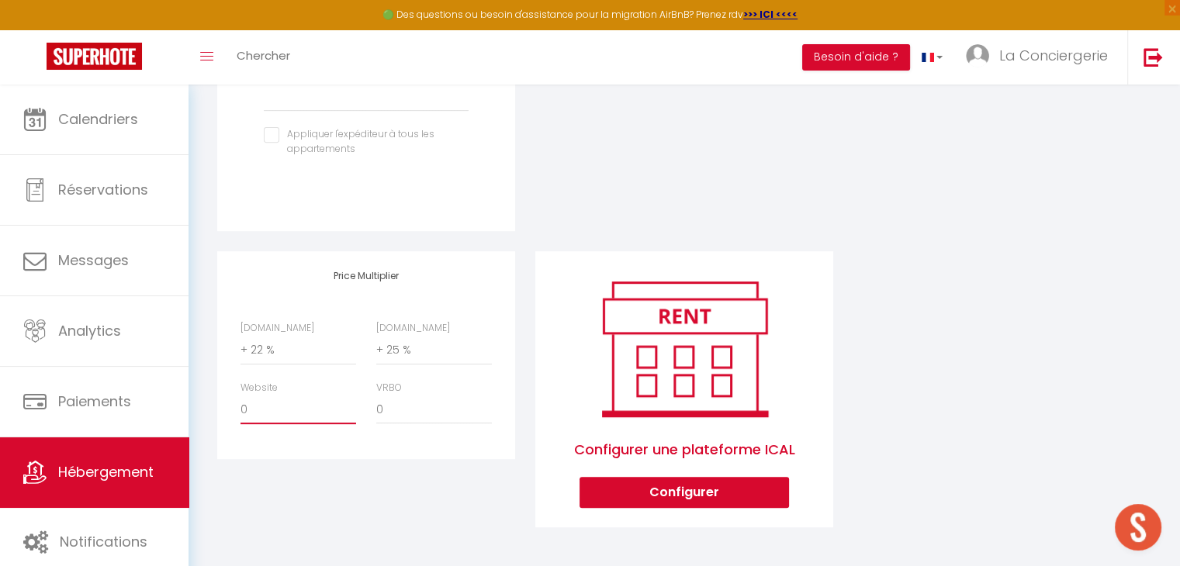
click at [240, 395] on select "0 + 1 % + 2 % + 3 % + 4 % + 5 % + 6 % + 7 % + 8 % + 9 %" at bounding box center [298, 409] width 116 height 29
click at [394, 405] on select "0 + 1 % + 2 % + 3 % + 4 % + 5 % + 6 % + 7 % + 8 % + 9 %" at bounding box center [434, 409] width 116 height 29
click at [376, 395] on select "0 + 1 % + 2 % + 3 % + 4 % + 5 % + 6 % + 7 % + 8 % + 9 %" at bounding box center [434, 409] width 116 height 29
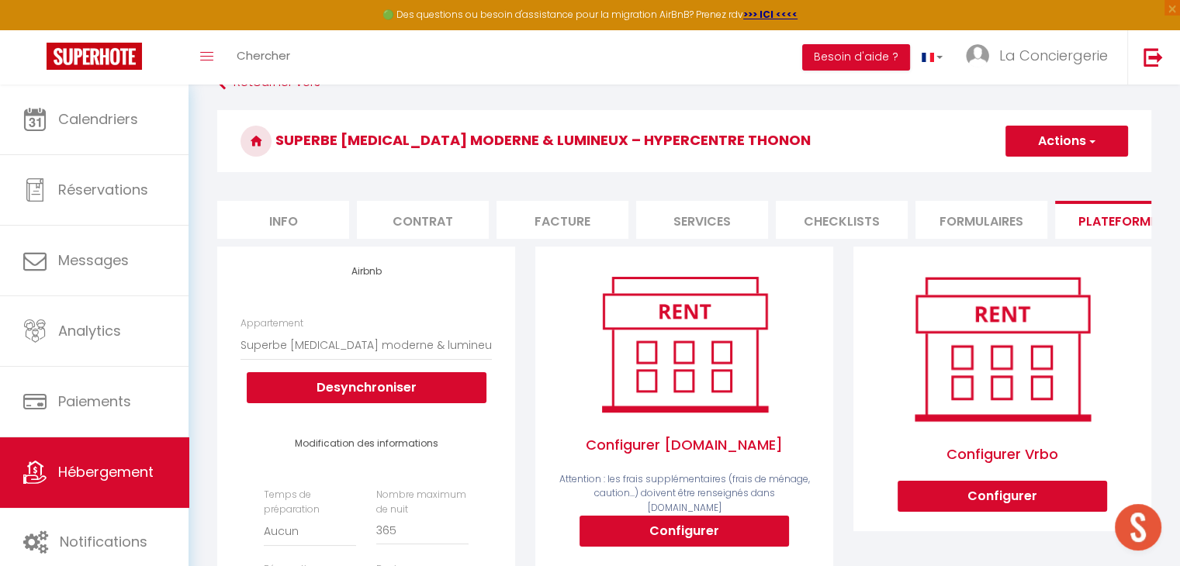
scroll to position [31, 0]
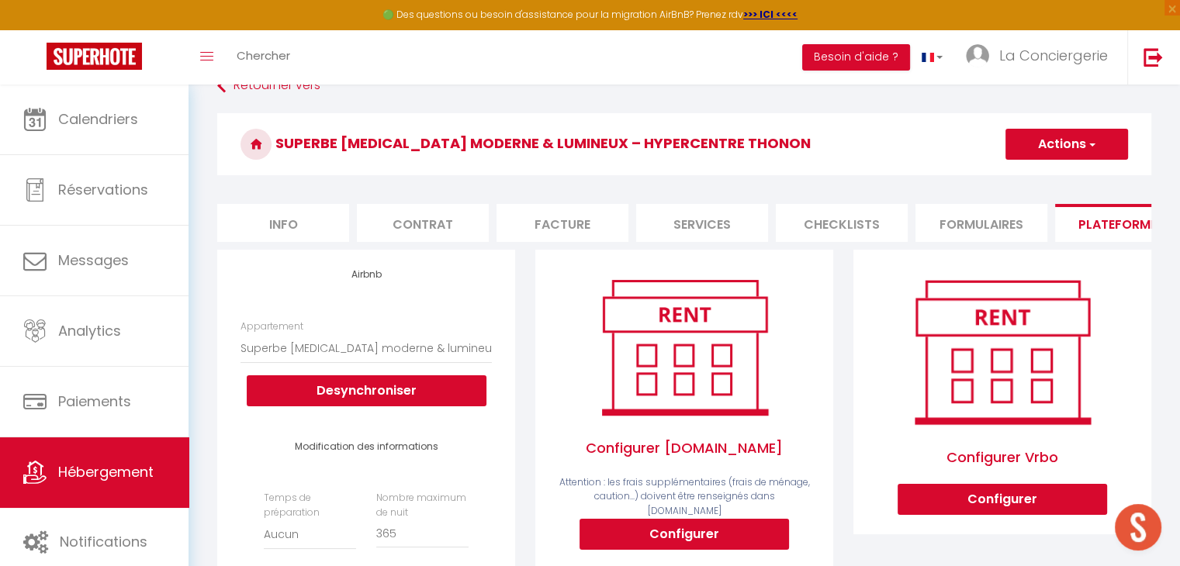
click at [1056, 147] on button "Actions" at bounding box center [1066, 144] width 123 height 31
click at [1028, 182] on link "Enregistrer" at bounding box center [1065, 178] width 123 height 20
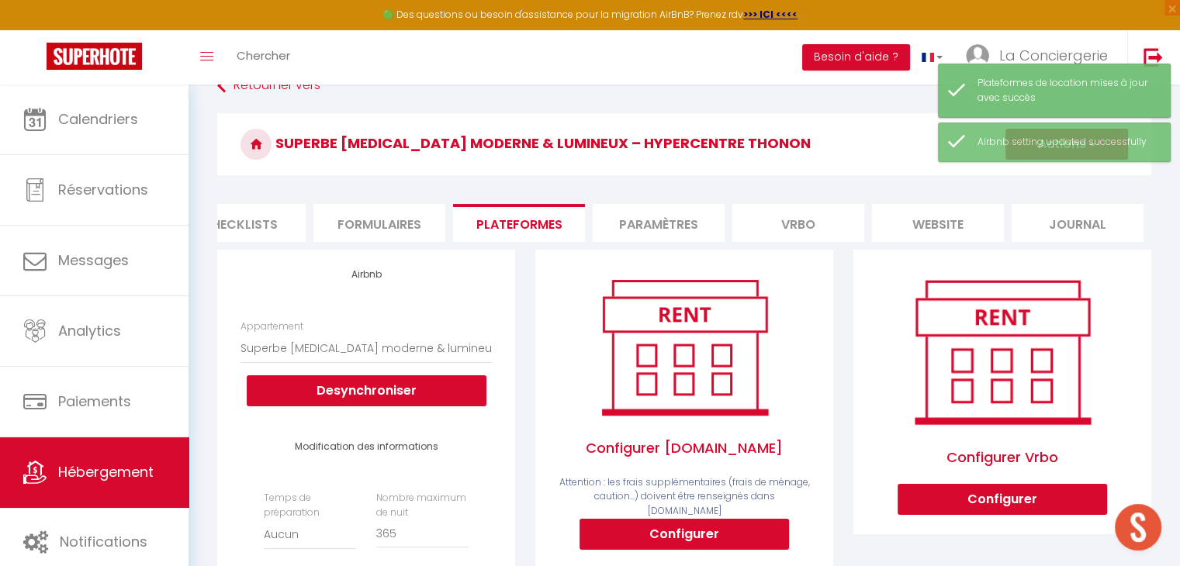
scroll to position [0, 601]
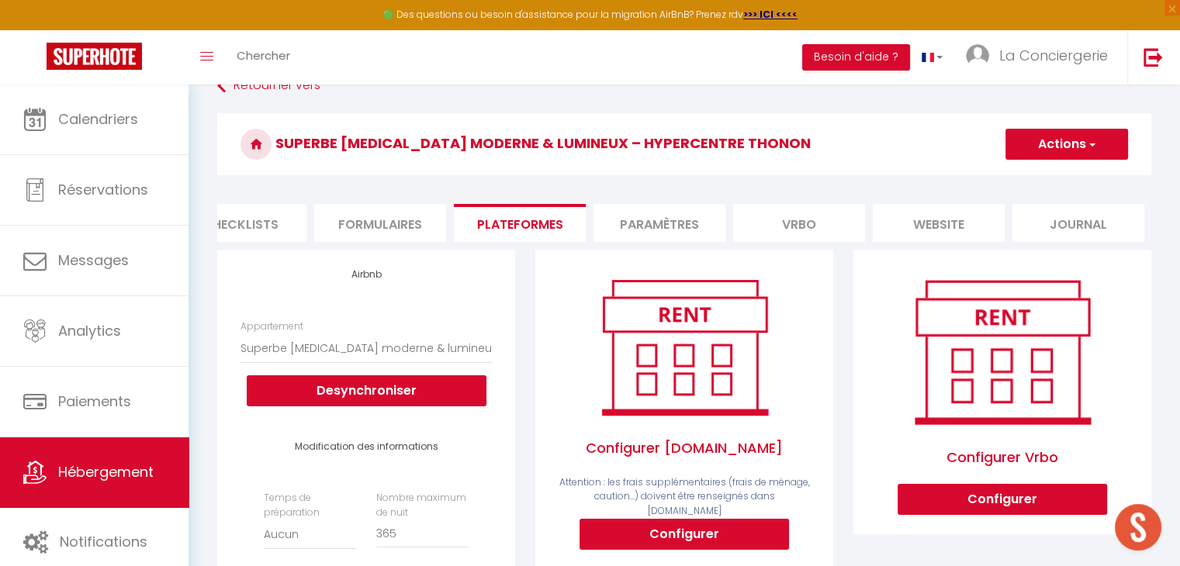
click at [942, 227] on li "website" at bounding box center [939, 223] width 132 height 38
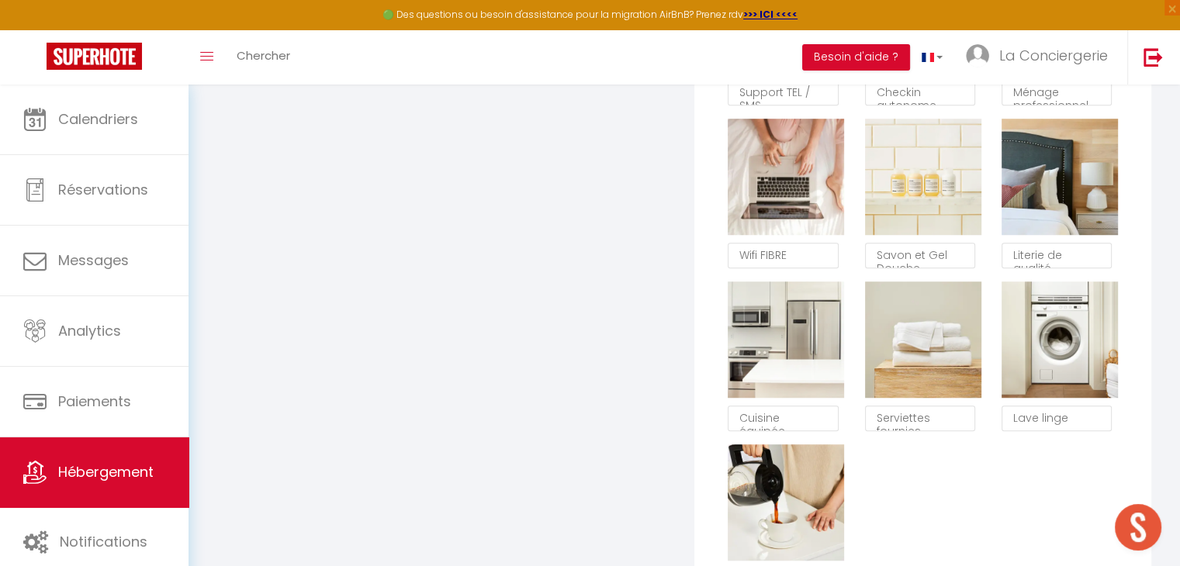
scroll to position [1064, 0]
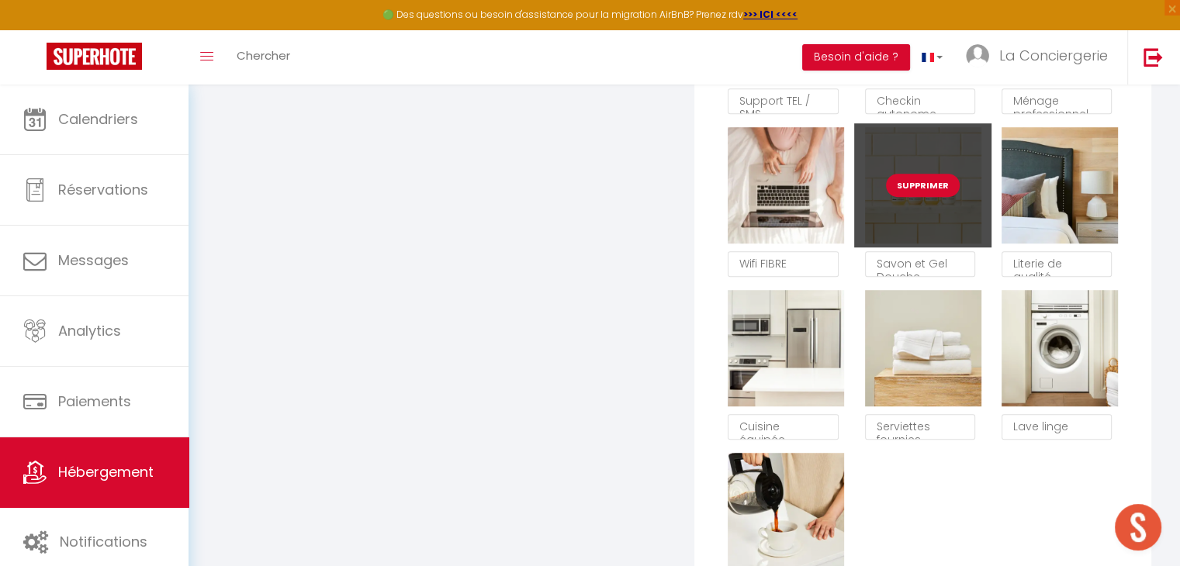
click at [916, 197] on button "Supprimer" at bounding box center [923, 185] width 74 height 23
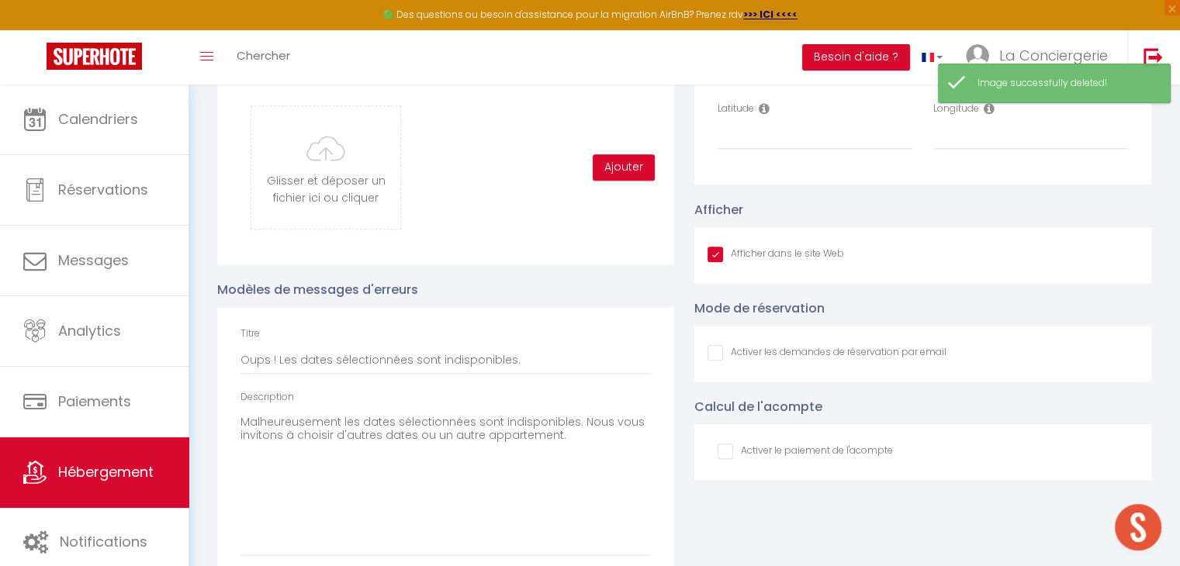
scroll to position [1567, 0]
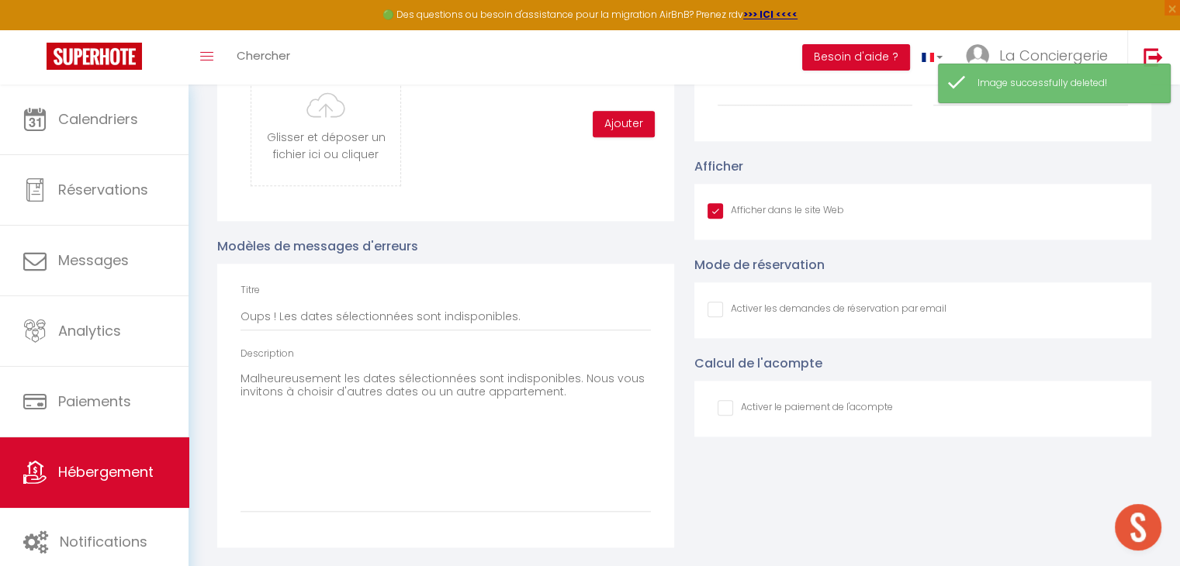
click at [727, 398] on div "Activer le paiement de l'acompte Pourcent % 30" at bounding box center [922, 409] width 457 height 56
click at [726, 408] on input "checkbox" at bounding box center [804, 408] width 175 height 16
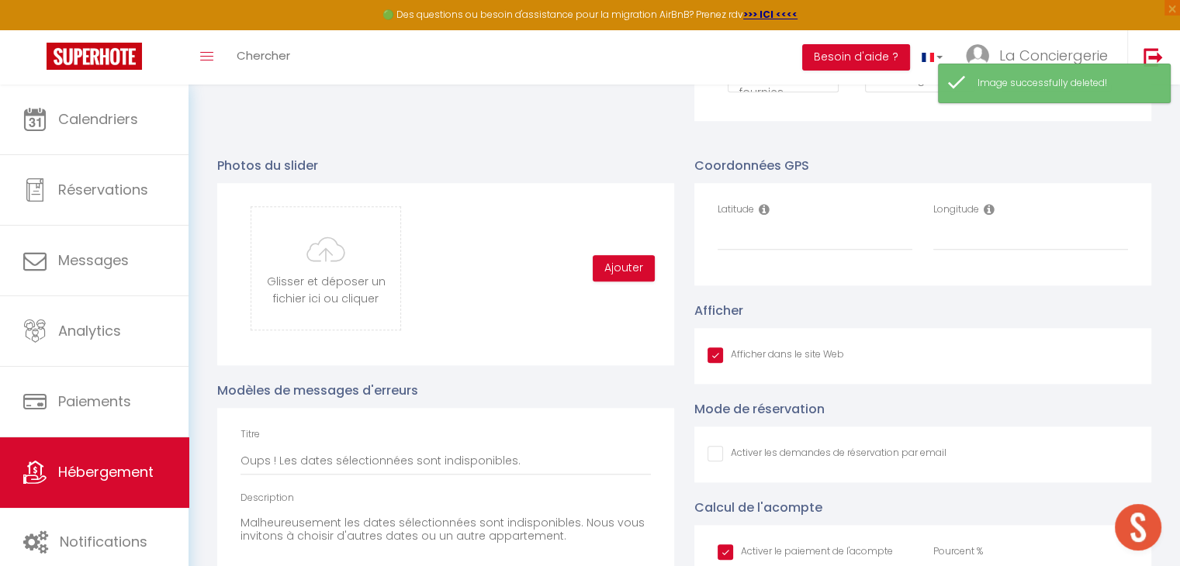
scroll to position [1400, 0]
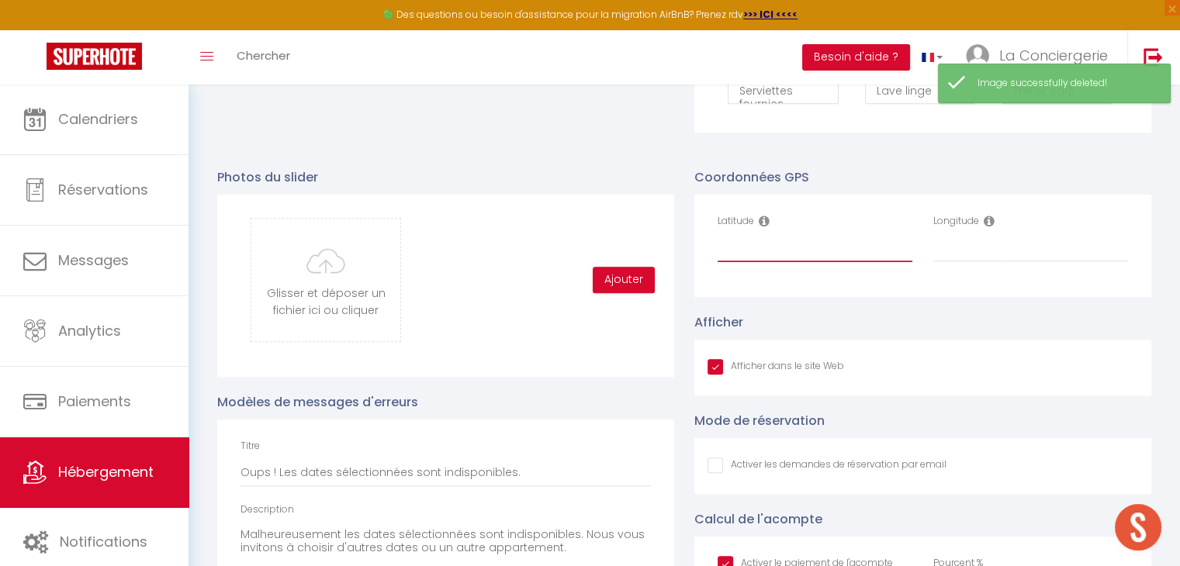
click at [736, 262] on input "Latitude" at bounding box center [814, 248] width 195 height 28
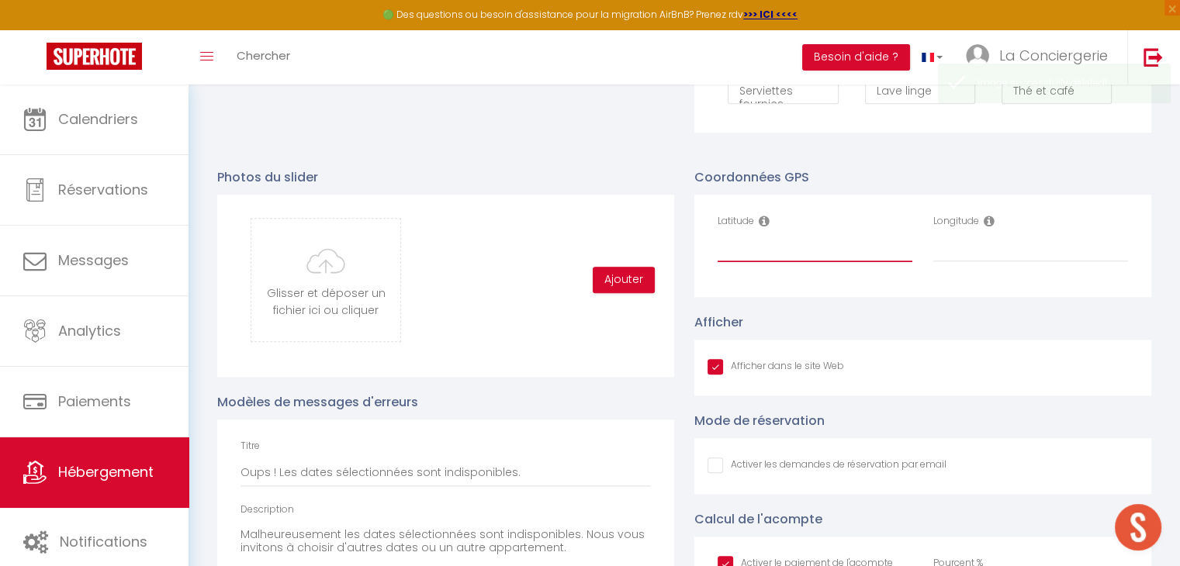
paste input "46.372078"
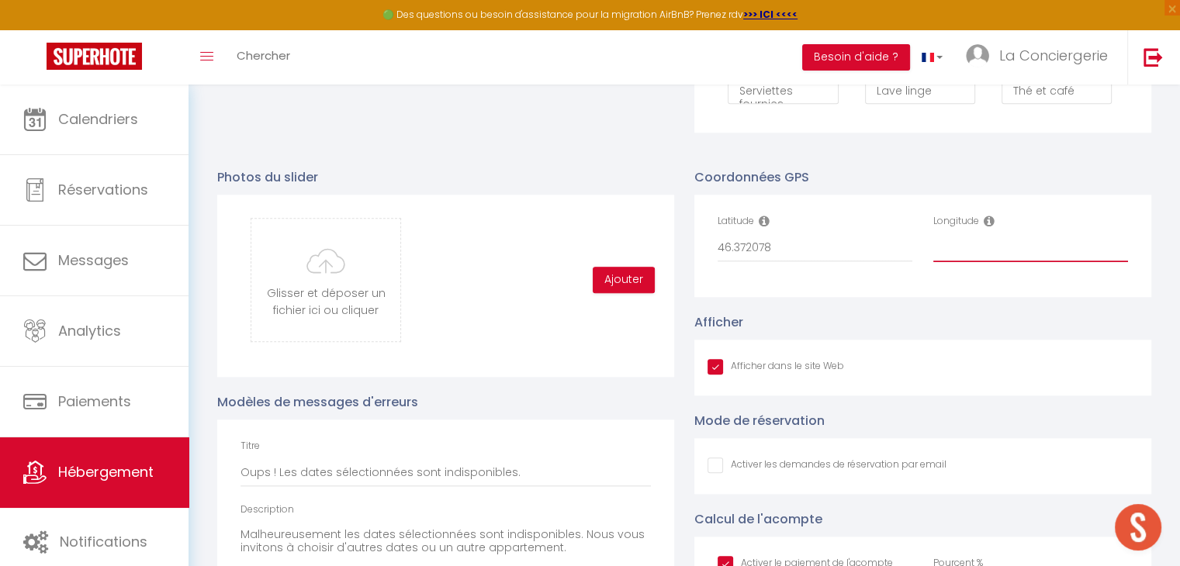
click at [1010, 262] on input "Longitude" at bounding box center [1030, 248] width 195 height 28
paste input "6.479326"
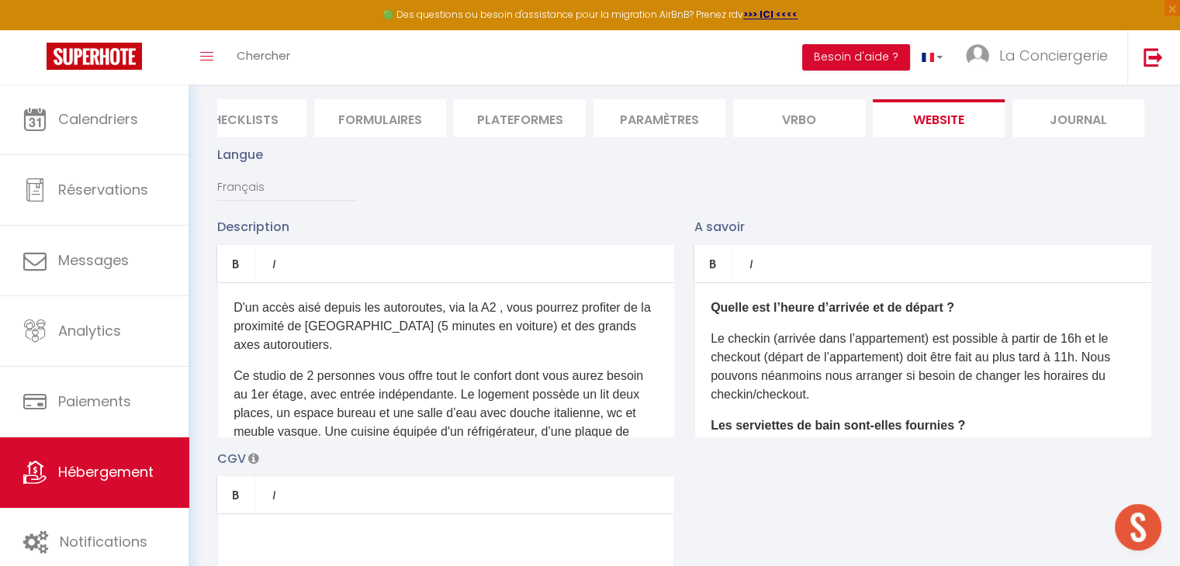
scroll to position [137, 0]
click at [1086, 373] on p "Le checkin (arrivée dans l’appartement) est possible à partir de 16h et le chec…" at bounding box center [922, 366] width 424 height 74
click at [976, 456] on div "Description Bold Italic Rich text editor D'un accès aisé depuis les autoroutes,…" at bounding box center [684, 441] width 954 height 451
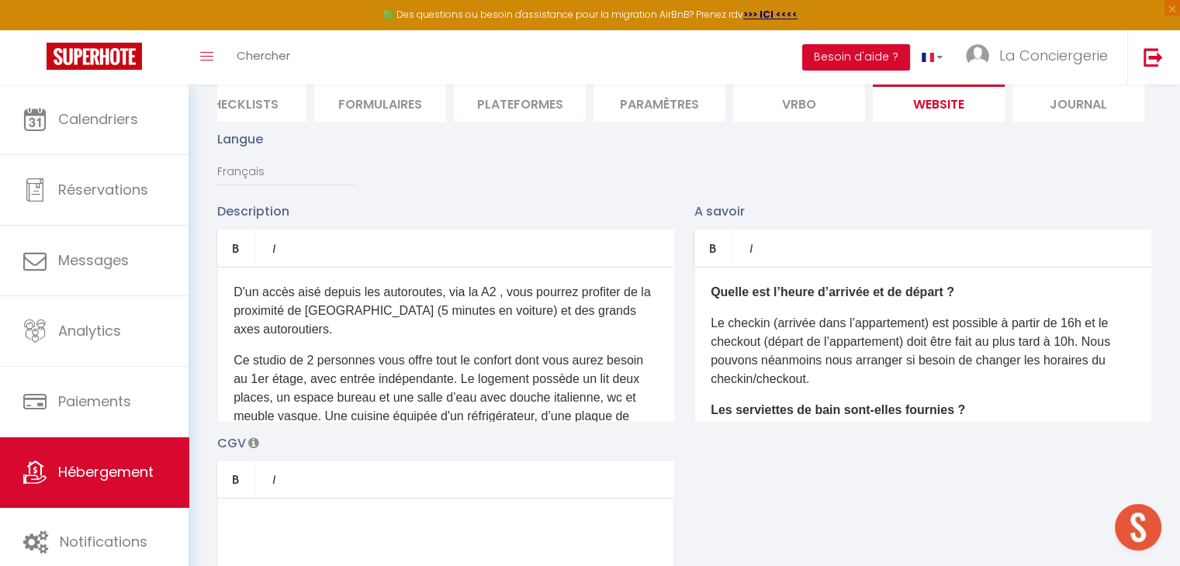
scroll to position [0, 0]
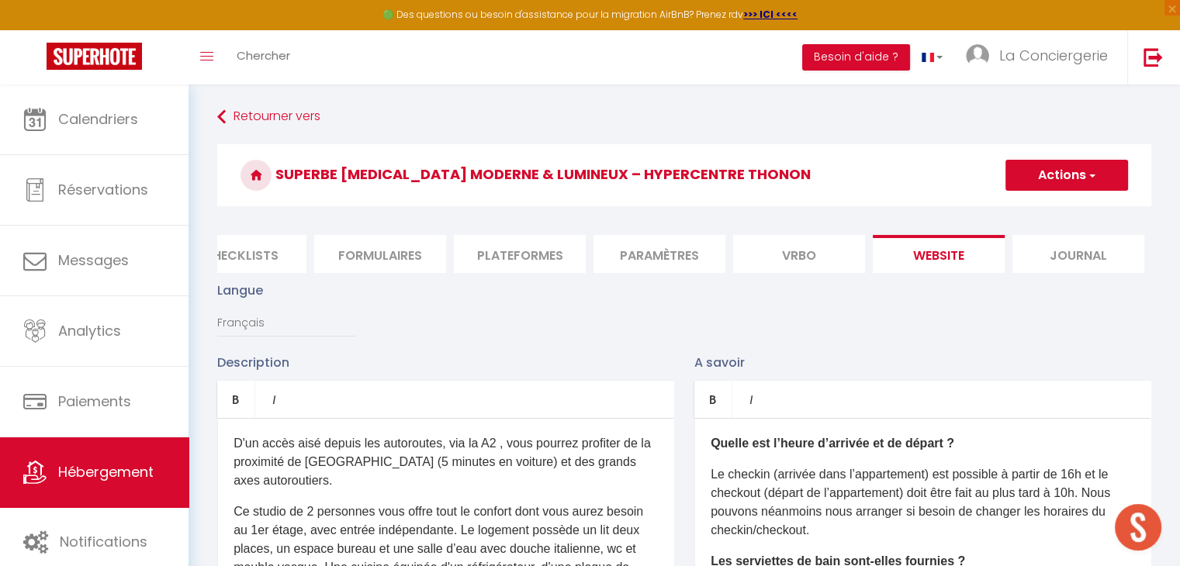
click at [1059, 167] on button "Actions" at bounding box center [1066, 175] width 123 height 31
click at [1045, 202] on input "Enregistrer" at bounding box center [1048, 210] width 57 height 16
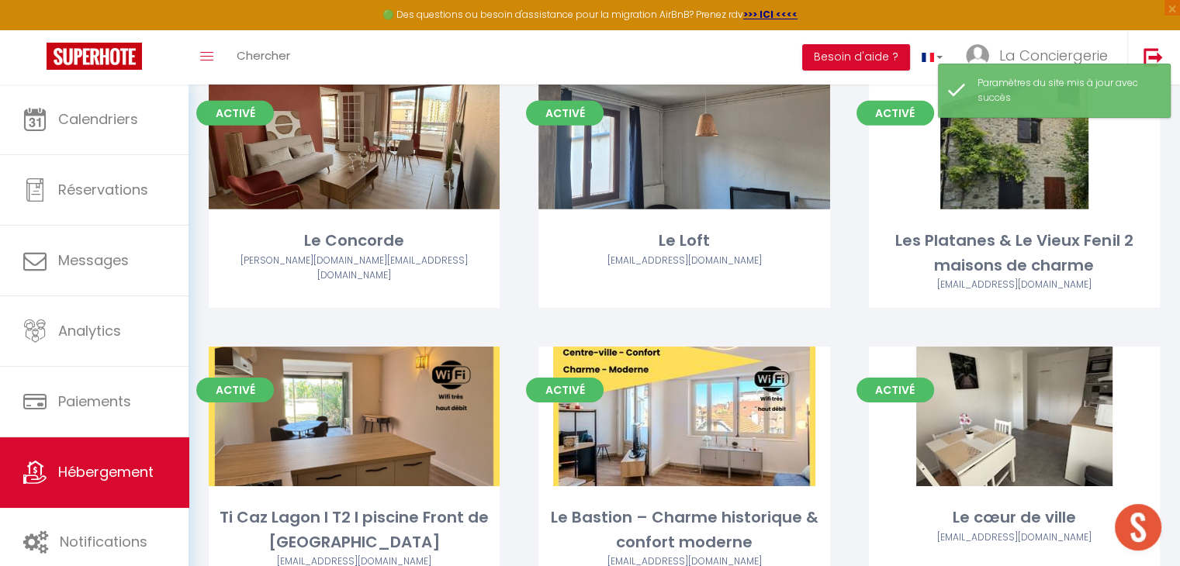
scroll to position [5193, 0]
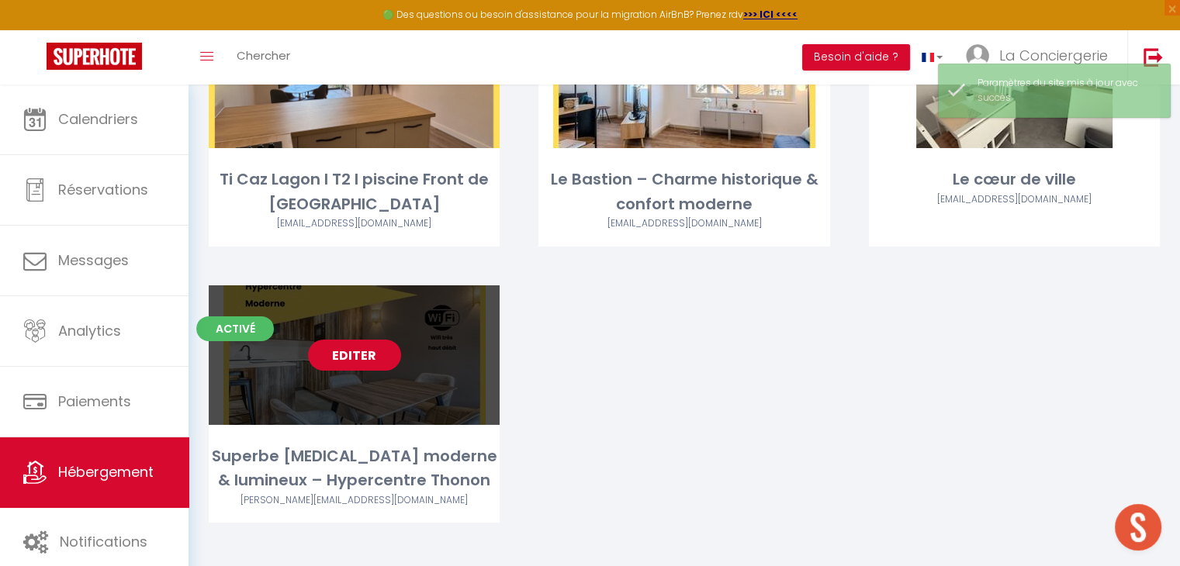
click at [344, 340] on link "Editer" at bounding box center [354, 355] width 93 height 31
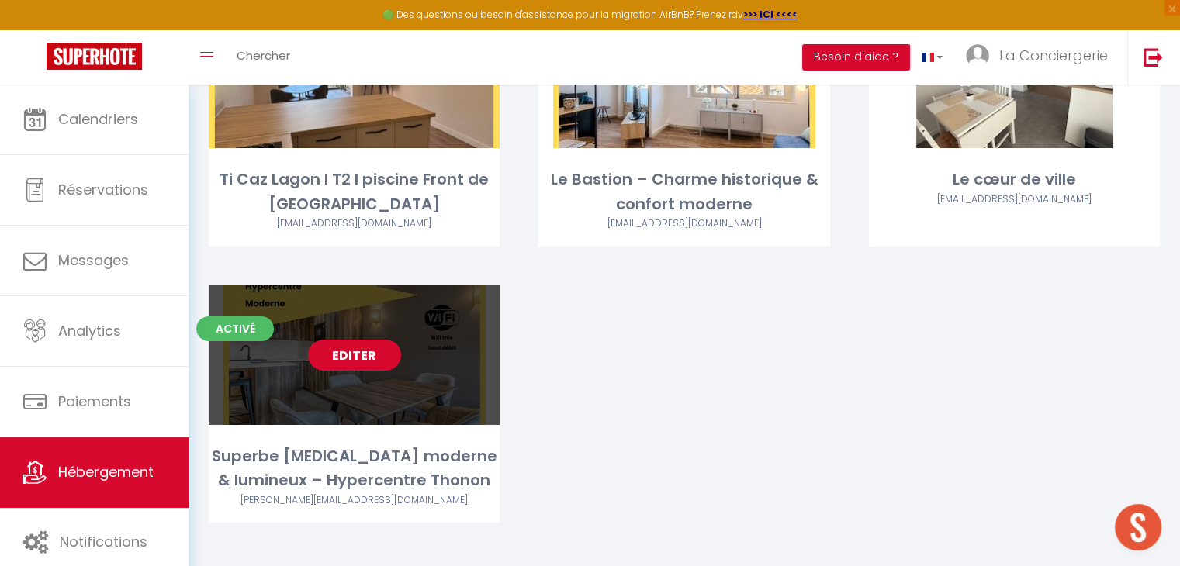
click at [361, 341] on link "Editer" at bounding box center [354, 355] width 93 height 31
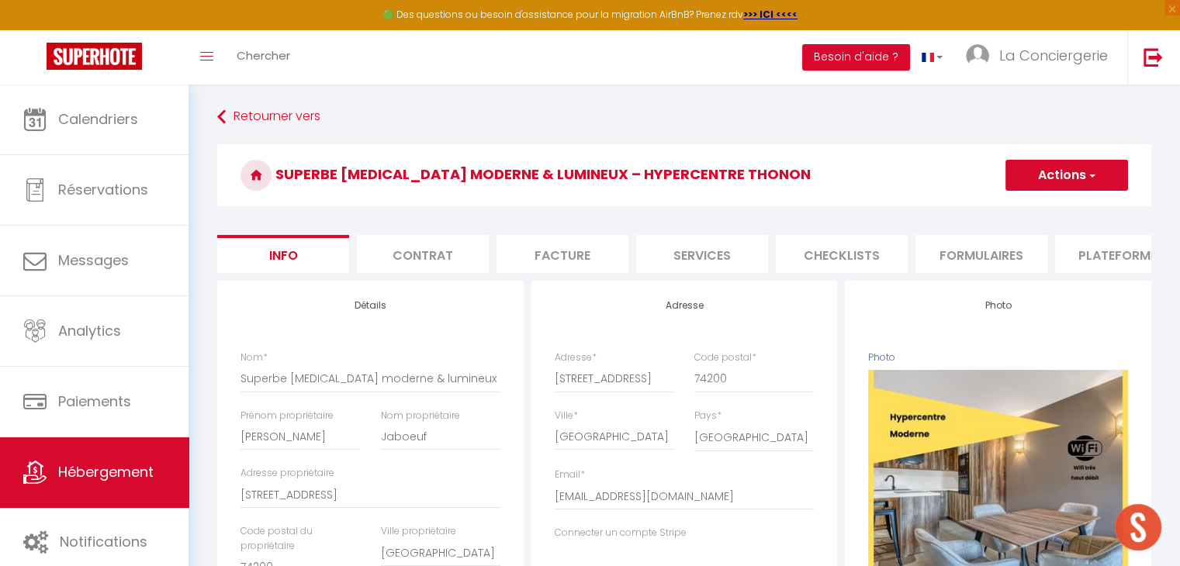
click at [673, 252] on li "Services" at bounding box center [702, 254] width 132 height 38
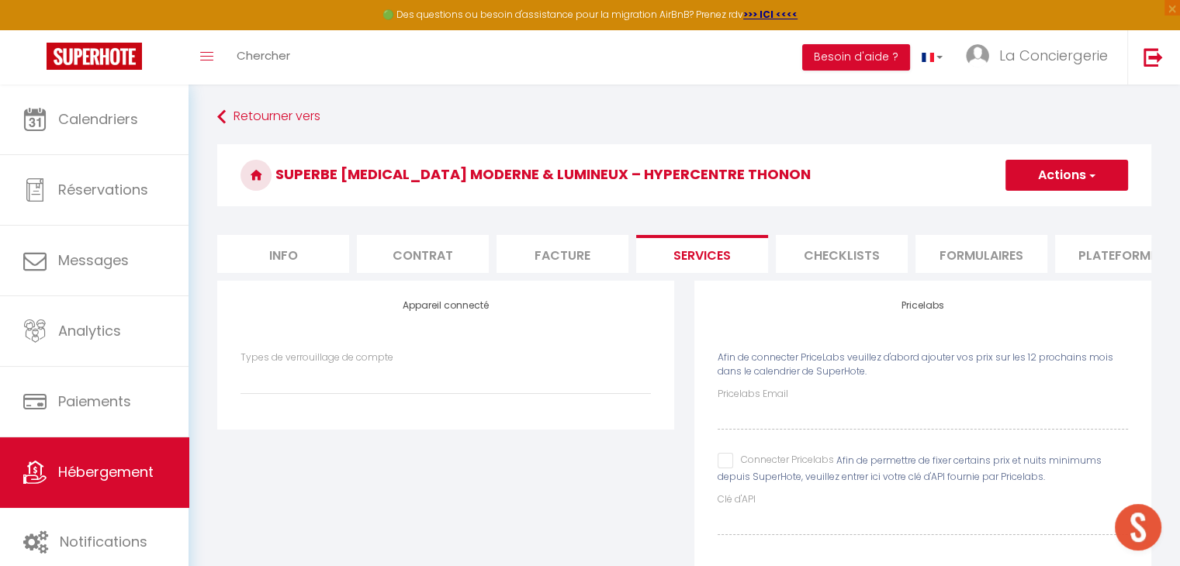
click at [726, 470] on div "Connecter Pricelabs" at bounding box center [775, 461] width 116 height 17
click at [726, 468] on input "Connecter Pricelabs" at bounding box center [775, 461] width 116 height 16
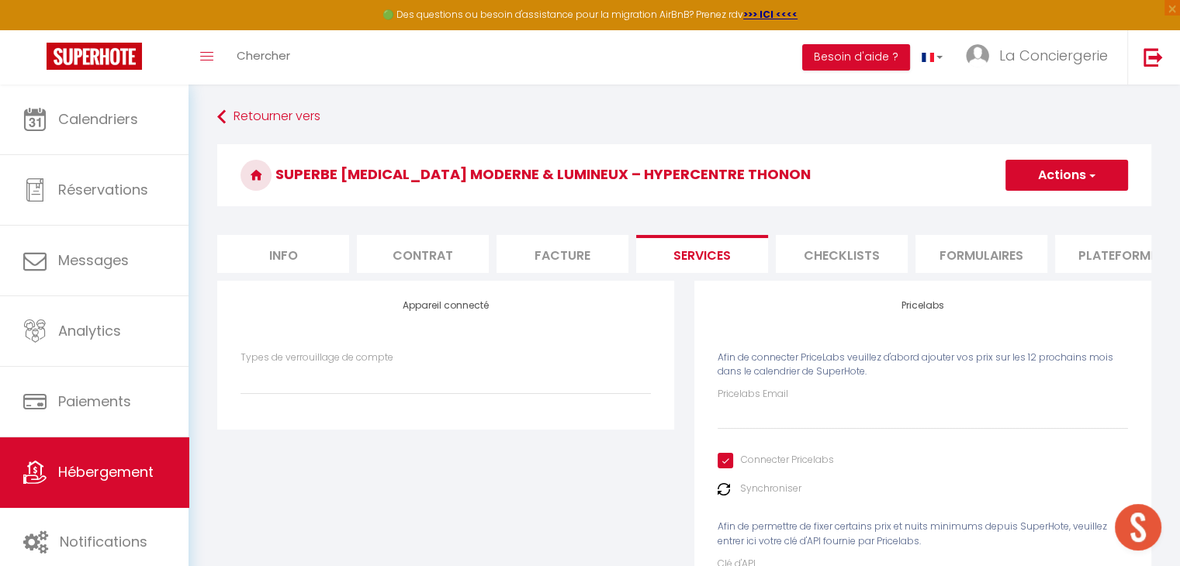
click at [739, 448] on div "Pricelabs Email Connecter Pricelabs Synchroniser Afin de permettre de fixer cer…" at bounding box center [922, 493] width 410 height 212
click at [745, 430] on input "Pricelabs Email" at bounding box center [922, 416] width 410 height 28
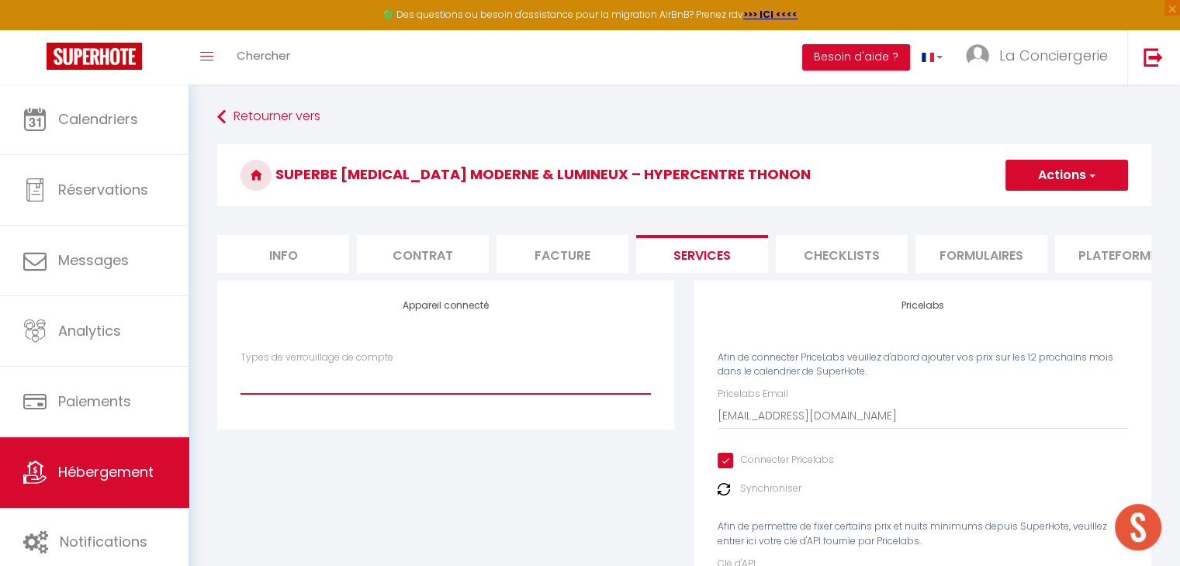
click at [558, 394] on select "Nuki" at bounding box center [445, 379] width 410 height 29
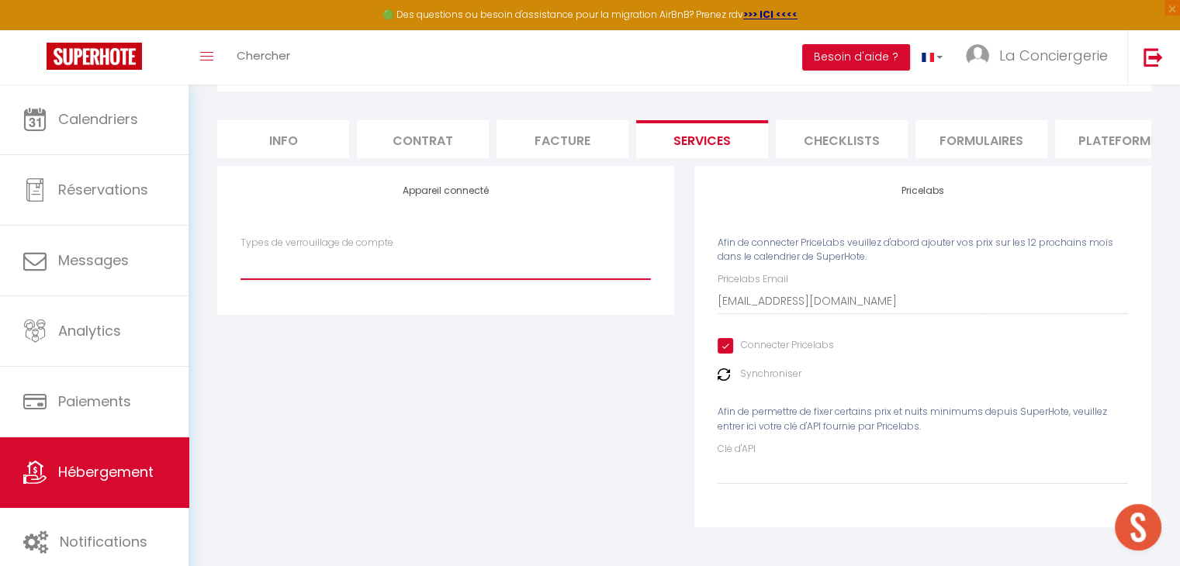
click at [511, 275] on select "Nuki" at bounding box center [445, 264] width 410 height 29
click at [240, 250] on select "Nuki" at bounding box center [445, 264] width 410 height 29
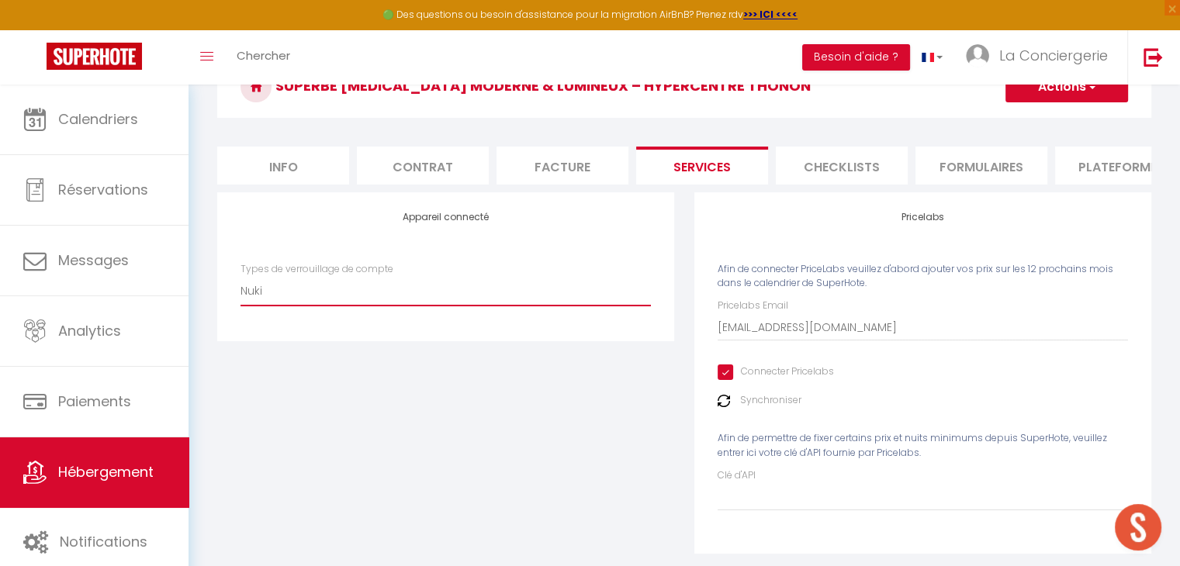
scroll to position [0, 0]
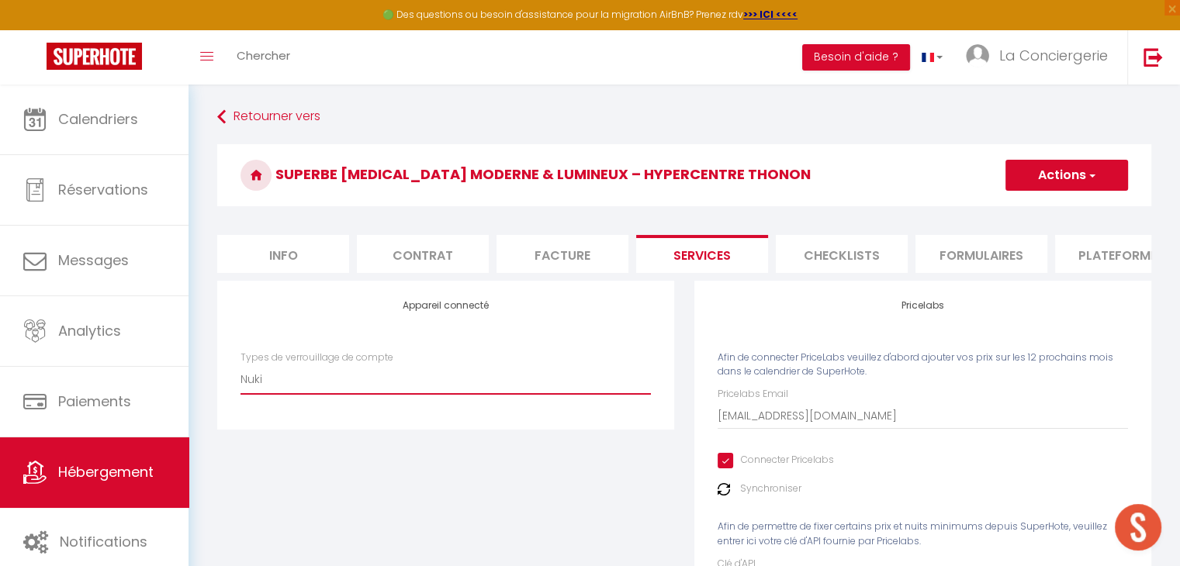
click at [451, 392] on select "Nuki" at bounding box center [445, 379] width 410 height 29
click at [240, 376] on select "Nuki" at bounding box center [445, 379] width 410 height 29
click at [437, 394] on select "Nuki" at bounding box center [445, 379] width 410 height 29
click at [240, 376] on select "Nuki" at bounding box center [445, 379] width 410 height 29
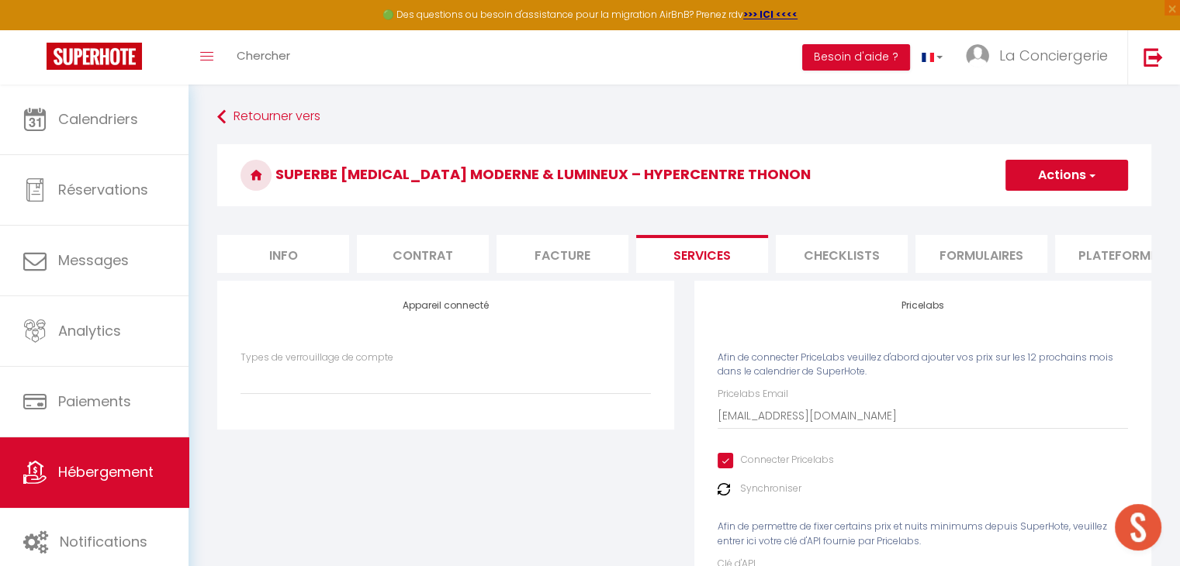
click at [587, 464] on div "Appareil connecté Types de verrouillage de compte Nuki" at bounding box center [445, 472] width 477 height 382
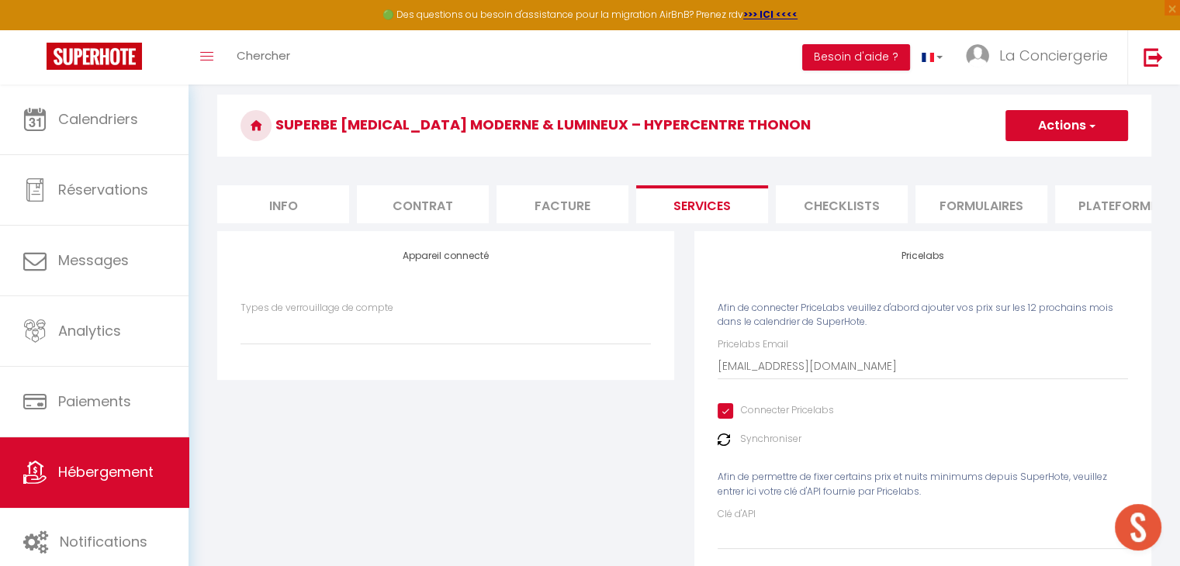
scroll to position [51, 0]
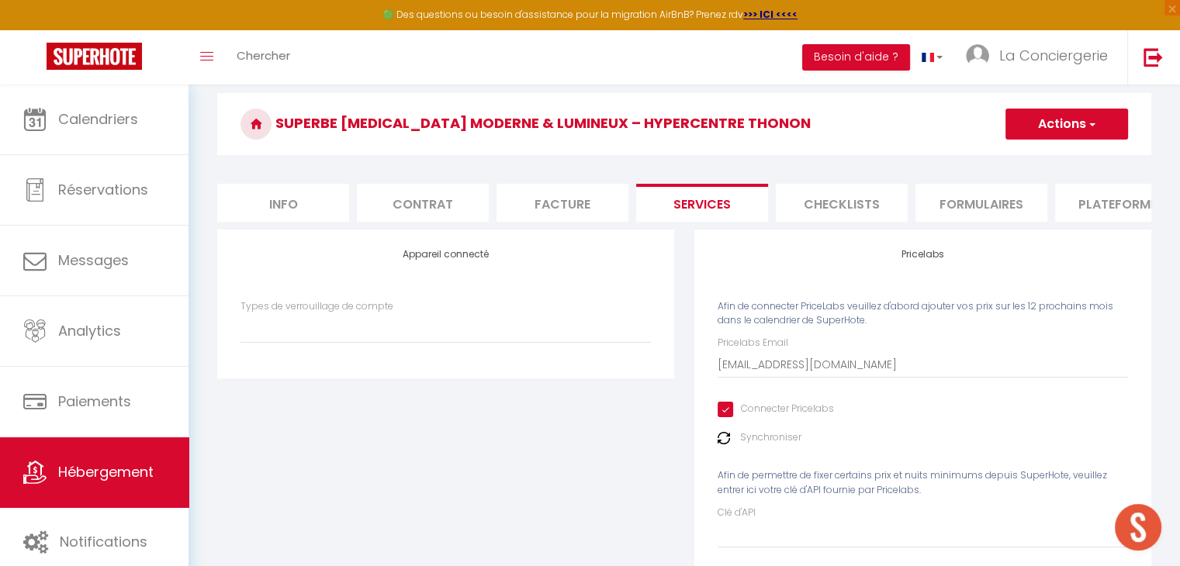
click at [1052, 119] on button "Actions" at bounding box center [1066, 124] width 123 height 31
click at [1047, 154] on link "Enregistrer" at bounding box center [1065, 158] width 123 height 20
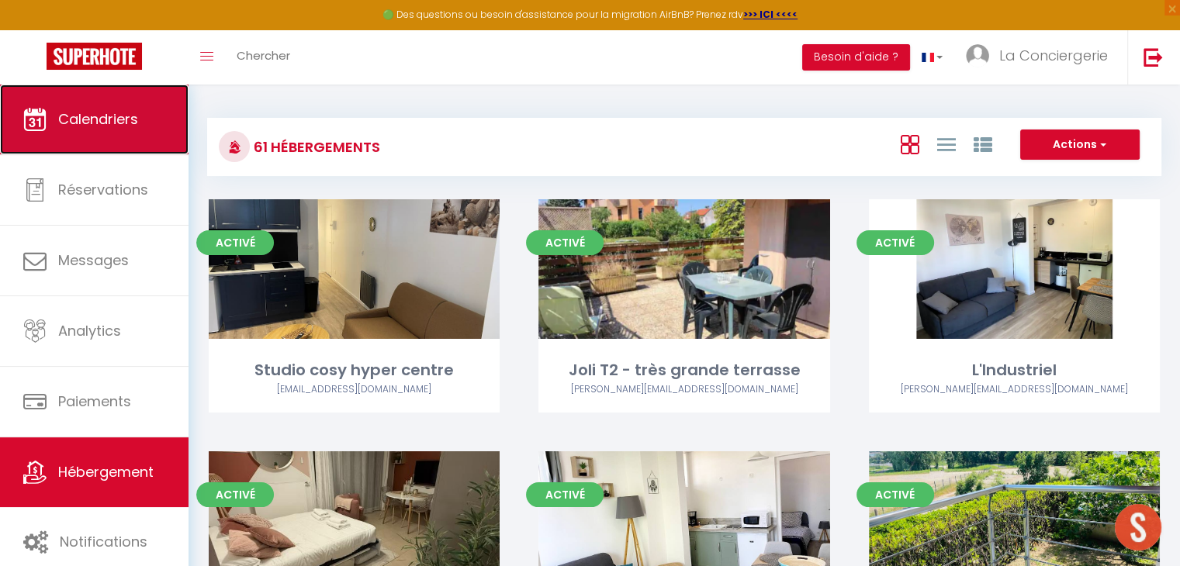
click at [155, 138] on link "Calendriers" at bounding box center [94, 120] width 188 height 70
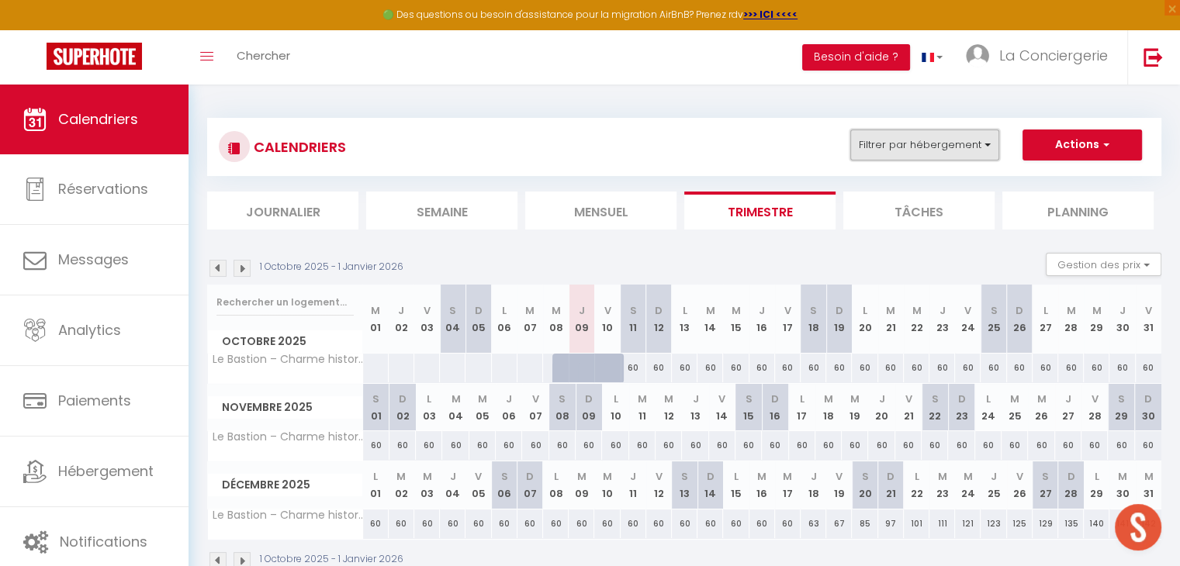
click at [918, 150] on button "Filtrer par hébergement" at bounding box center [924, 145] width 149 height 31
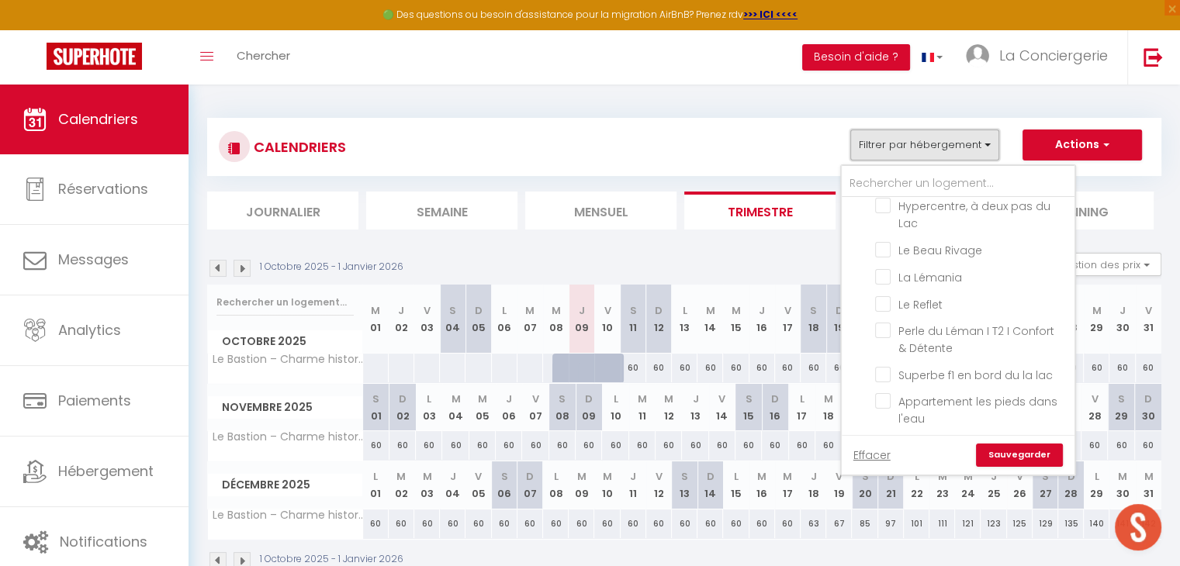
scroll to position [1774, 0]
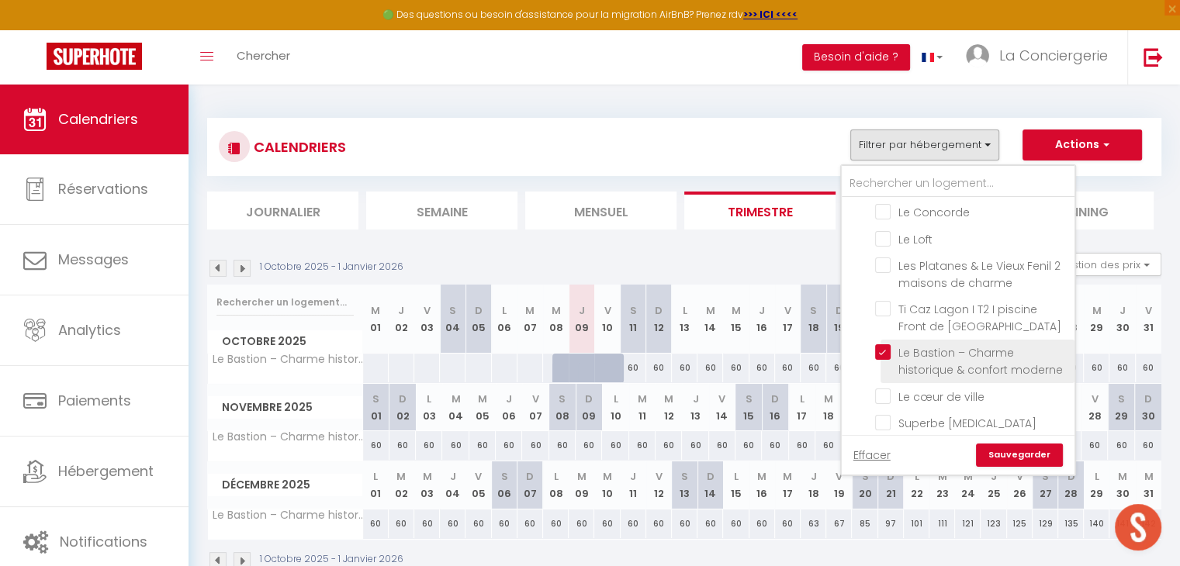
click at [885, 344] on input "Le Bastion – Charme historique & confort moderne" at bounding box center [972, 352] width 194 height 16
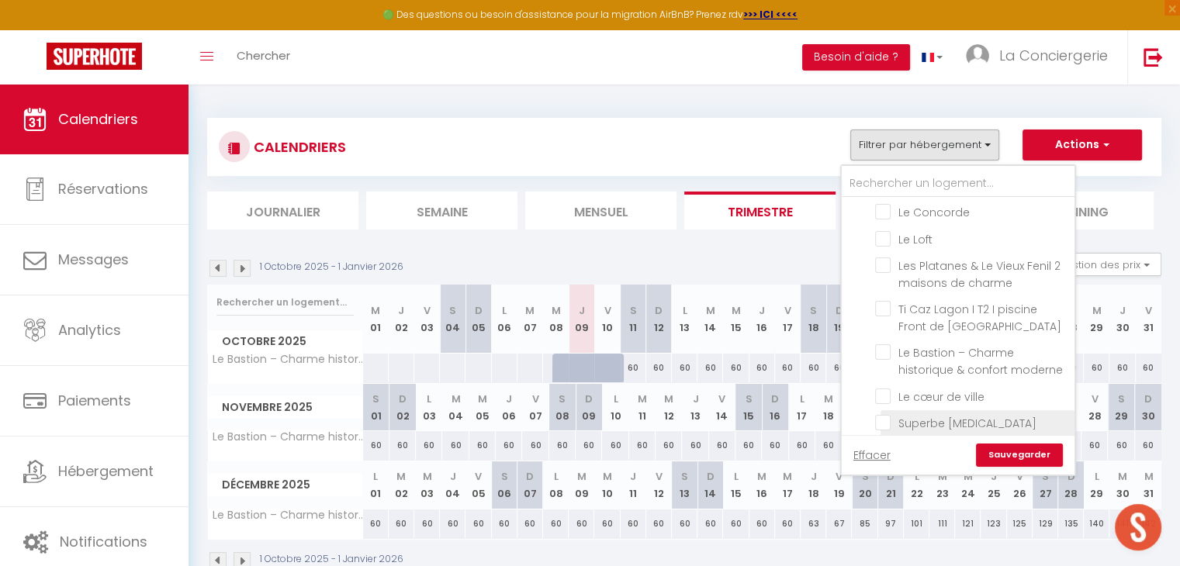
click at [883, 415] on input "Superbe [MEDICAL_DATA] moderne & lumineux – Hypercentre Thonon" at bounding box center [972, 423] width 194 height 16
click at [1014, 451] on link "Sauvegarder" at bounding box center [1019, 455] width 87 height 23
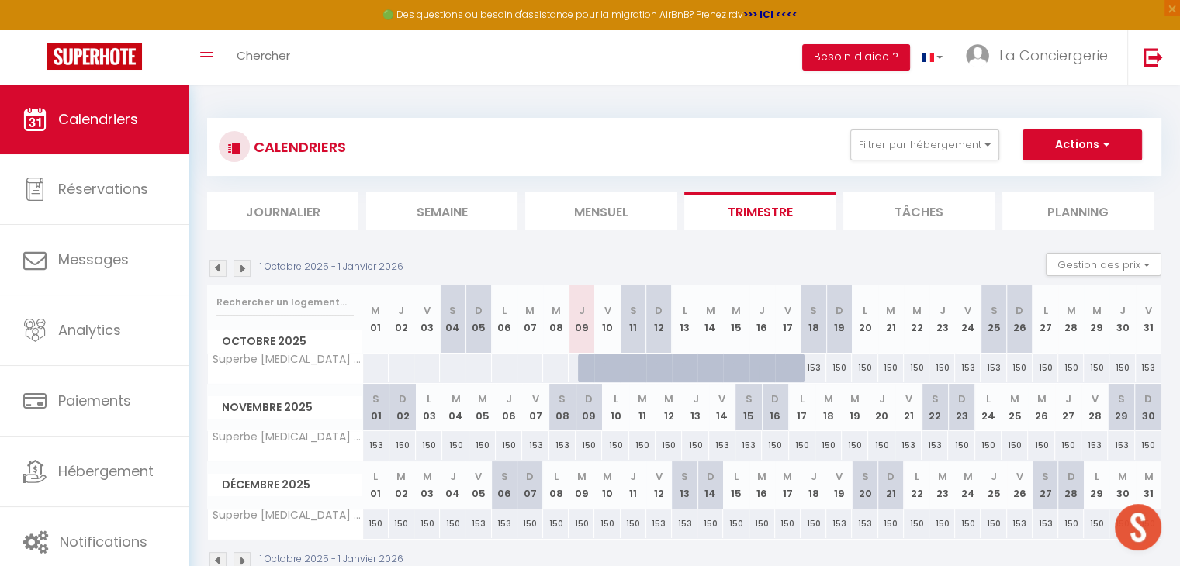
scroll to position [84, 0]
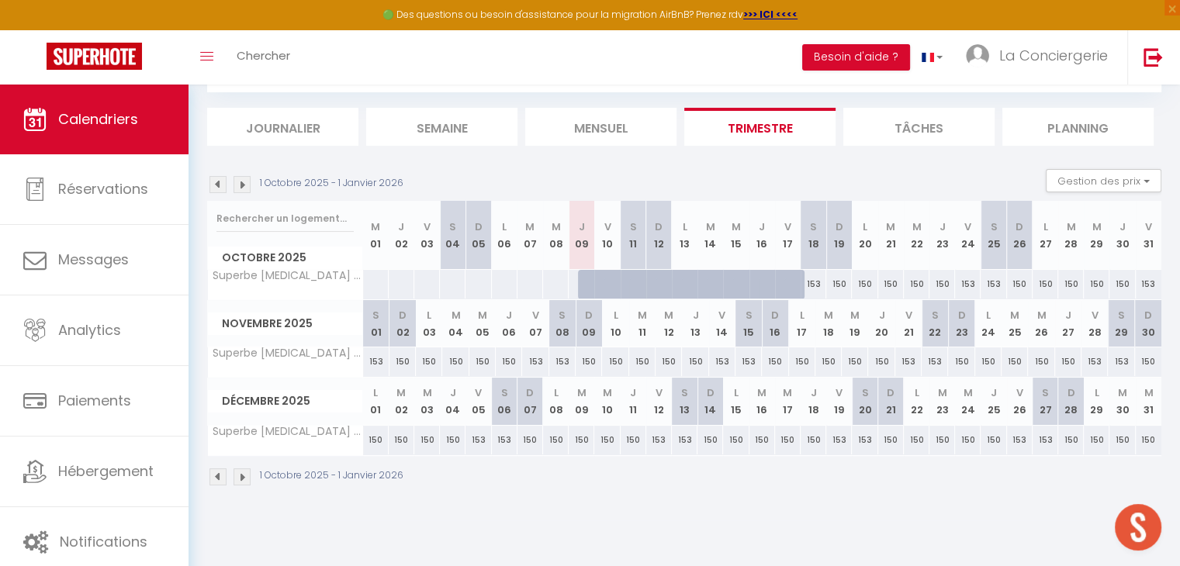
click at [244, 184] on img at bounding box center [241, 184] width 17 height 17
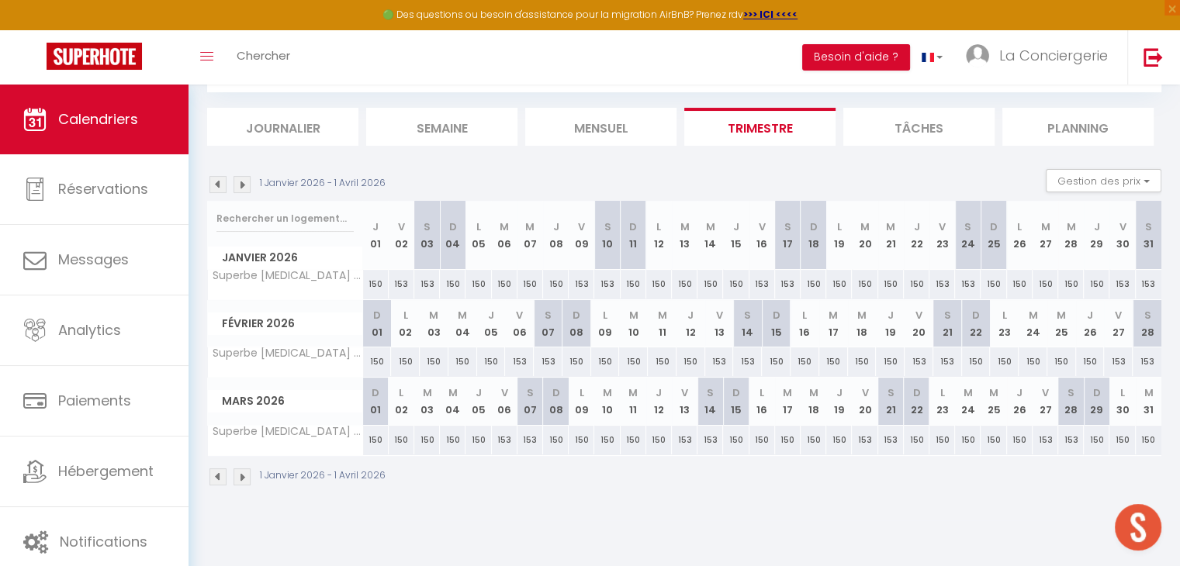
click at [244, 184] on img at bounding box center [241, 184] width 17 height 17
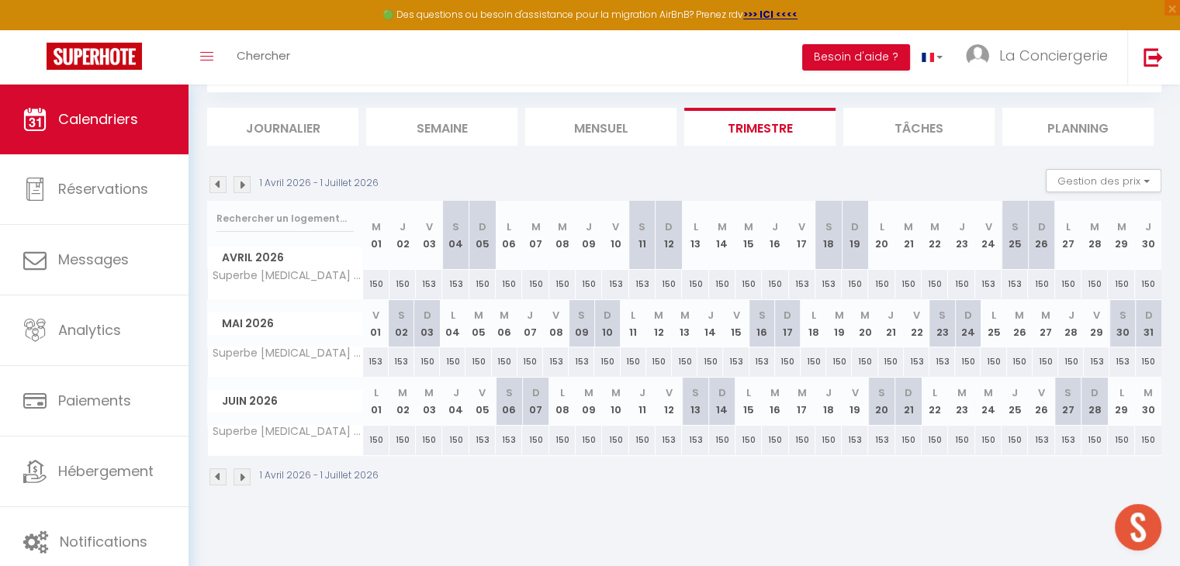
click at [244, 184] on img at bounding box center [241, 184] width 17 height 17
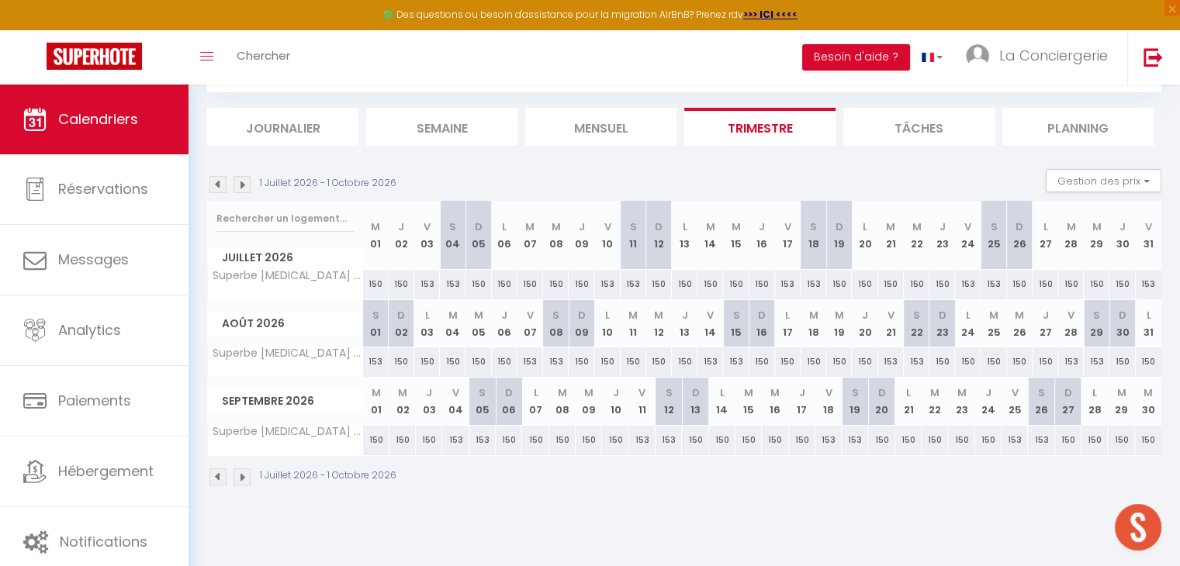
click at [244, 184] on img at bounding box center [241, 184] width 17 height 17
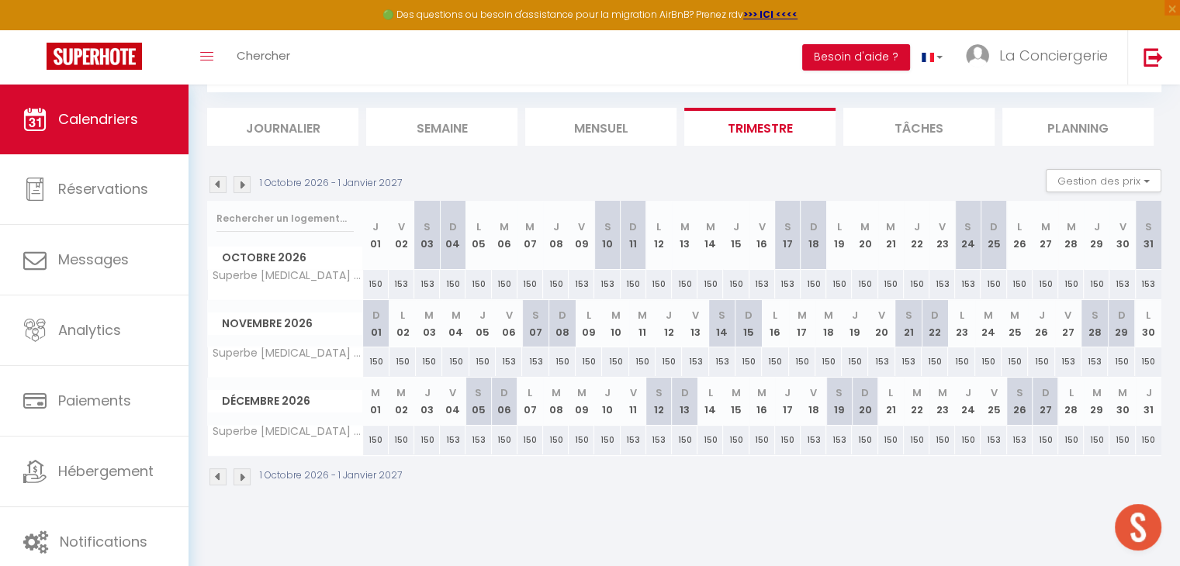
click at [244, 184] on img at bounding box center [241, 184] width 17 height 17
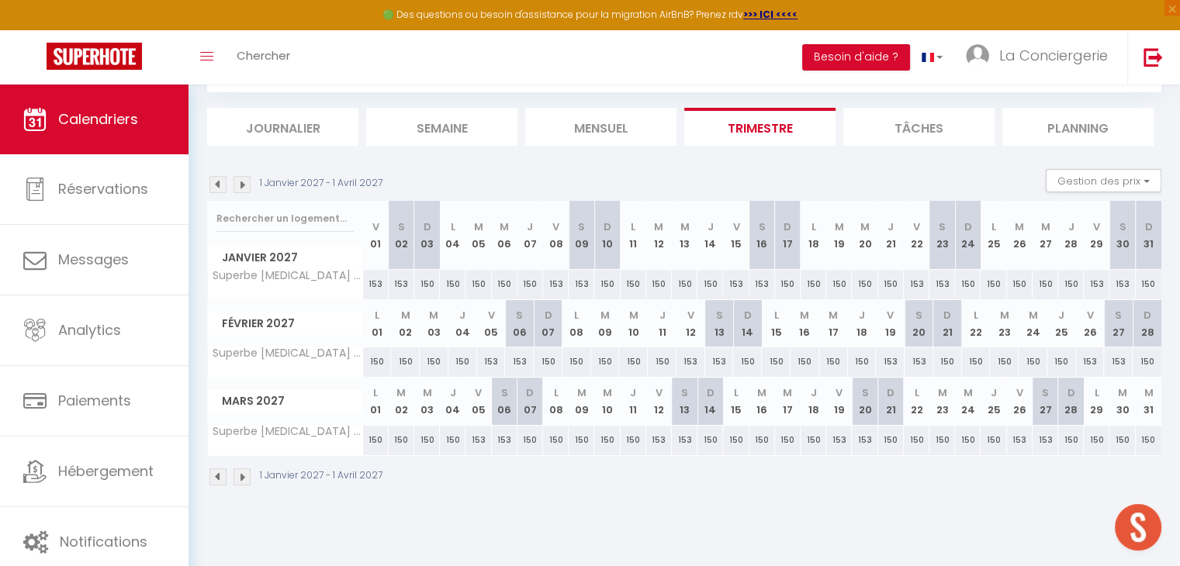
click at [217, 187] on img at bounding box center [217, 184] width 17 height 17
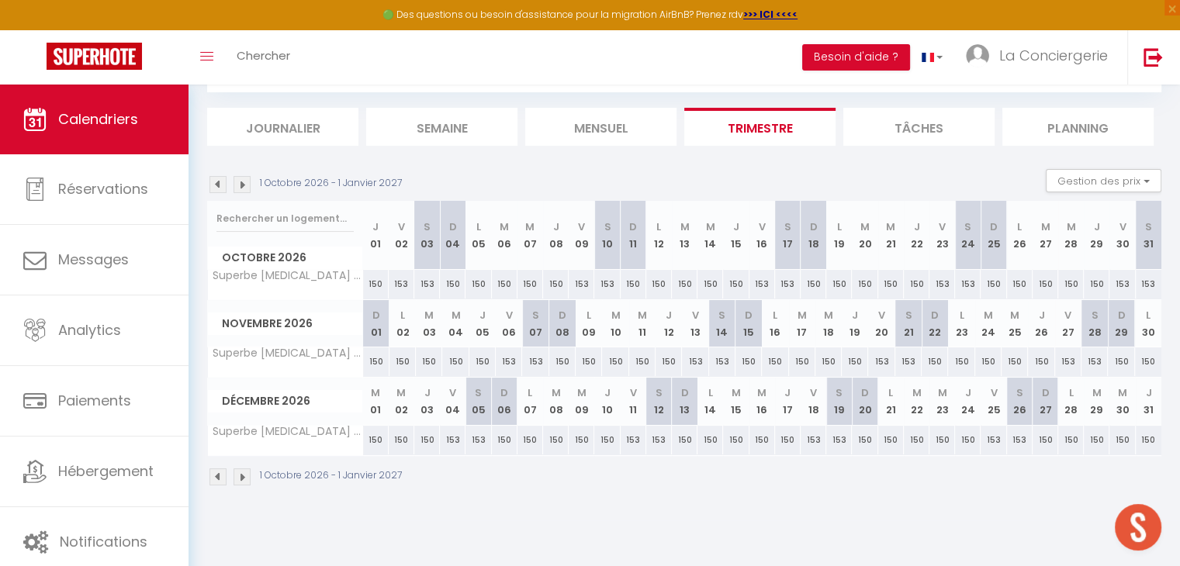
click at [217, 187] on img at bounding box center [217, 184] width 17 height 17
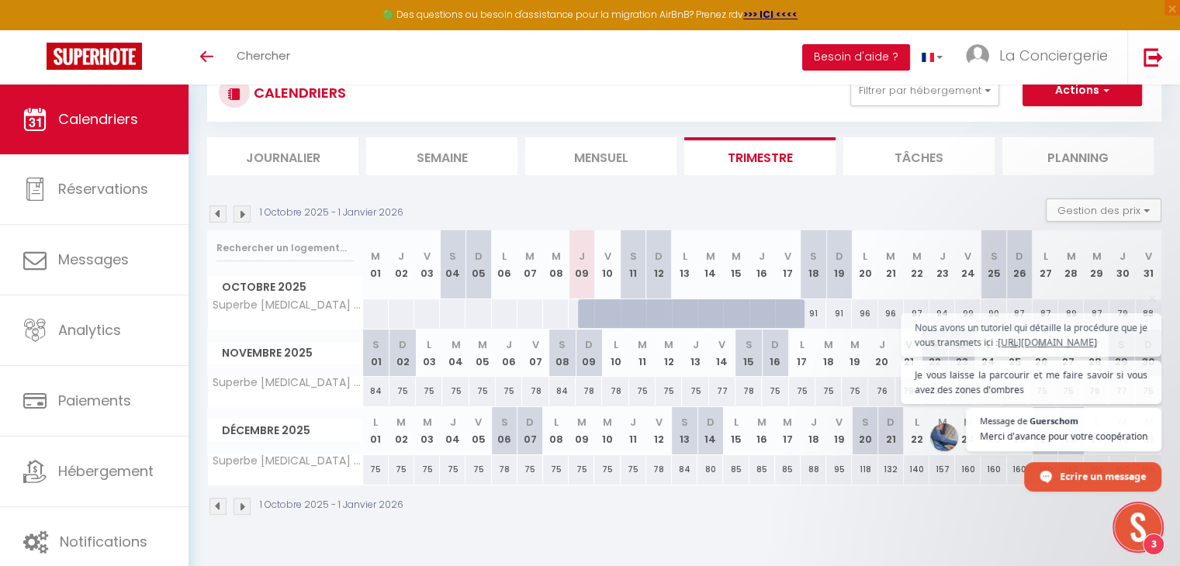
scroll to position [1225, 0]
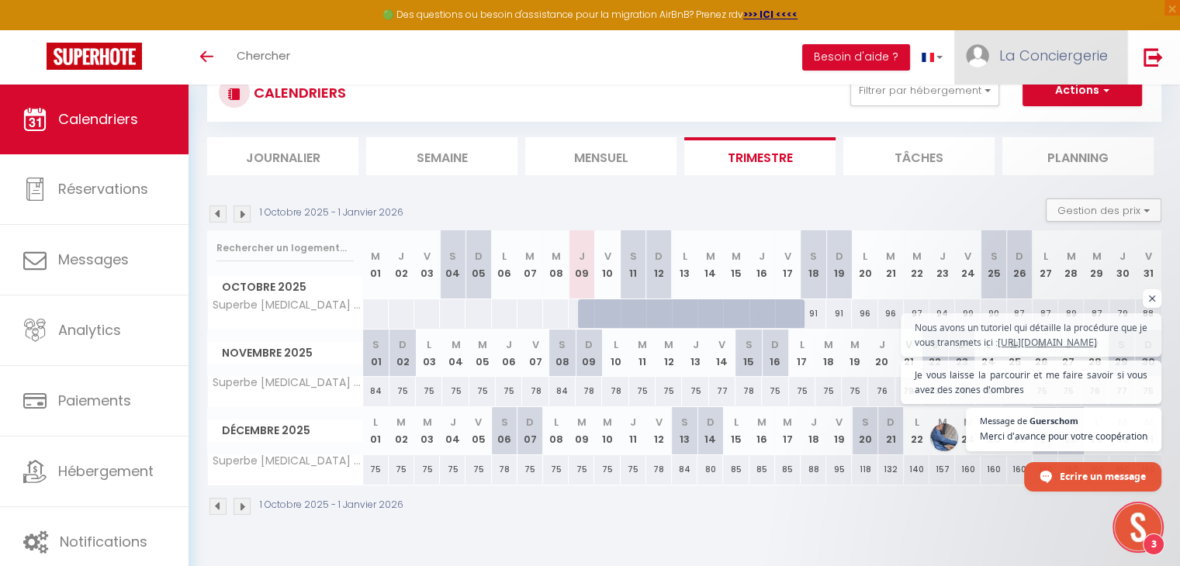
click at [1042, 60] on span "La Conciergerie" at bounding box center [1053, 55] width 109 height 19
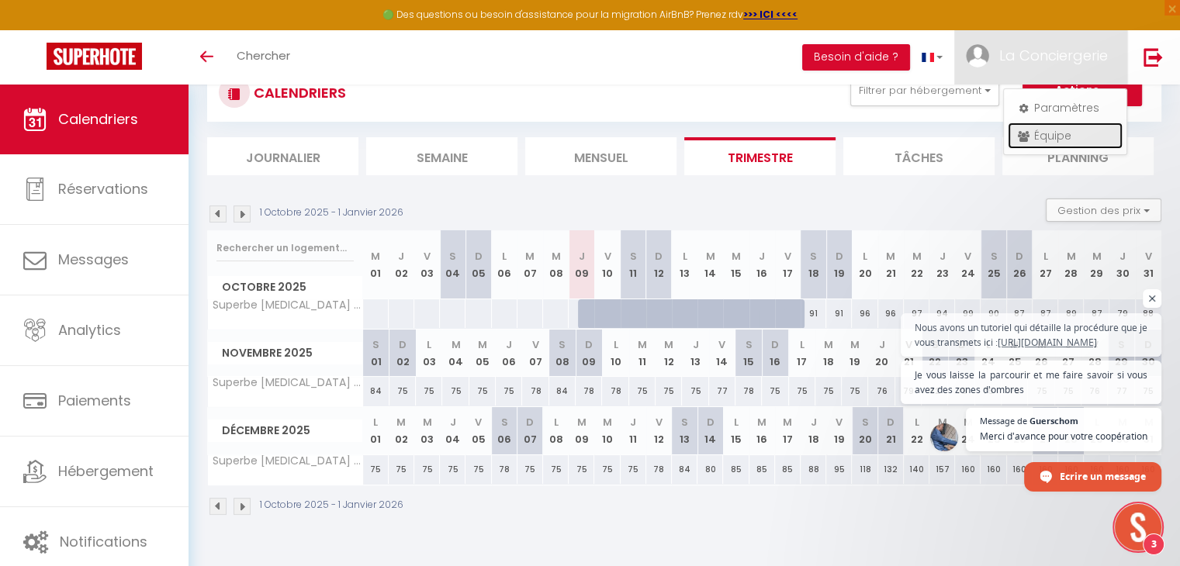
click at [1048, 130] on link "Équipe" at bounding box center [1064, 136] width 115 height 26
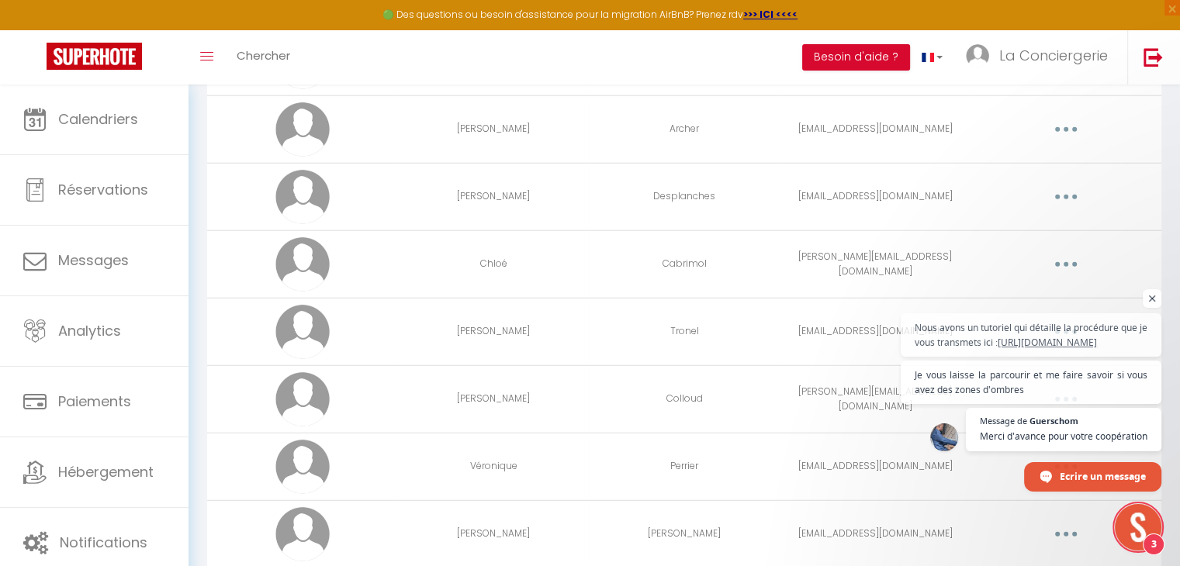
scroll to position [4343, 0]
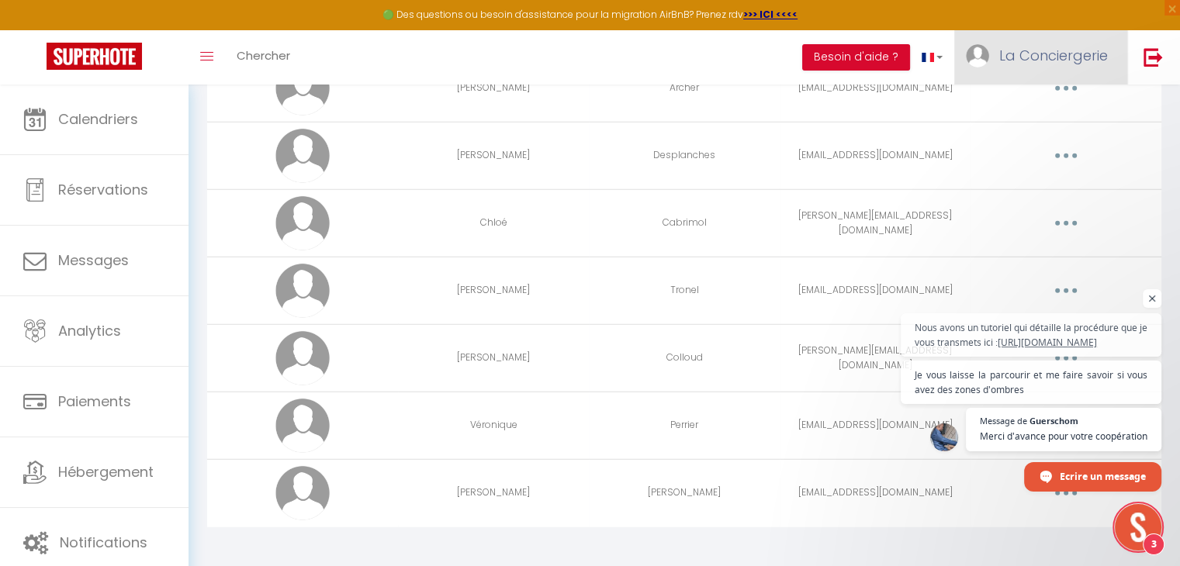
click at [1064, 47] on span "La Conciergerie" at bounding box center [1053, 55] width 109 height 19
click at [1052, 133] on link "Équipe" at bounding box center [1064, 136] width 115 height 26
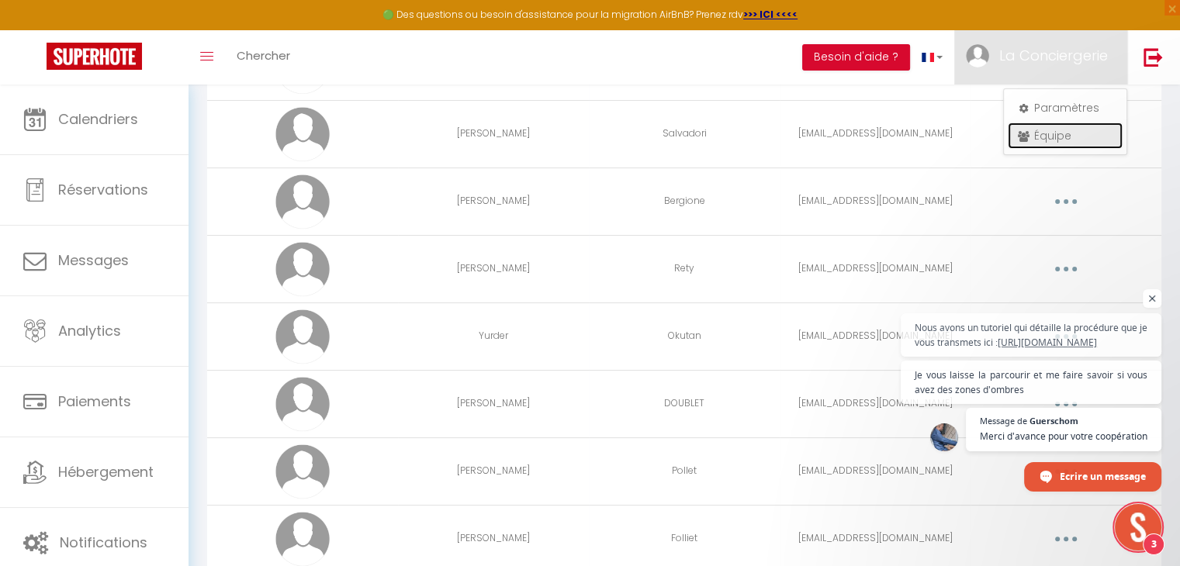
scroll to position [0, 0]
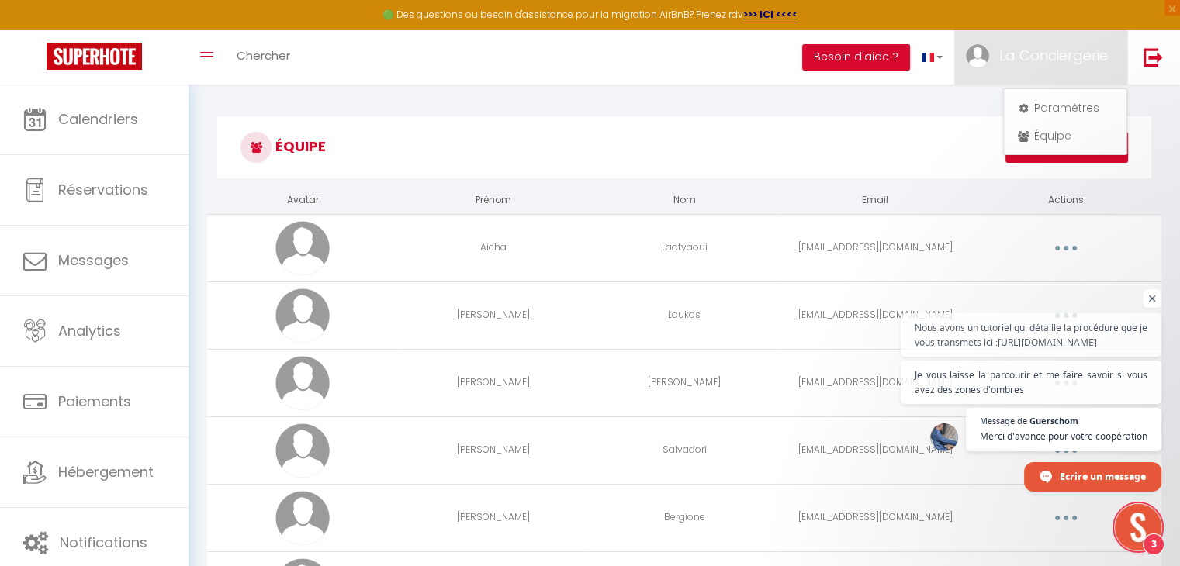
click at [927, 141] on h3 "Équipe" at bounding box center [684, 147] width 934 height 62
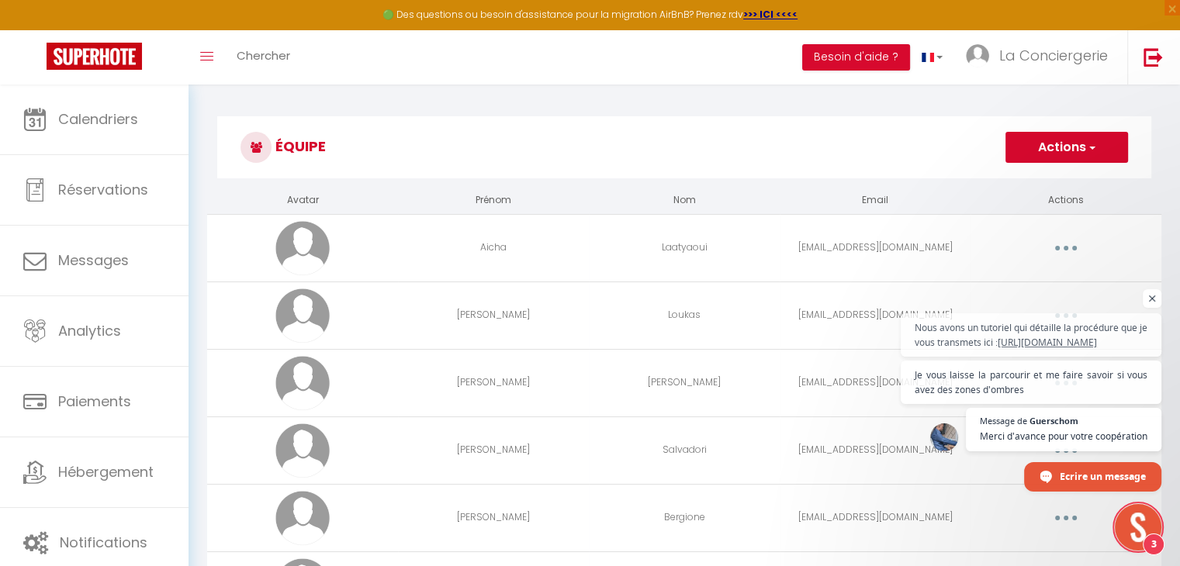
click at [1051, 147] on button "Actions" at bounding box center [1066, 147] width 123 height 31
click at [1028, 176] on link "Ajouter un nouvel utilisateur" at bounding box center [1035, 181] width 183 height 20
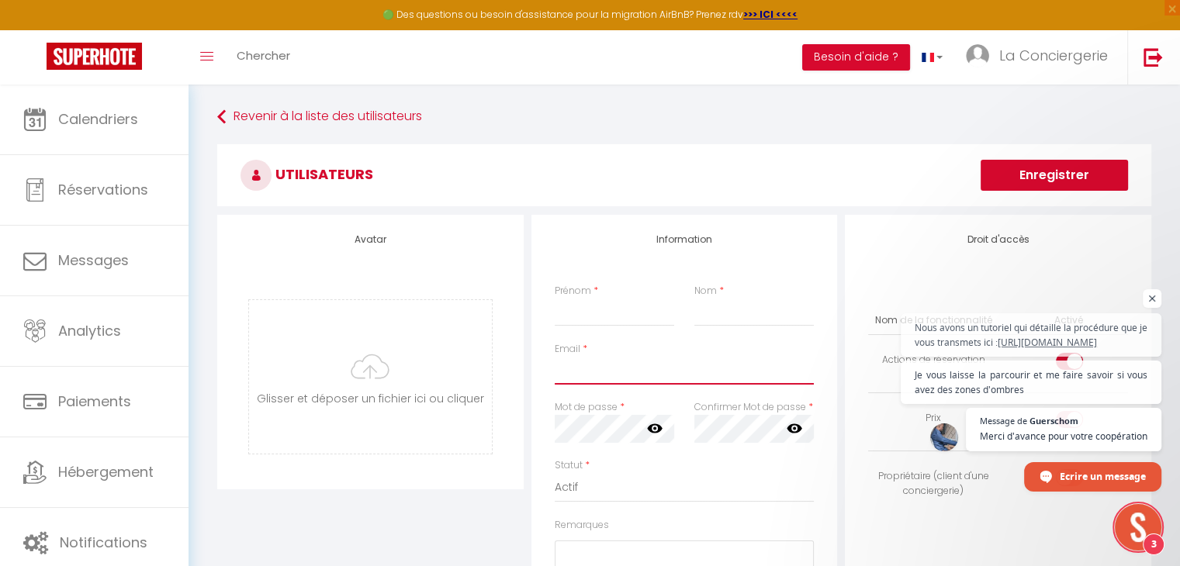
click at [650, 362] on input "Email" at bounding box center [685, 371] width 260 height 28
type input "V"
paste input "[PERSON_NAME][EMAIL_ADDRESS][DOMAIN_NAME]"
type input "[PERSON_NAME][EMAIL_ADDRESS][DOMAIN_NAME]"
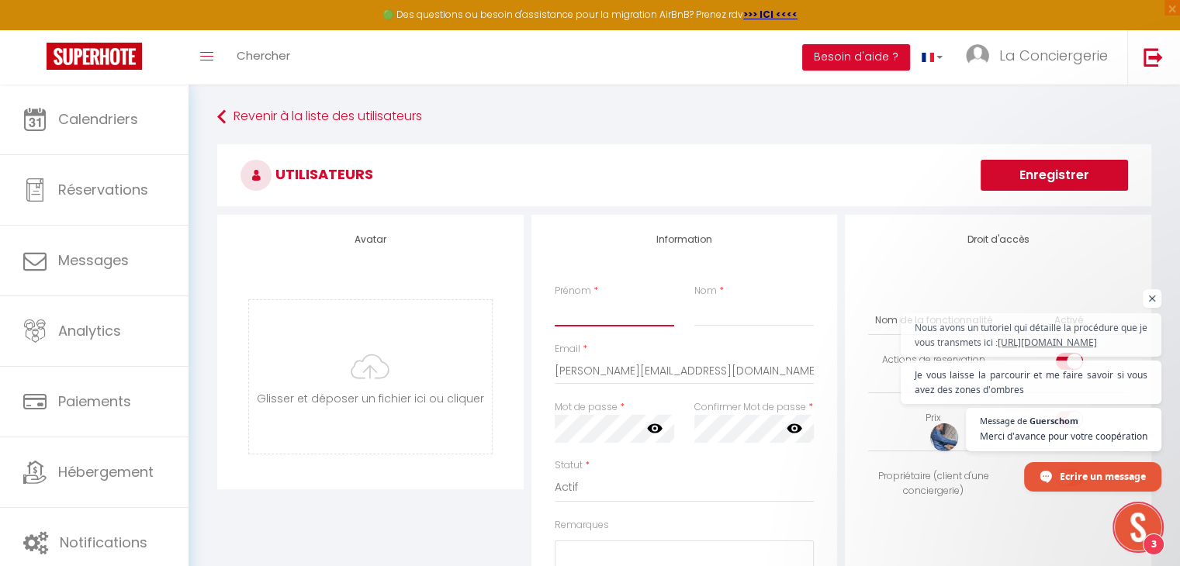
click at [620, 315] on input "Prénom" at bounding box center [614, 313] width 119 height 28
type input "[PERSON_NAME]"
type input "Jaboeur"
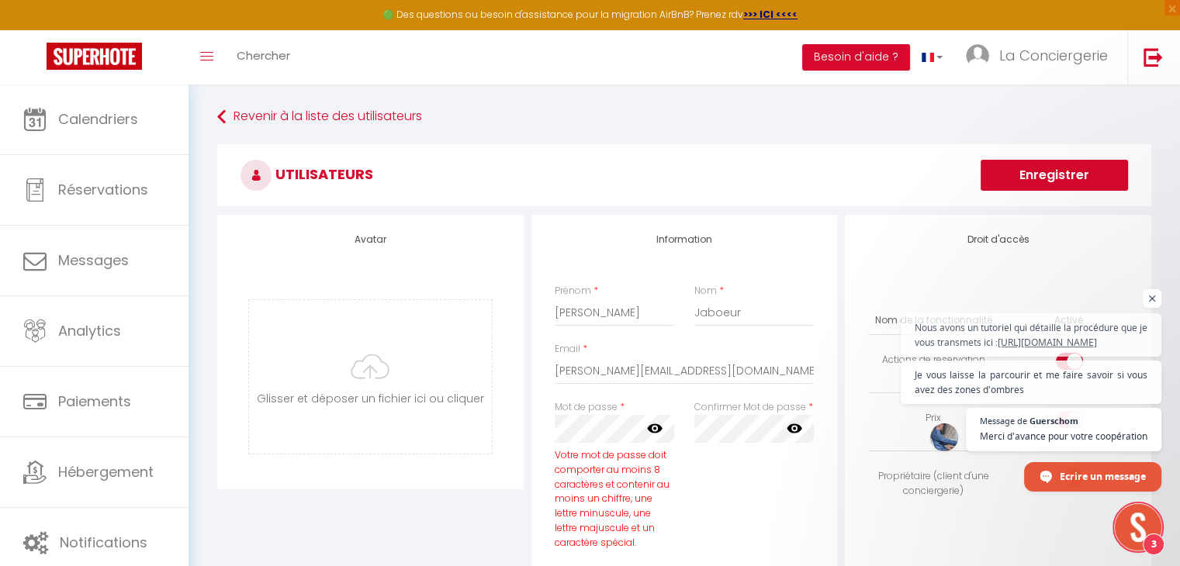
click at [655, 434] on icon at bounding box center [655, 428] width 16 height 16
click at [794, 429] on icon at bounding box center [794, 428] width 16 height 9
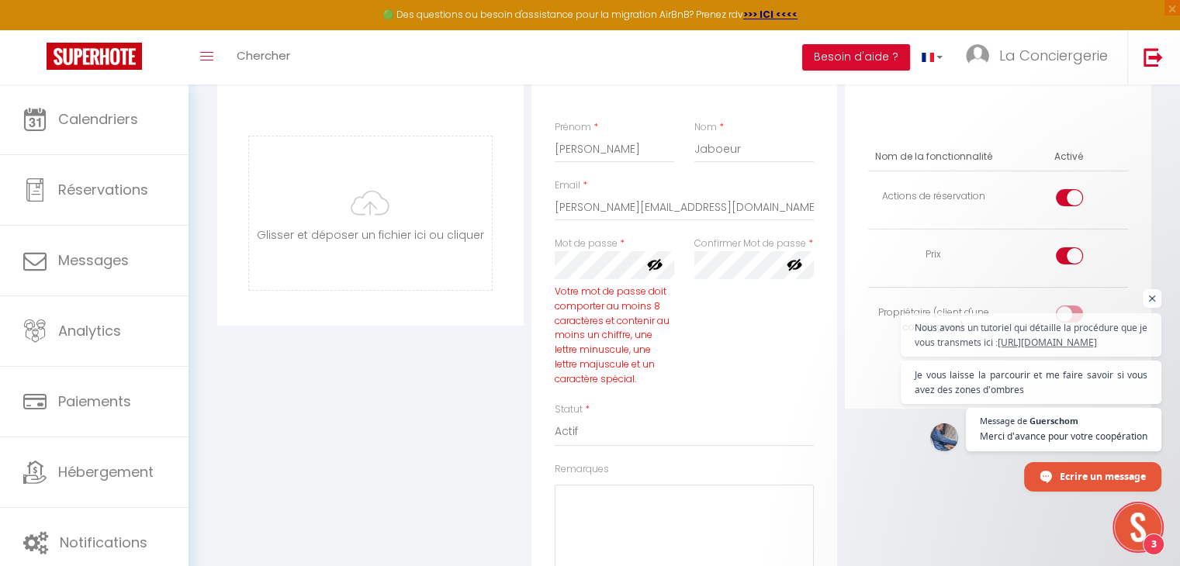
scroll to position [164, 0]
click at [1149, 289] on span "Ouvrir le chat" at bounding box center [1151, 298] width 19 height 19
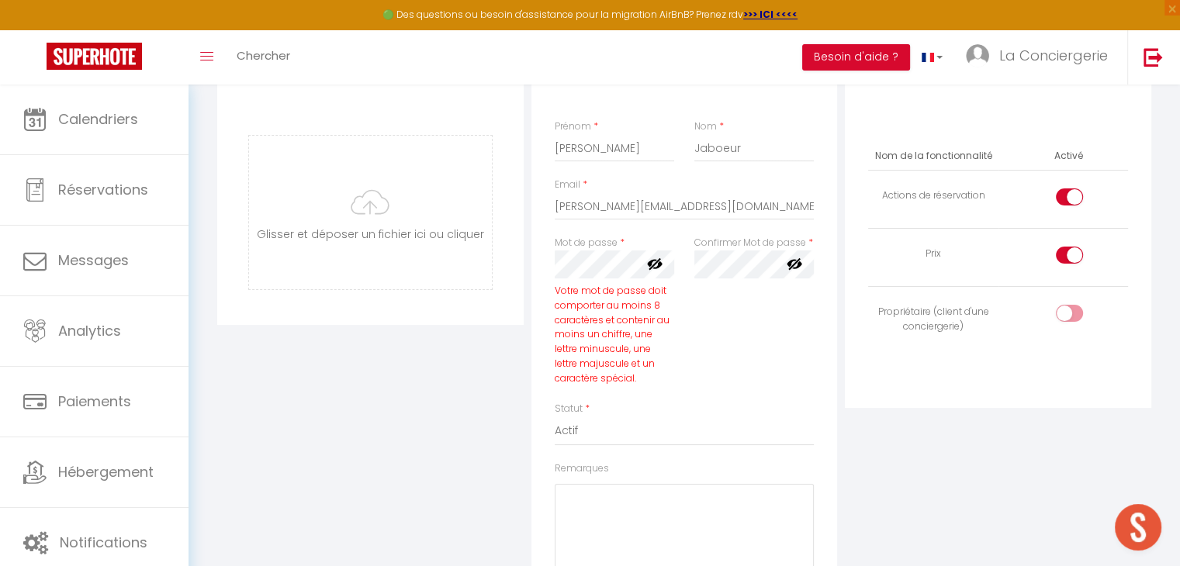
click at [1064, 309] on div at bounding box center [1069, 313] width 27 height 17
click at [1069, 309] on input "checkbox" at bounding box center [1082, 316] width 27 height 23
checkbox input "true"
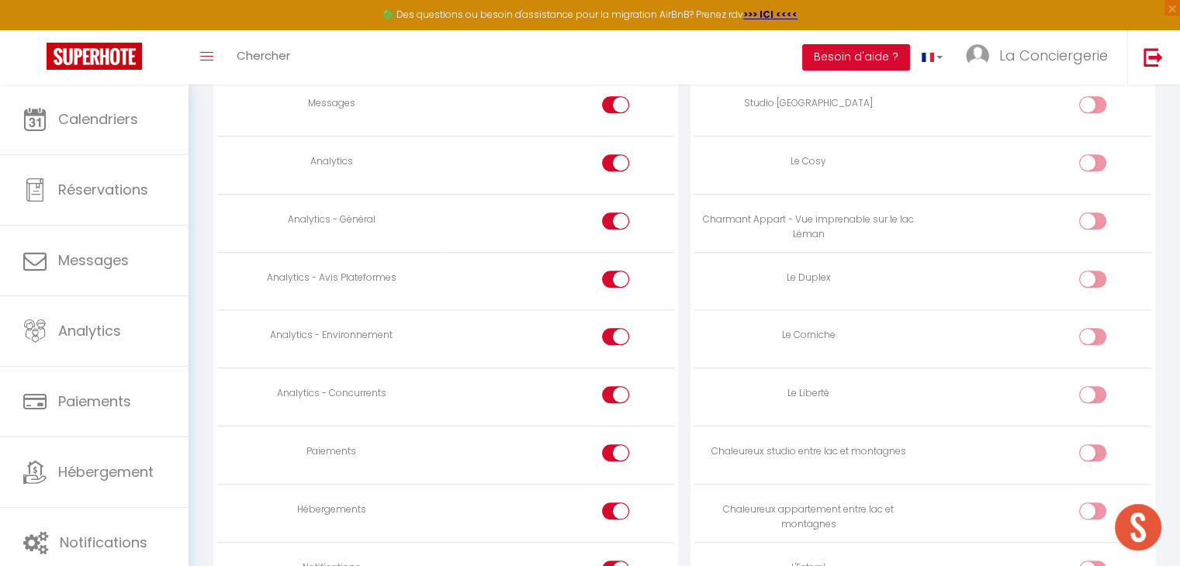
scroll to position [1277, 0]
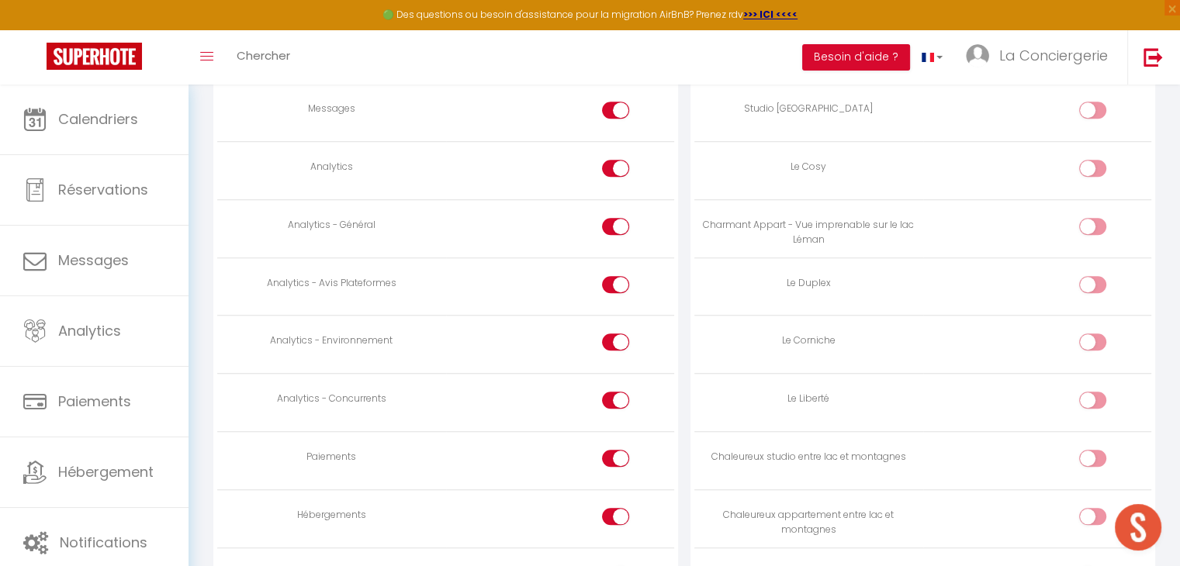
click at [611, 281] on div at bounding box center [615, 284] width 27 height 17
click at [615, 281] on input "checkbox" at bounding box center [628, 287] width 27 height 23
checkbox input "false"
click at [616, 333] on input "checkbox" at bounding box center [628, 344] width 27 height 23
checkbox input "false"
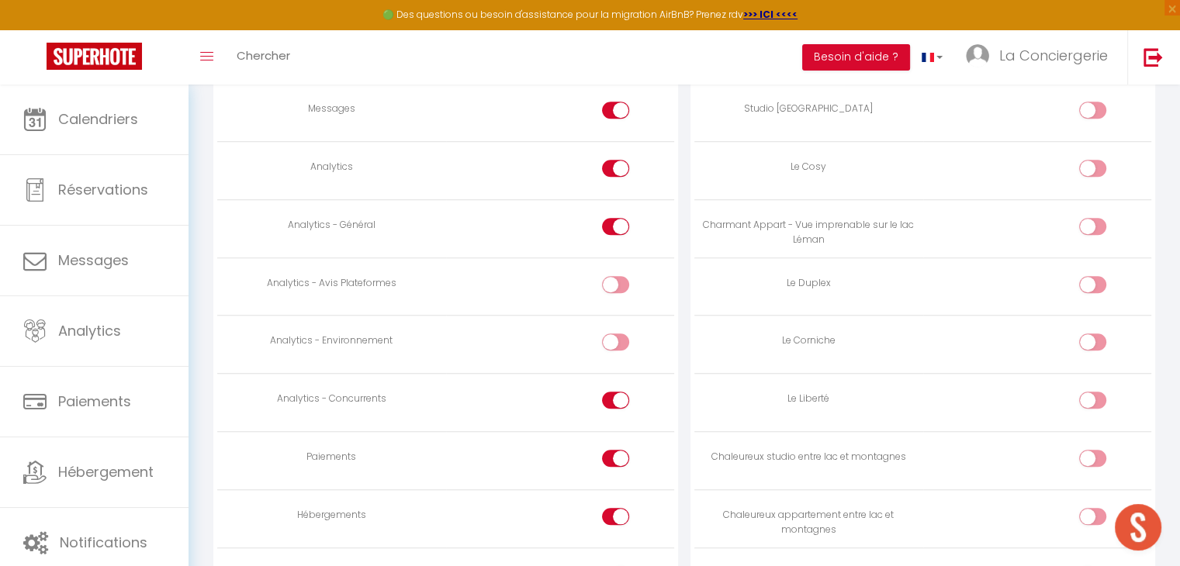
click at [615, 378] on td at bounding box center [560, 403] width 228 height 58
click at [613, 396] on div at bounding box center [615, 400] width 27 height 17
click at [615, 396] on input "checkbox" at bounding box center [628, 403] width 27 height 23
checkbox input "false"
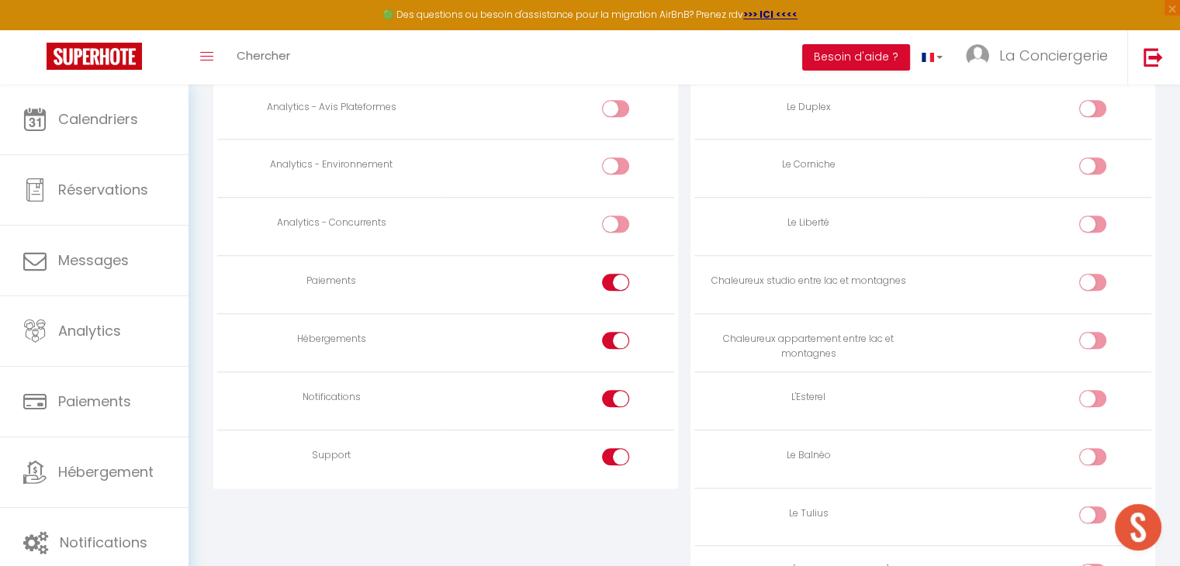
scroll to position [1455, 0]
click at [615, 389] on input "checkbox" at bounding box center [628, 400] width 27 height 23
checkbox input "false"
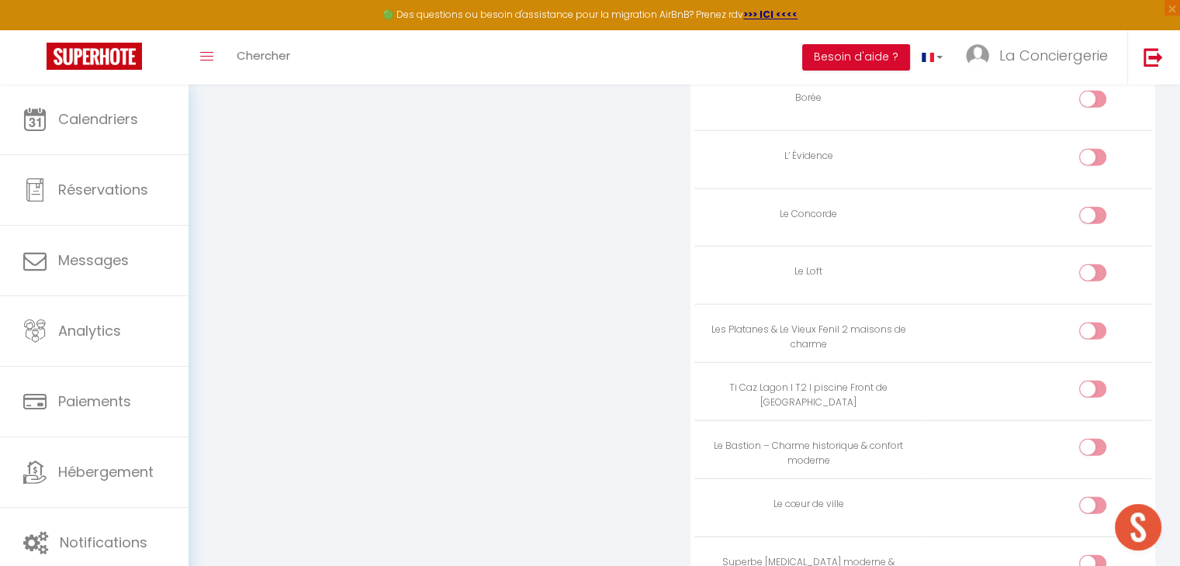
scroll to position [4011, 0]
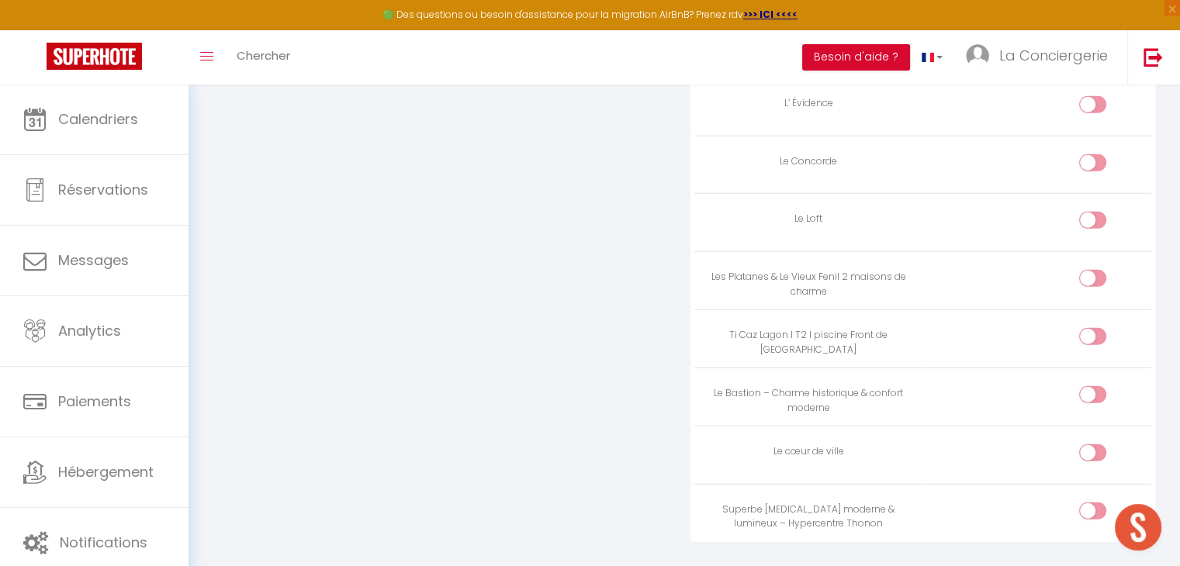
click at [1095, 503] on input "checkbox" at bounding box center [1105, 514] width 27 height 23
checkbox input "true"
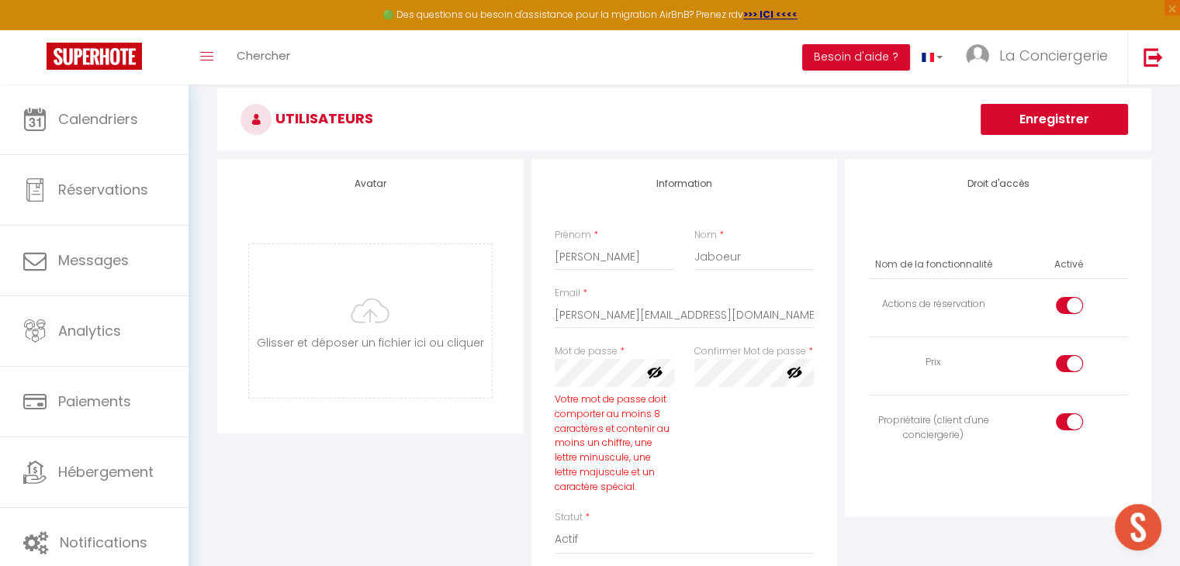
scroll to position [0, 0]
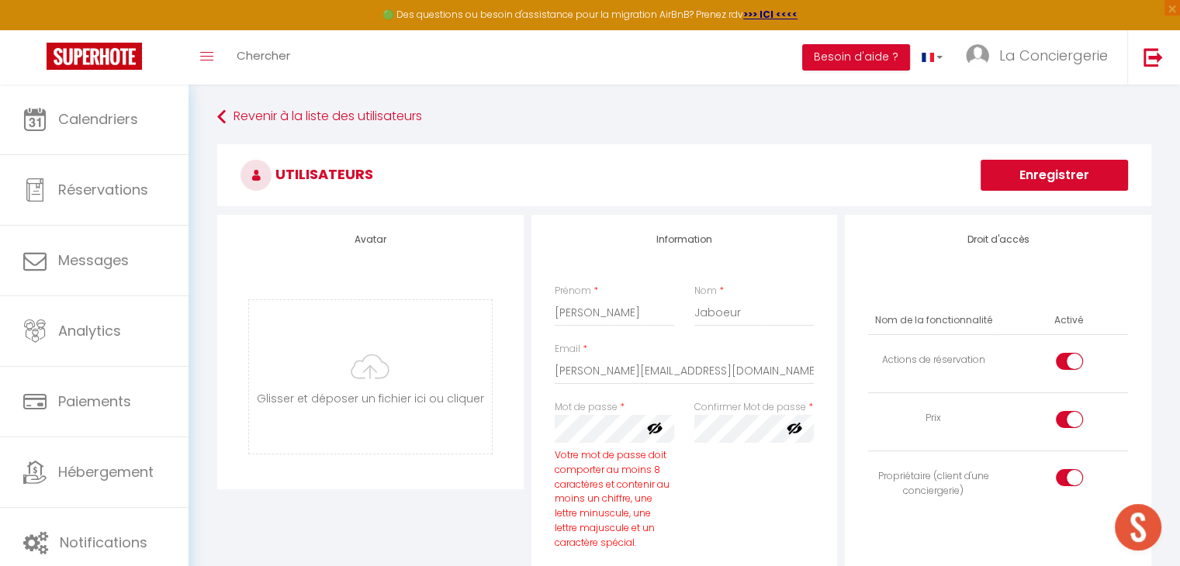
click at [1049, 179] on button "Enregistrer" at bounding box center [1053, 175] width 147 height 31
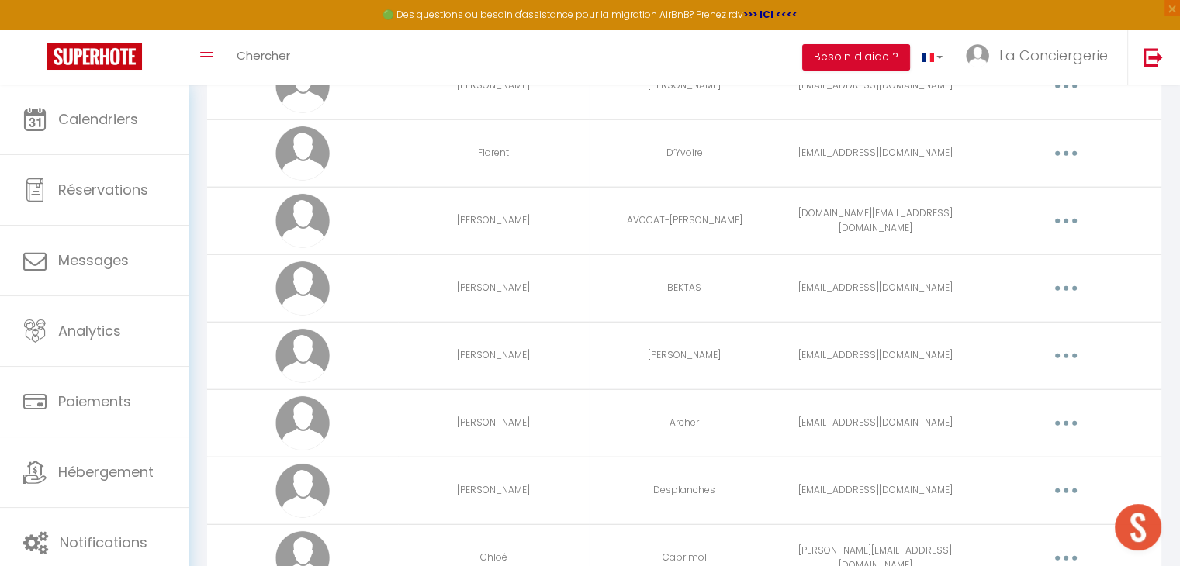
scroll to position [4411, 0]
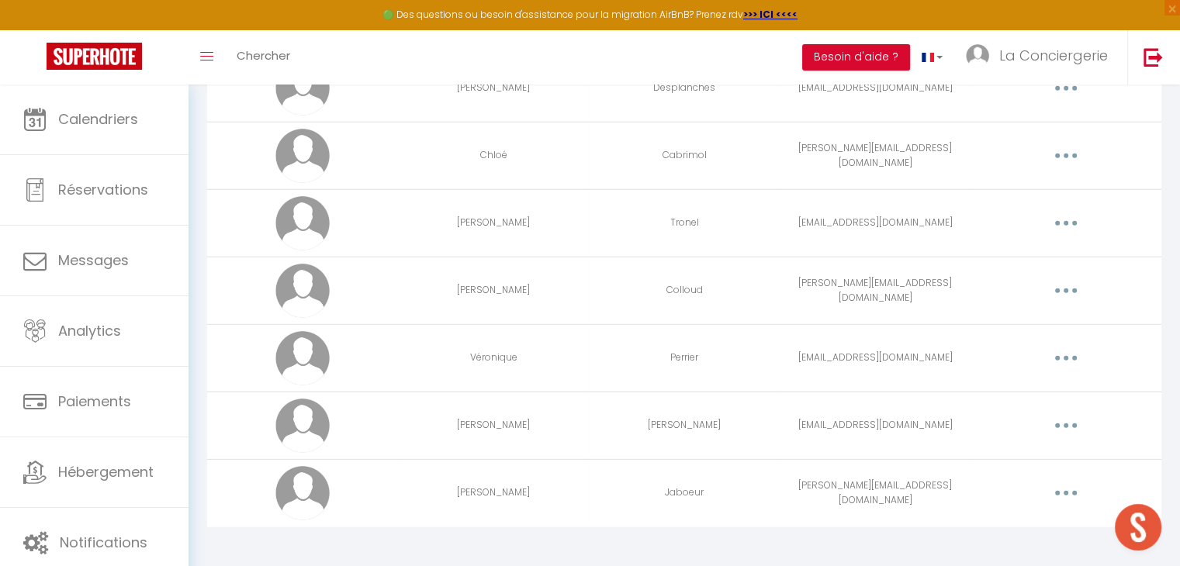
click at [1061, 489] on button "button" at bounding box center [1065, 493] width 43 height 25
click at [1014, 516] on link "Editer" at bounding box center [1025, 529] width 115 height 26
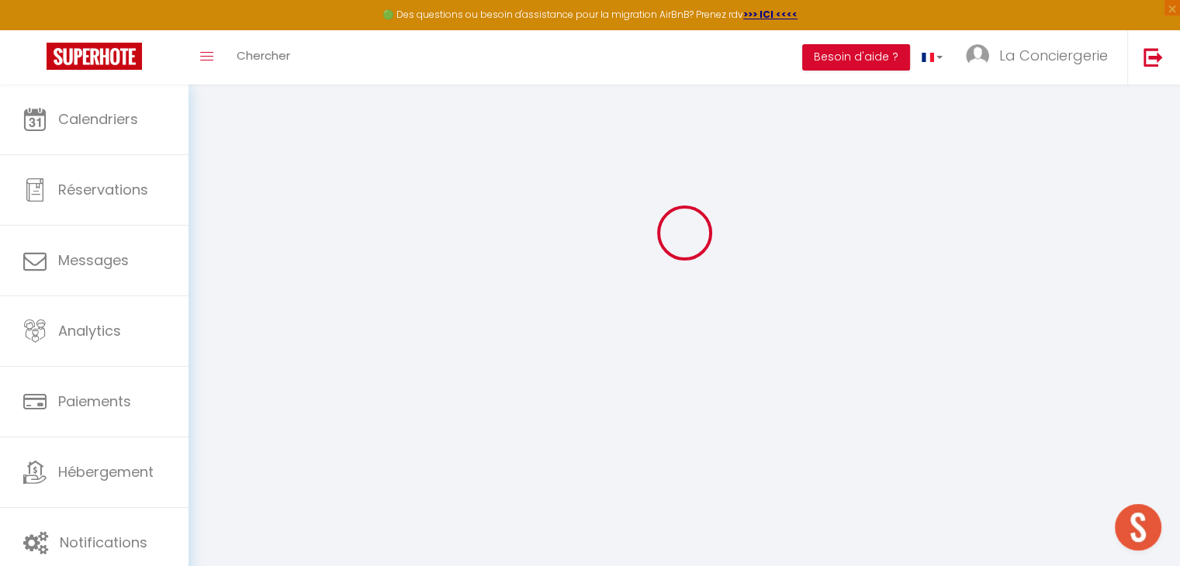
type input "[PERSON_NAME]"
type input "Jaboeur"
type input "[PERSON_NAME][EMAIL_ADDRESS][DOMAIN_NAME]"
type textarea "https://app.superhote.com/#/connect/YlccO62q2o"
checkbox input "true"
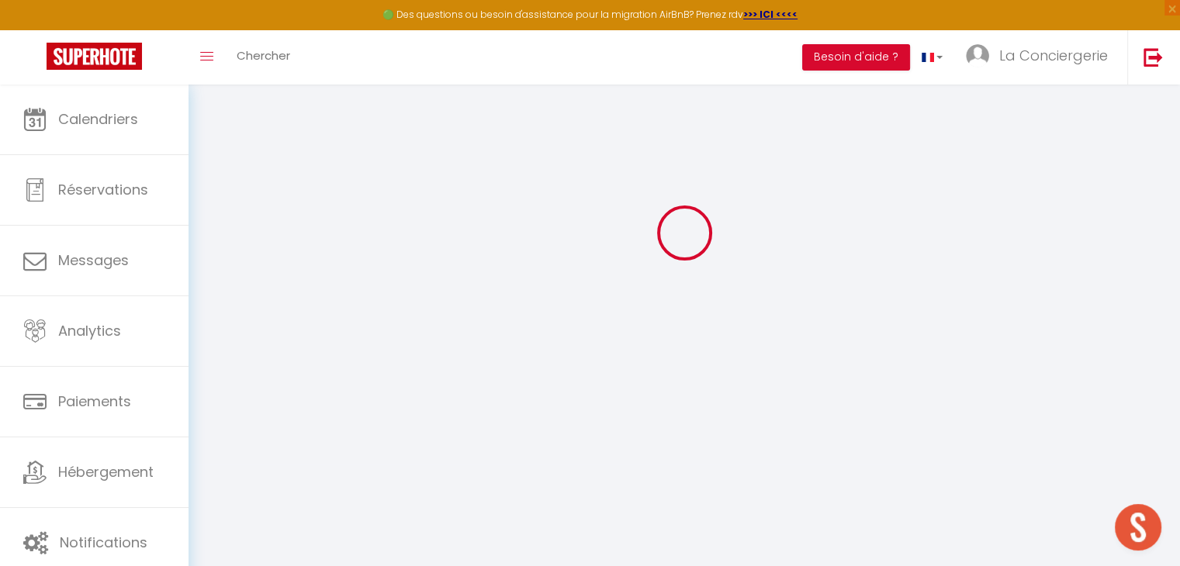
checkbox input "true"
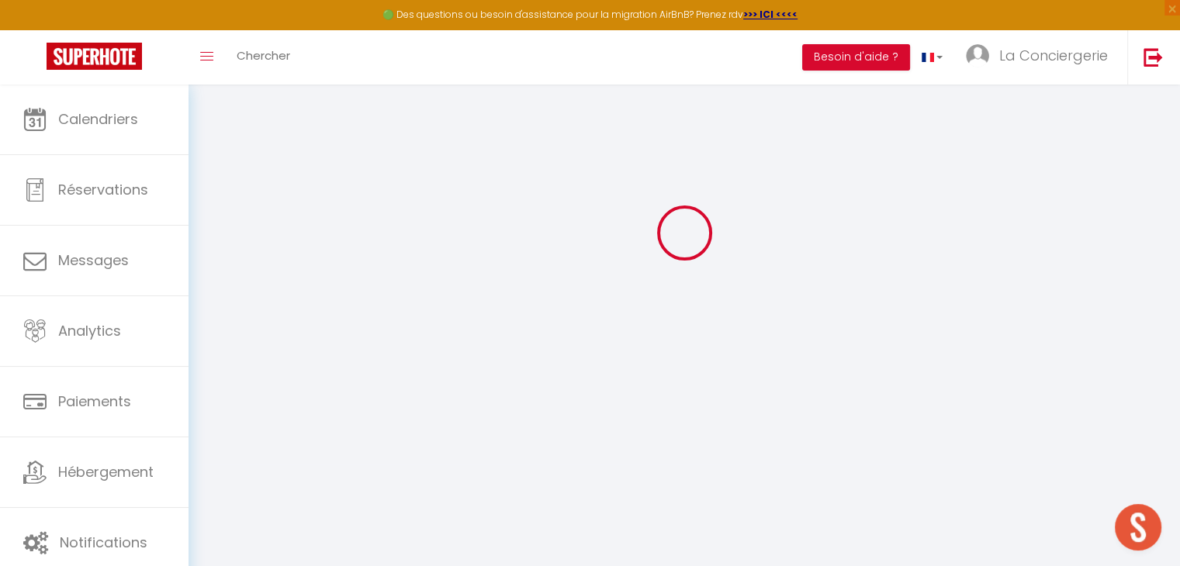
checkbox input "true"
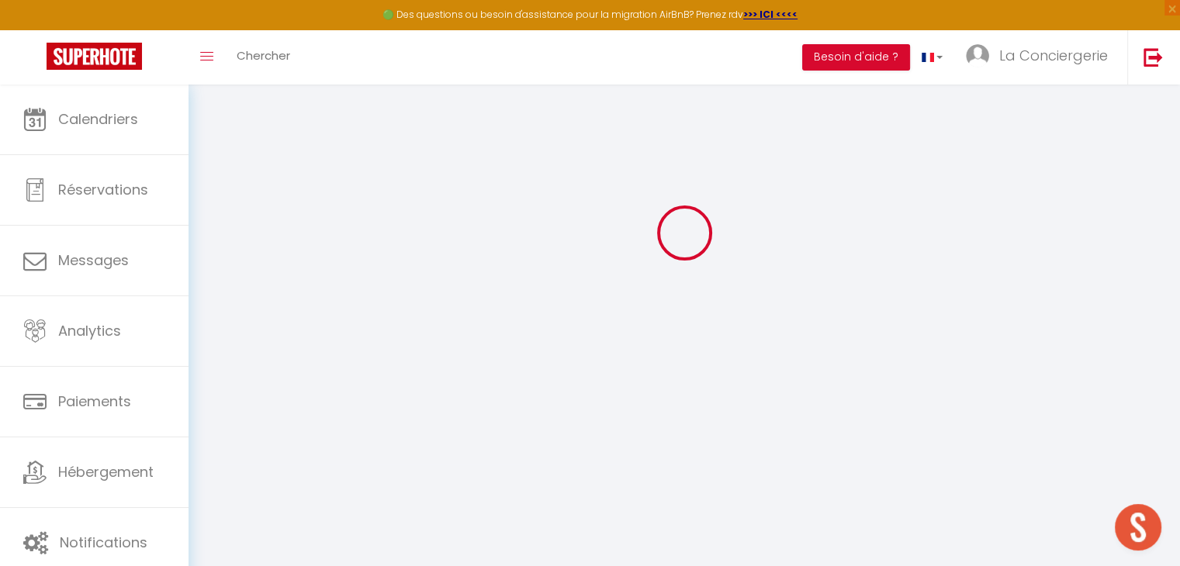
checkbox input "true"
checkbox input "false"
checkbox input "true"
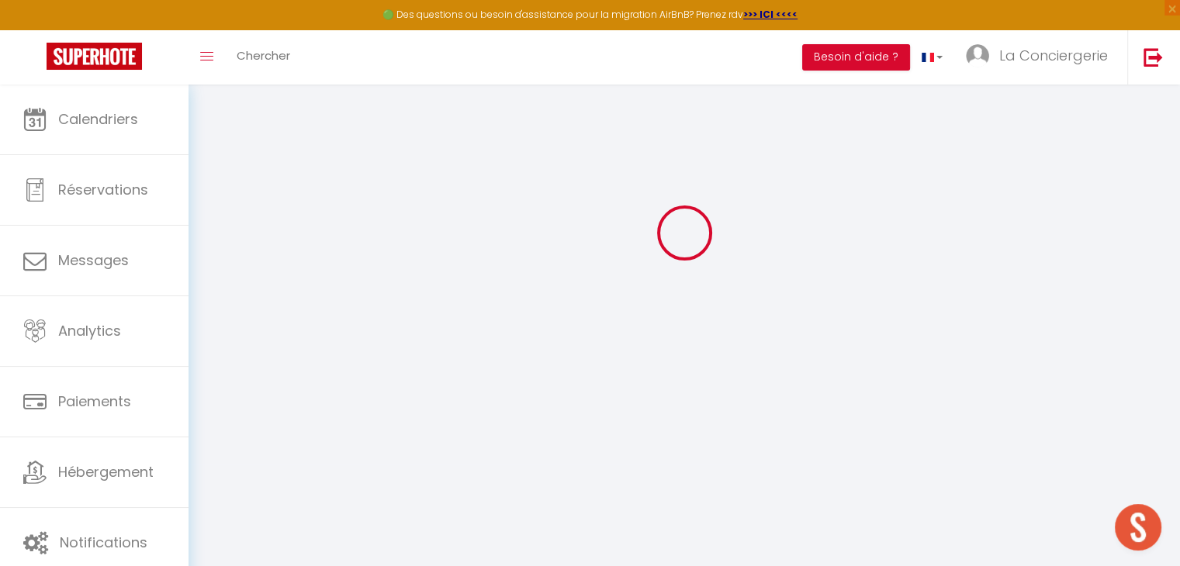
checkbox input "true"
checkbox input "false"
checkbox input "true"
select select
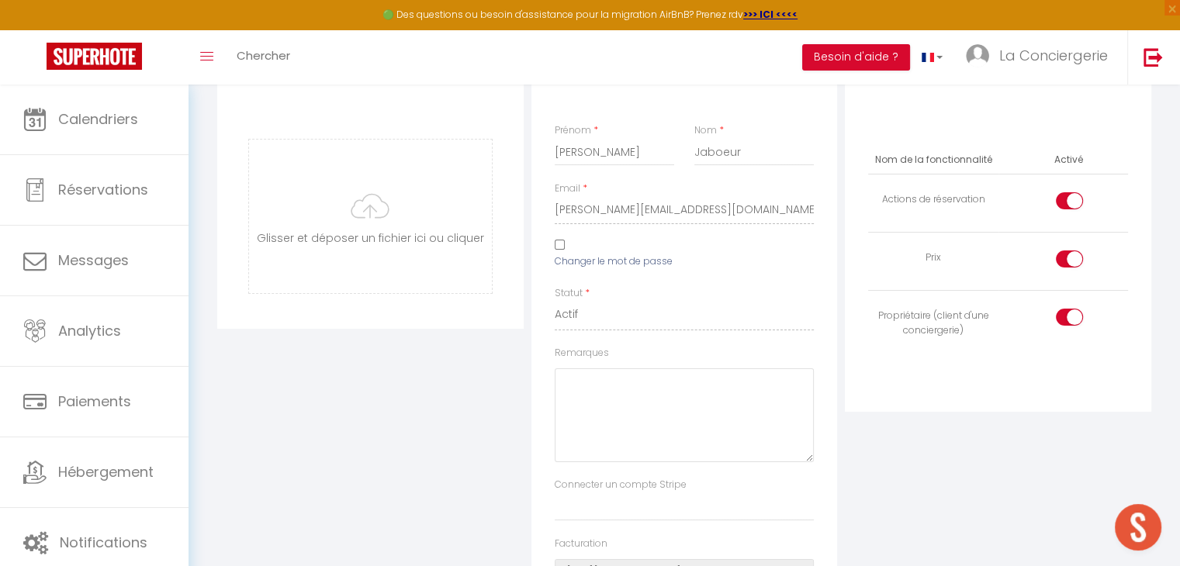
scroll to position [0, 0]
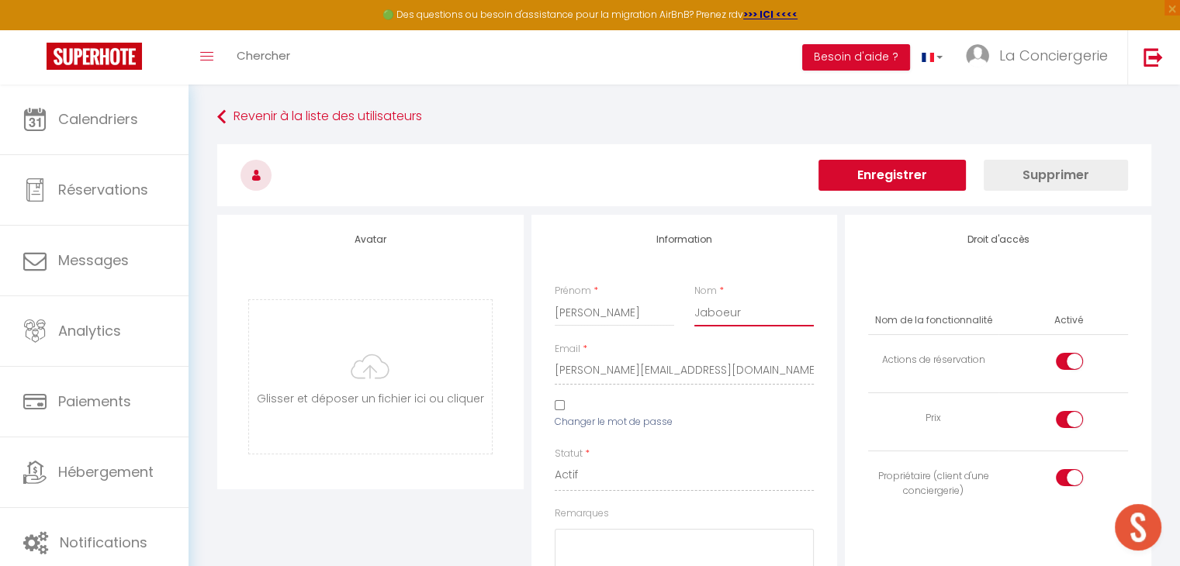
click at [755, 315] on input "Jaboeur" at bounding box center [753, 313] width 119 height 28
type input "Jaboeuf"
click at [902, 178] on button "Enregistrer" at bounding box center [891, 175] width 147 height 31
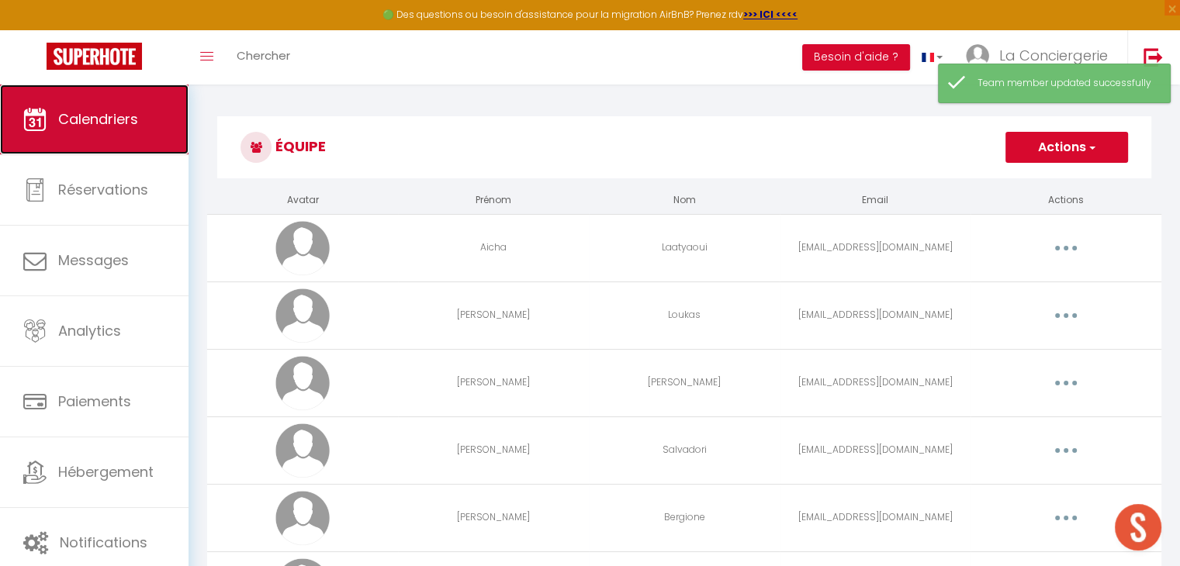
click at [132, 111] on span "Calendriers" at bounding box center [98, 118] width 80 height 19
